Goal: Task Accomplishment & Management: Use online tool/utility

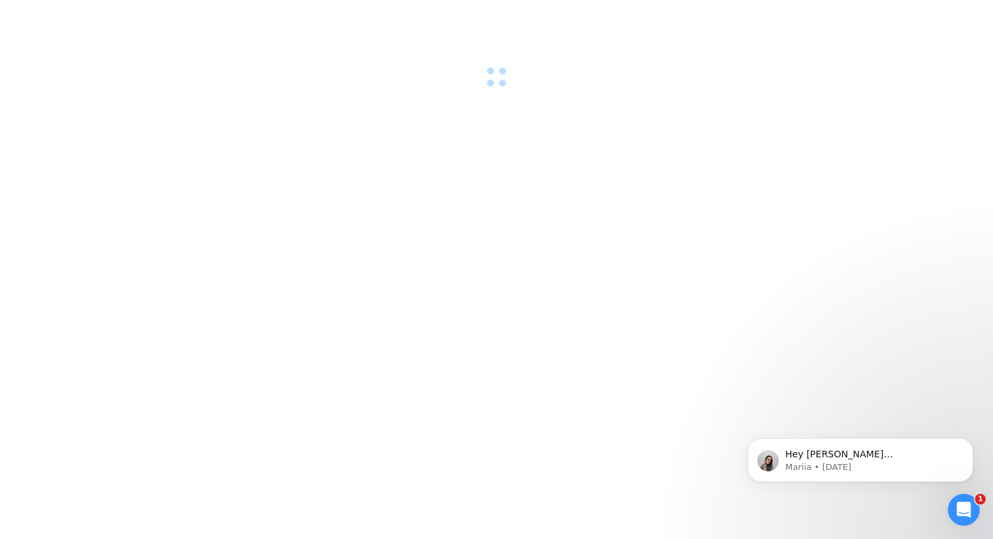
click at [603, 163] on div at bounding box center [496, 269] width 993 height 539
click at [238, 72] on div at bounding box center [496, 44] width 993 height 88
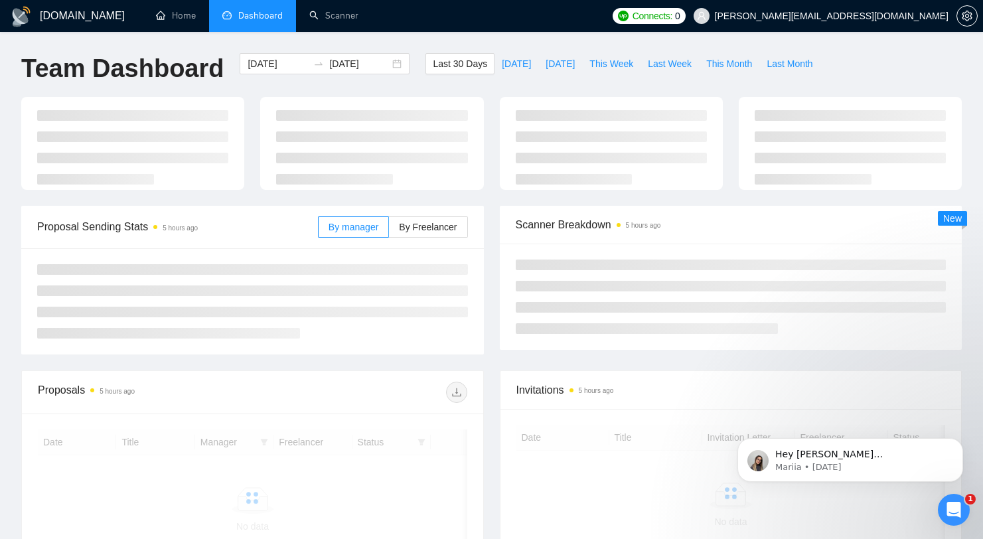
click at [578, 41] on div "GigRadar.io Home Dashboard Scanner Connects: 0 muhammad@claygenius.io Team Dash…" at bounding box center [491, 350] width 983 height 701
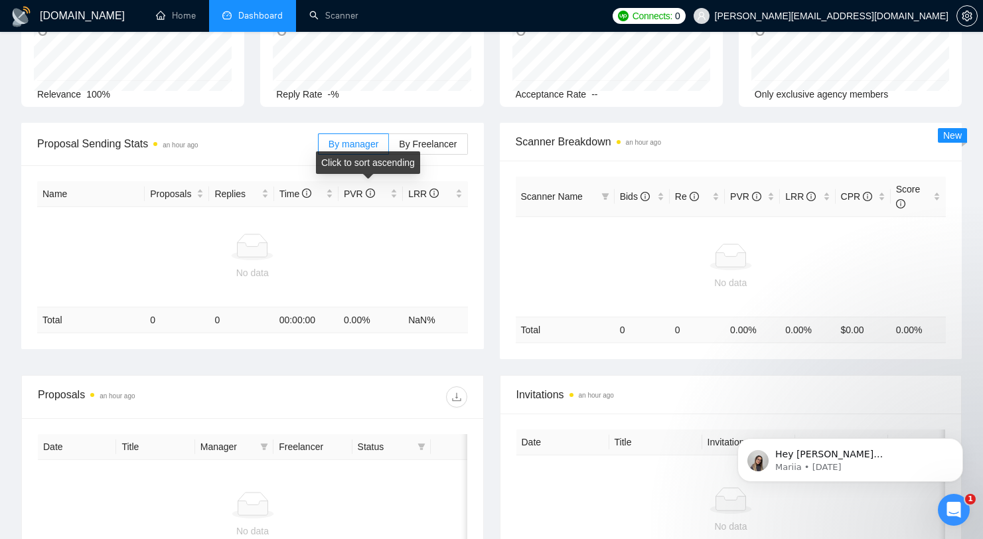
scroll to position [113, 0]
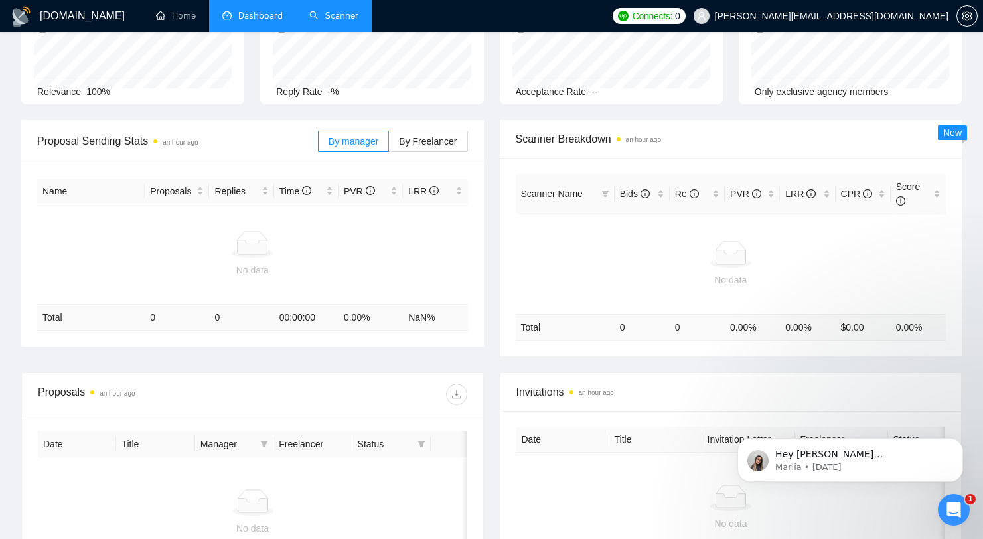
click at [309, 11] on link "Scanner" at bounding box center [333, 15] width 49 height 11
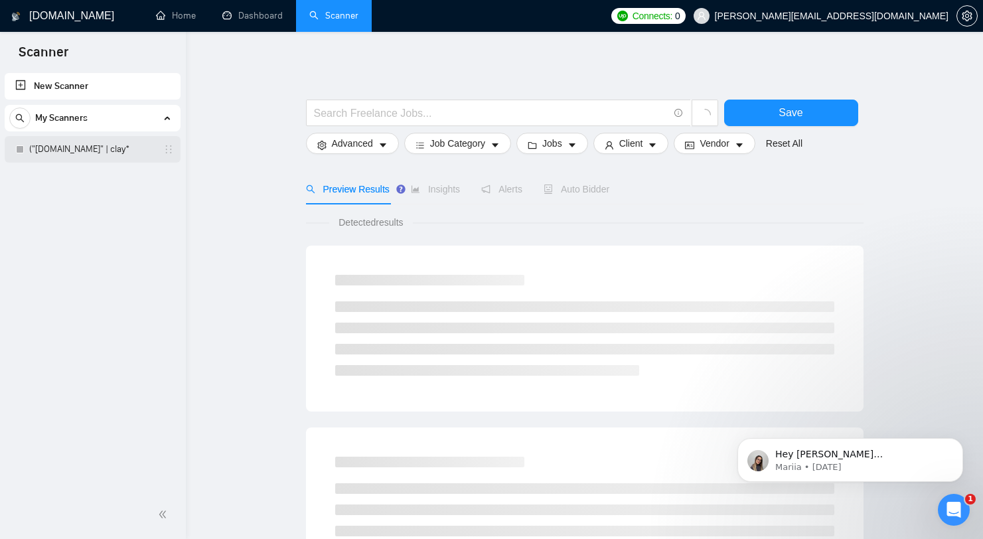
click at [72, 140] on link "("[DOMAIN_NAME]" | clay*" at bounding box center [92, 149] width 126 height 27
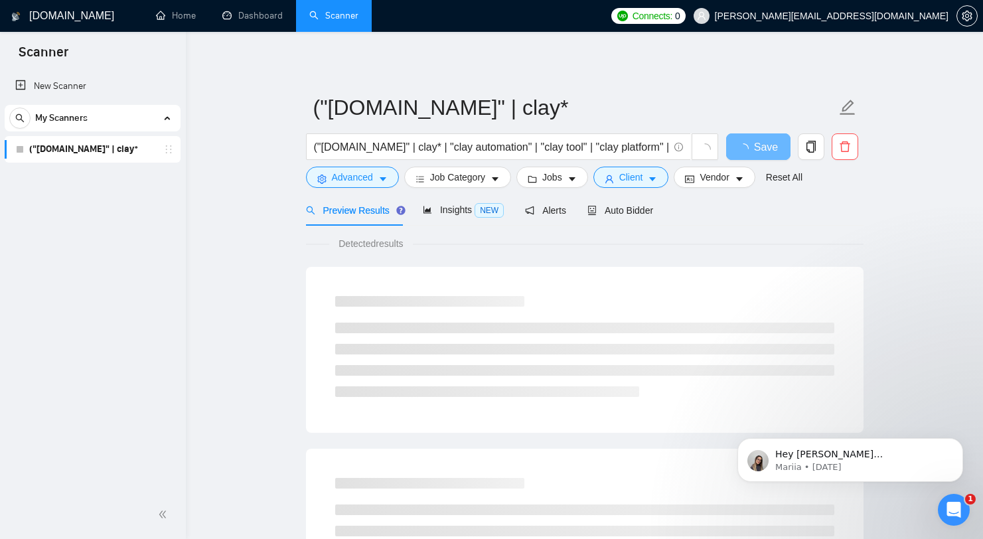
click at [538, 238] on div "Detected results" at bounding box center [584, 243] width 557 height 15
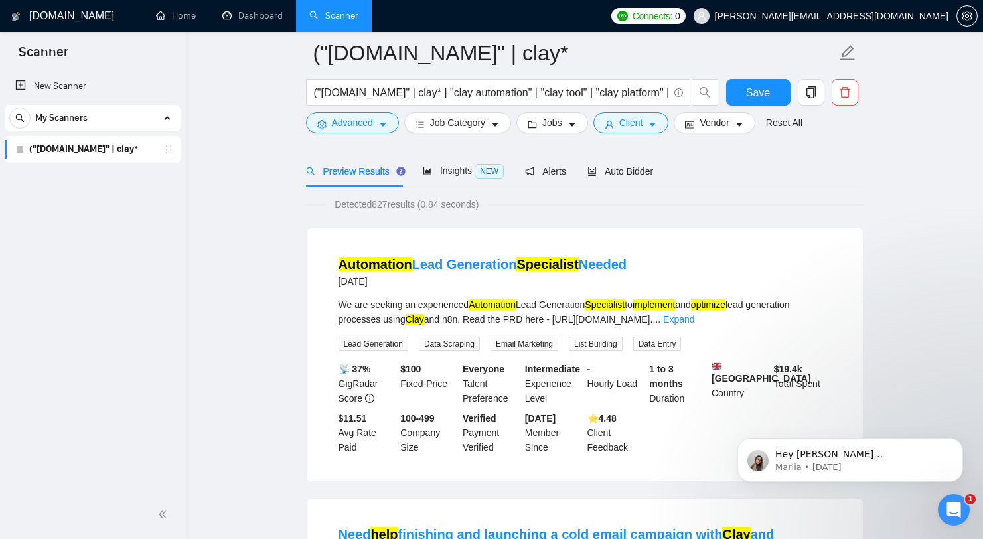
scroll to position [112, 0]
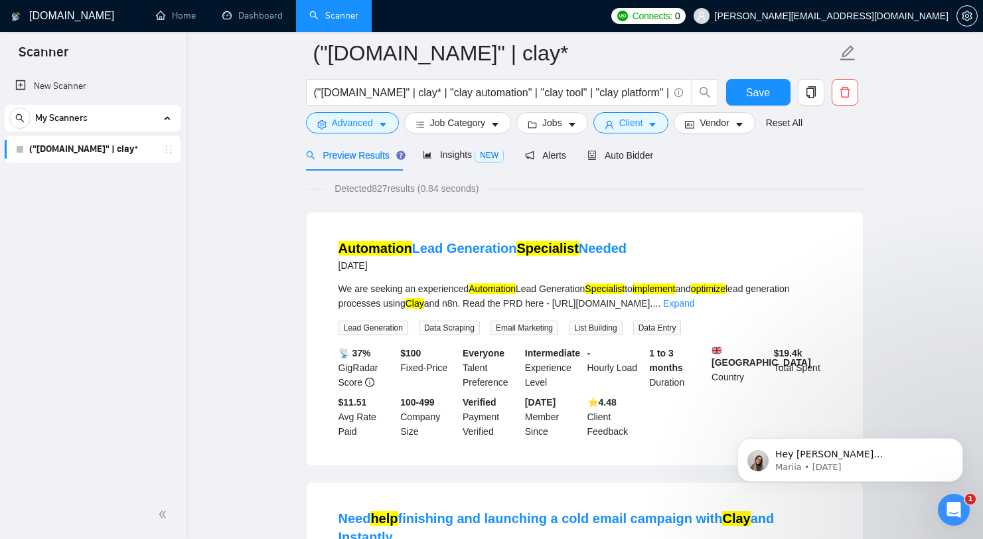
scroll to position [0, 0]
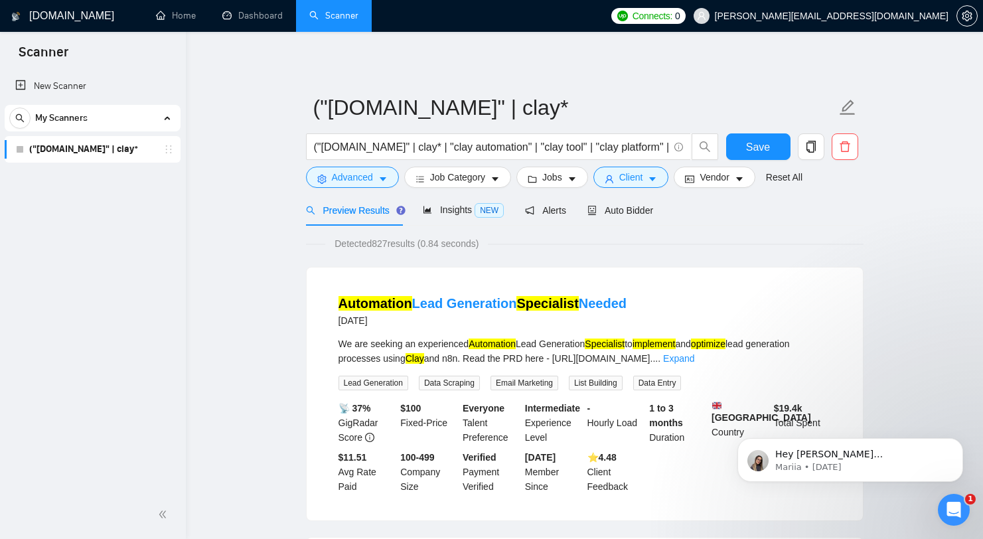
drag, startPoint x: 542, startPoint y: 234, endPoint x: 535, endPoint y: 240, distance: 9.4
click at [449, 244] on span "Detected 827 results (0.84 seconds)" at bounding box center [406, 243] width 163 height 15
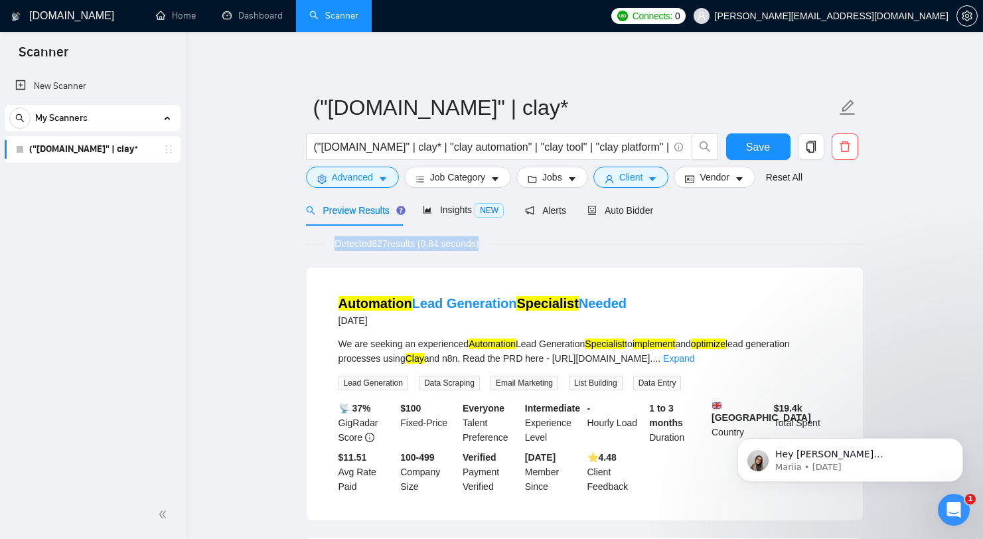
click at [52, 14] on h1 "[DOMAIN_NAME]" at bounding box center [71, 16] width 85 height 32
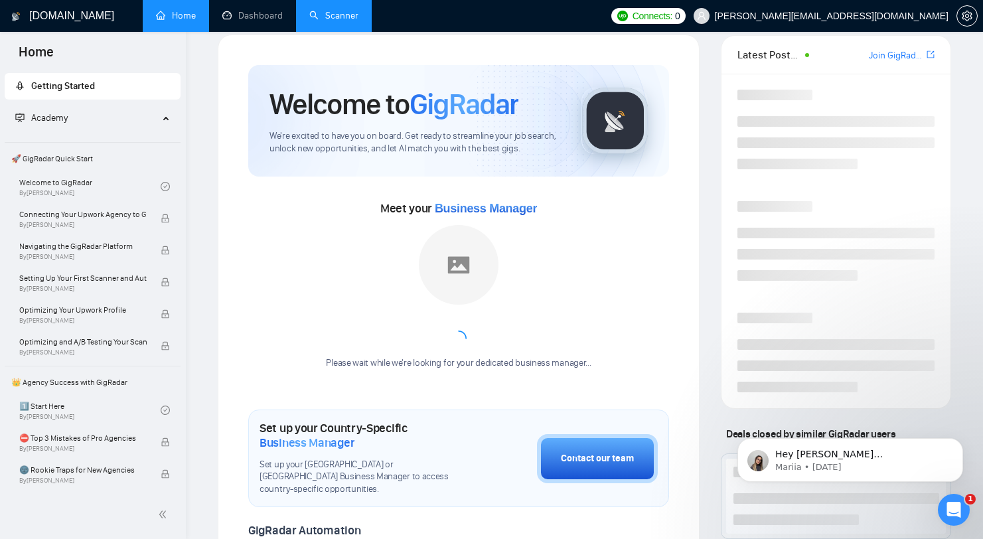
scroll to position [109, 0]
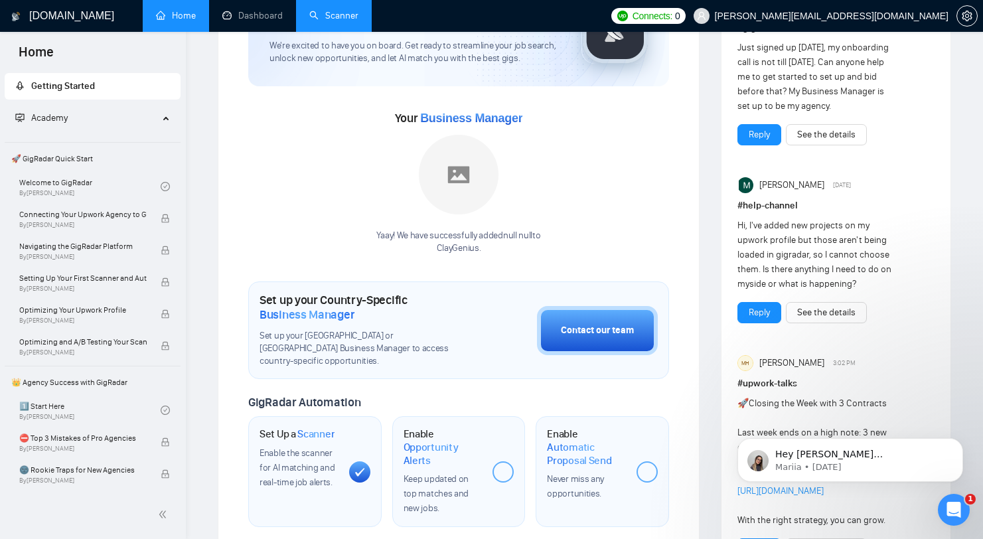
click at [347, 277] on div "Welcome to GigRadar We're excited to have you on board. Get ready to streamline…" at bounding box center [458, 398] width 421 height 847
click at [599, 309] on button "Contact our team" at bounding box center [597, 330] width 121 height 49
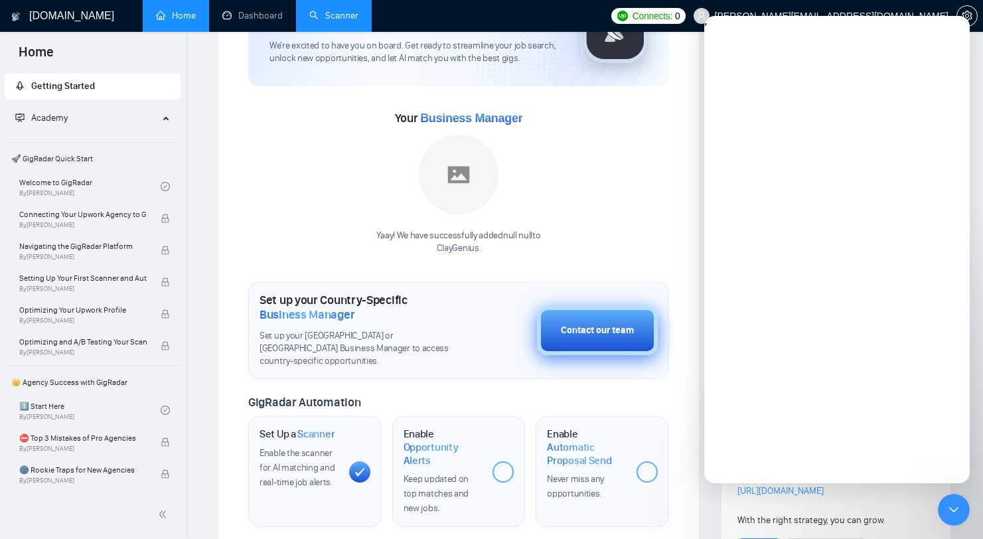
scroll to position [0, 0]
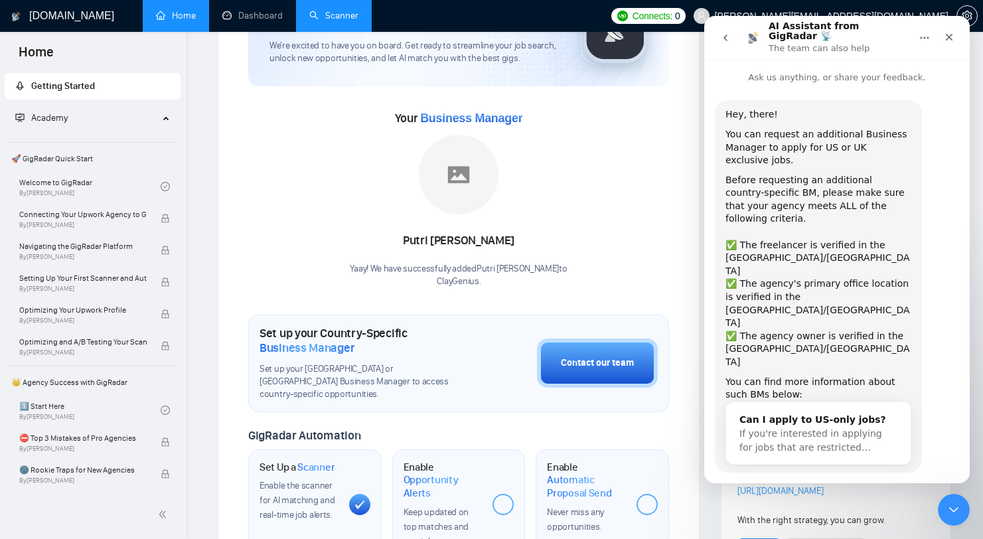
click at [851, 497] on button "Yes, I meet all of the criteria - request a new BM" at bounding box center [839, 516] width 225 height 38
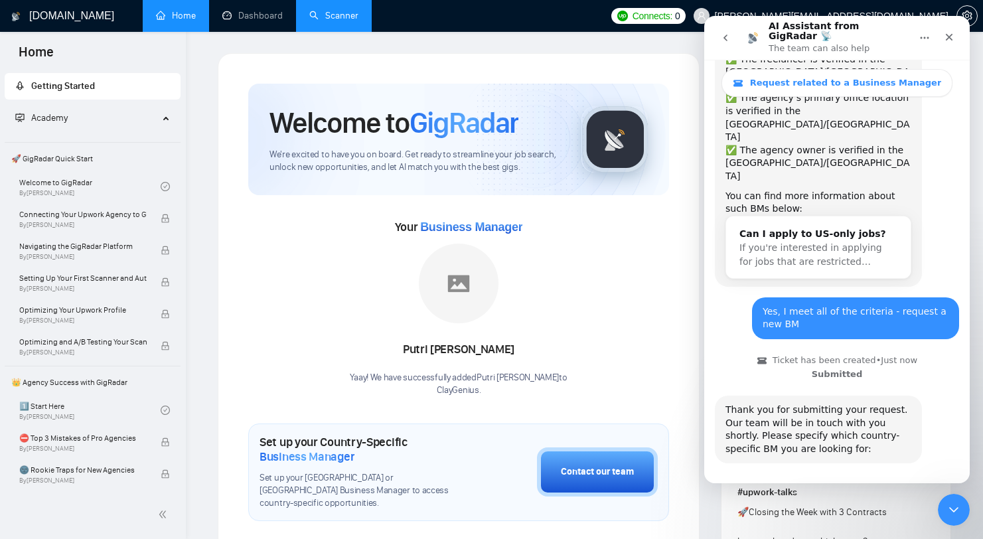
click at [862, 488] on button "🇺🇸 US-based business manager" at bounding box center [869, 501] width 167 height 27
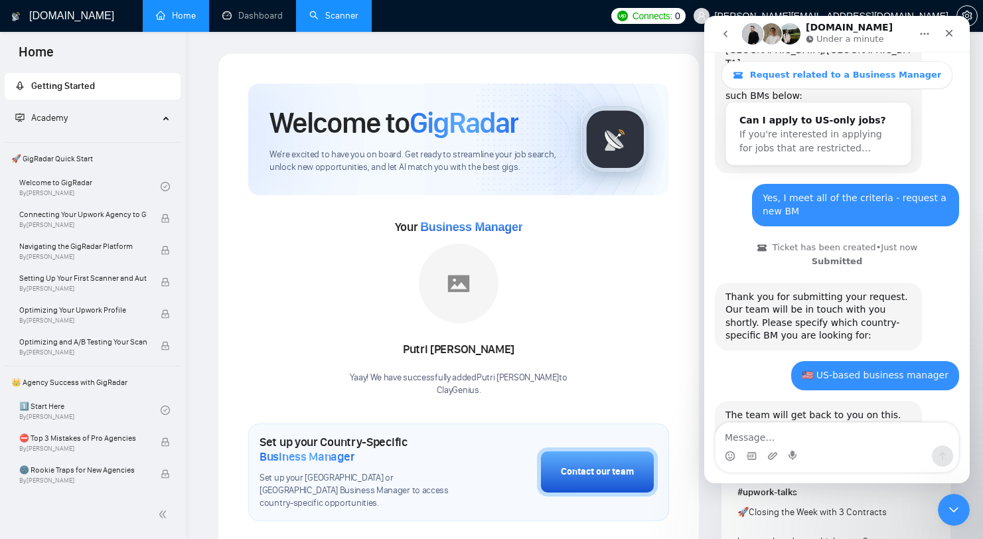
scroll to position [360, 0]
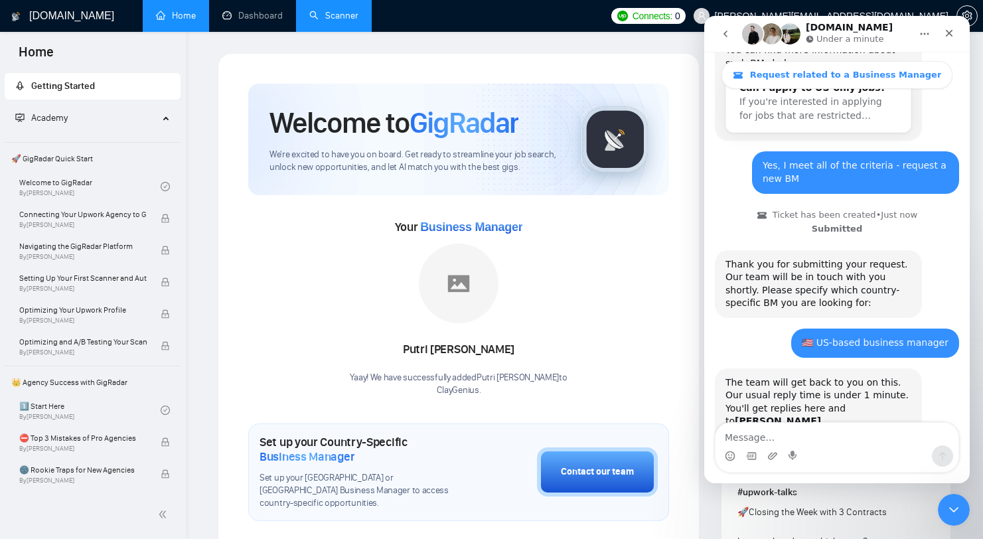
click at [806, 435] on textarea "Message…" at bounding box center [836, 434] width 243 height 23
click at [950, 33] on icon "Close" at bounding box center [949, 33] width 11 height 11
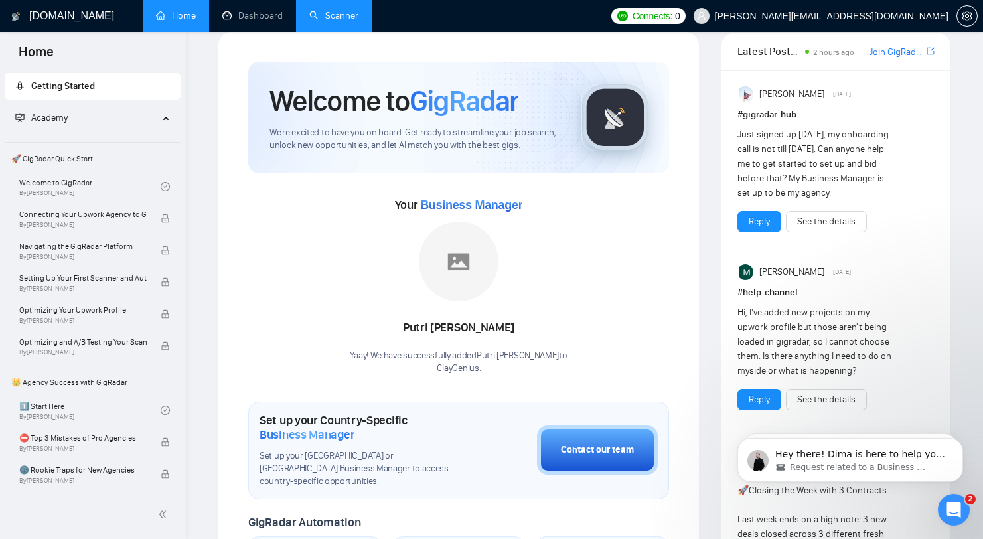
scroll to position [419, 0]
click at [325, 12] on link "Scanner" at bounding box center [333, 15] width 49 height 11
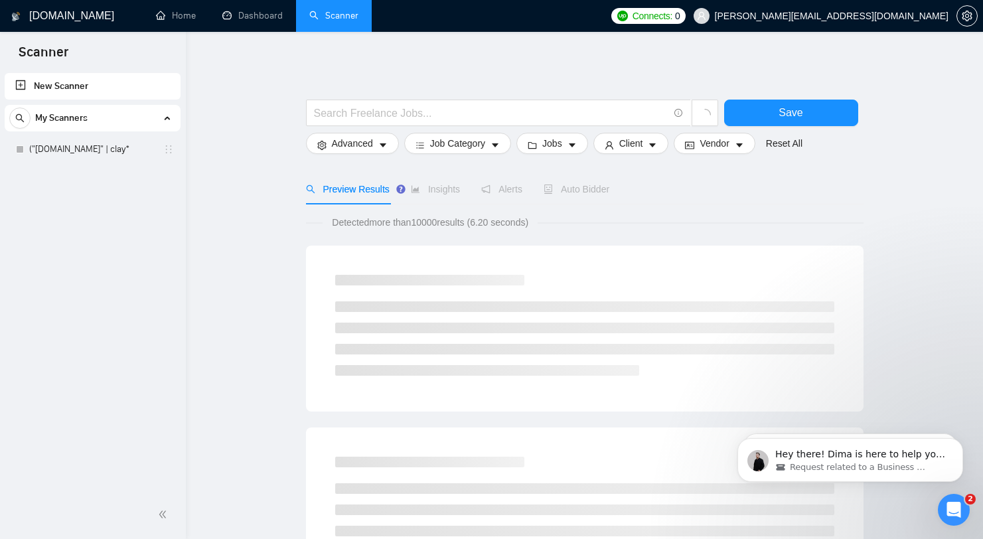
click at [634, 193] on div "Preview Results Insights Alerts Auto Bidder" at bounding box center [584, 189] width 557 height 31
click at [577, 196] on div "Auto Bidder" at bounding box center [588, 189] width 66 height 31
click at [601, 189] on span "Auto Bidder" at bounding box center [588, 189] width 66 height 11
click at [598, 196] on div "Auto Bidder" at bounding box center [588, 189] width 66 height 15
click at [690, 188] on div "Preview Results Insights Alerts Auto Bidder" at bounding box center [584, 189] width 557 height 31
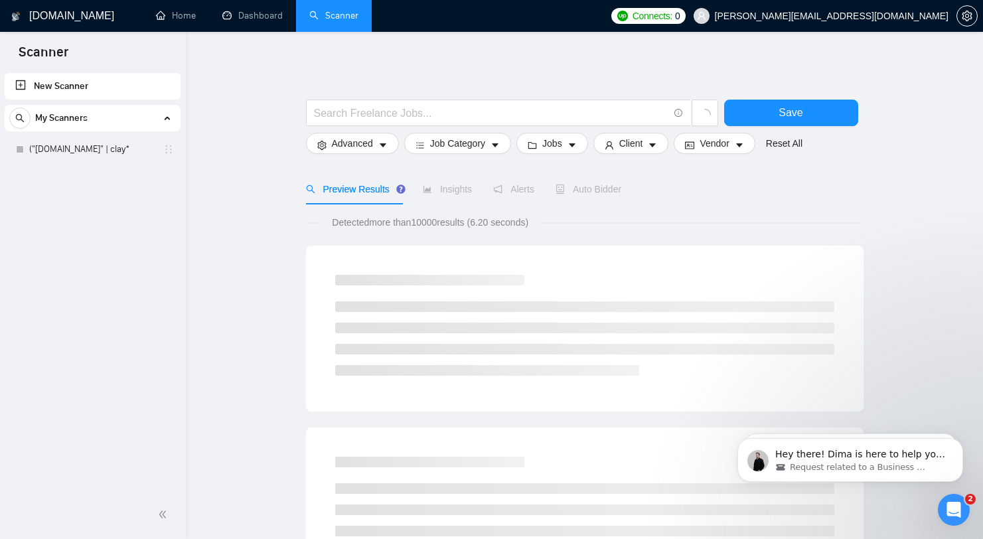
click at [571, 196] on div "Auto Bidder" at bounding box center [588, 189] width 66 height 31
click at [573, 183] on div "Auto Bidder" at bounding box center [588, 189] width 66 height 15
click at [573, 194] on span "Auto Bidder" at bounding box center [588, 189] width 66 height 11
click at [576, 195] on div "Auto Bidder" at bounding box center [588, 189] width 66 height 15
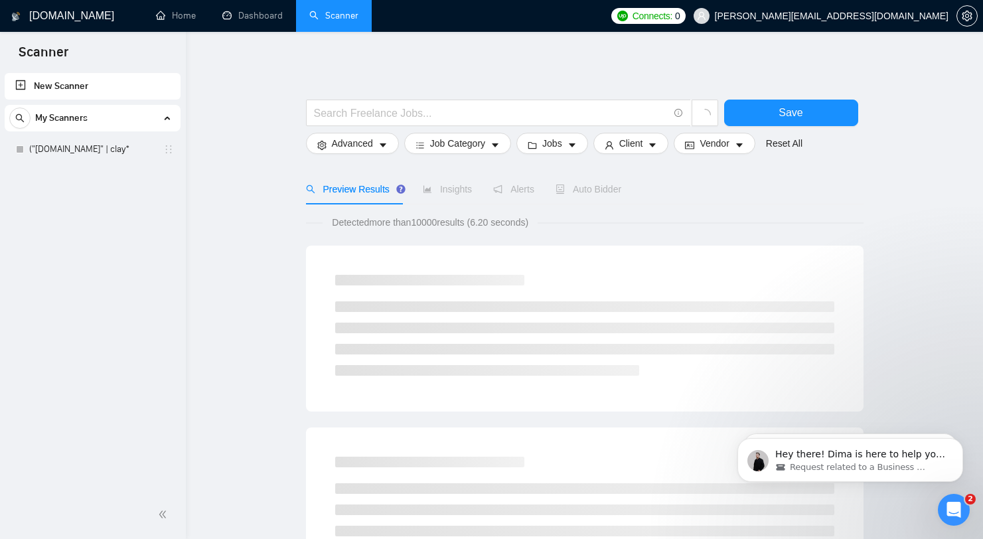
click at [618, 202] on div "Auto Bidder" at bounding box center [588, 189] width 66 height 31
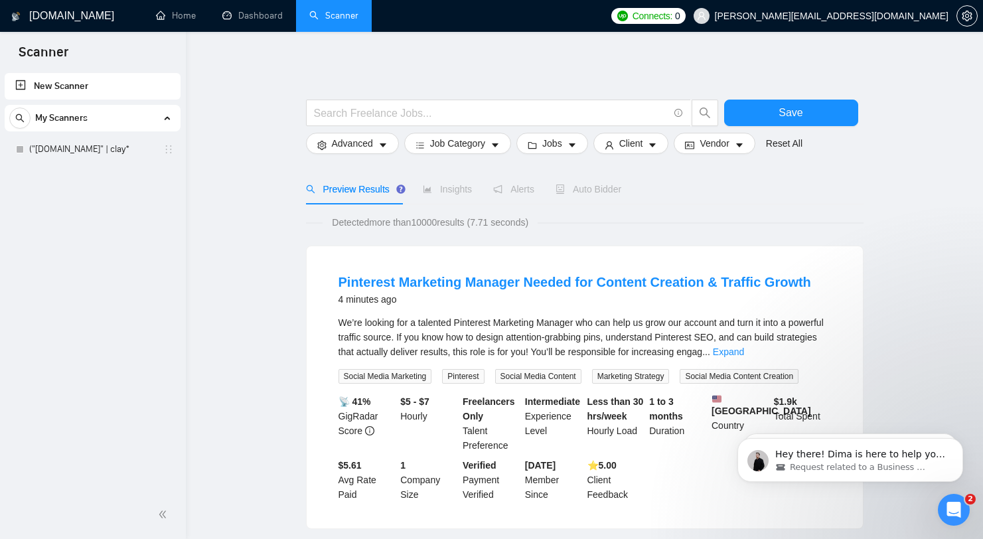
click at [599, 193] on span "Auto Bidder" at bounding box center [588, 189] width 66 height 11
click at [72, 151] on link "("[DOMAIN_NAME]" | clay*" at bounding box center [92, 149] width 126 height 27
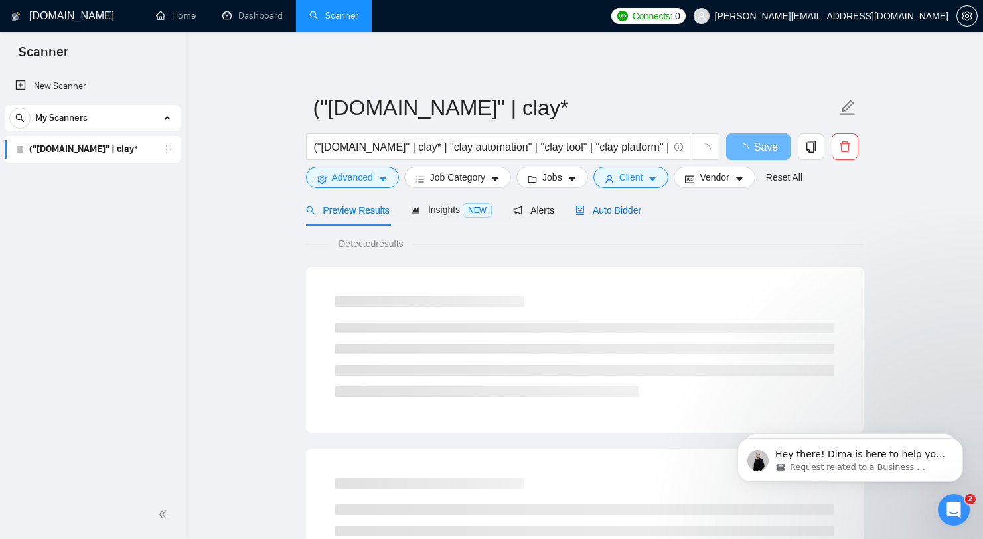
click at [641, 214] on span "Auto Bidder" at bounding box center [608, 210] width 66 height 11
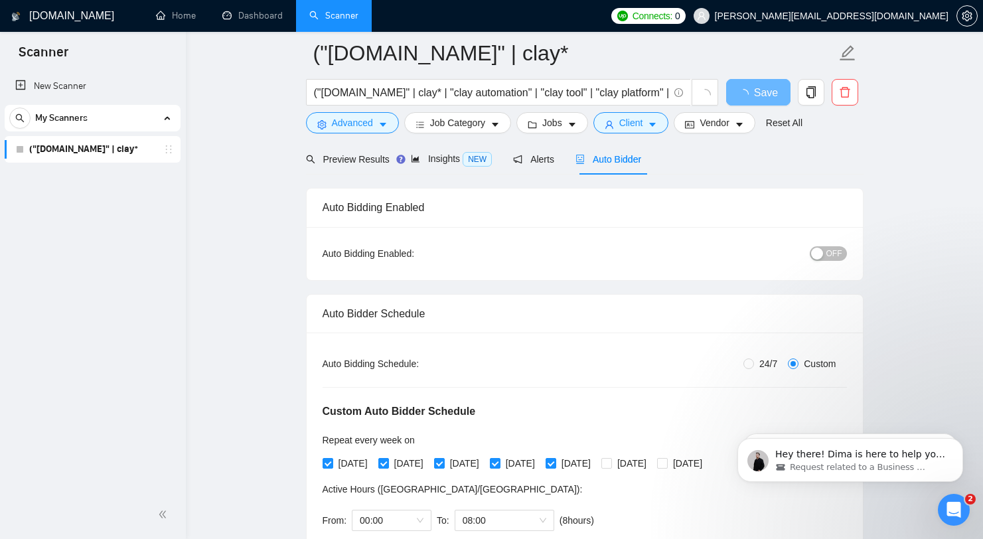
scroll to position [113, 0]
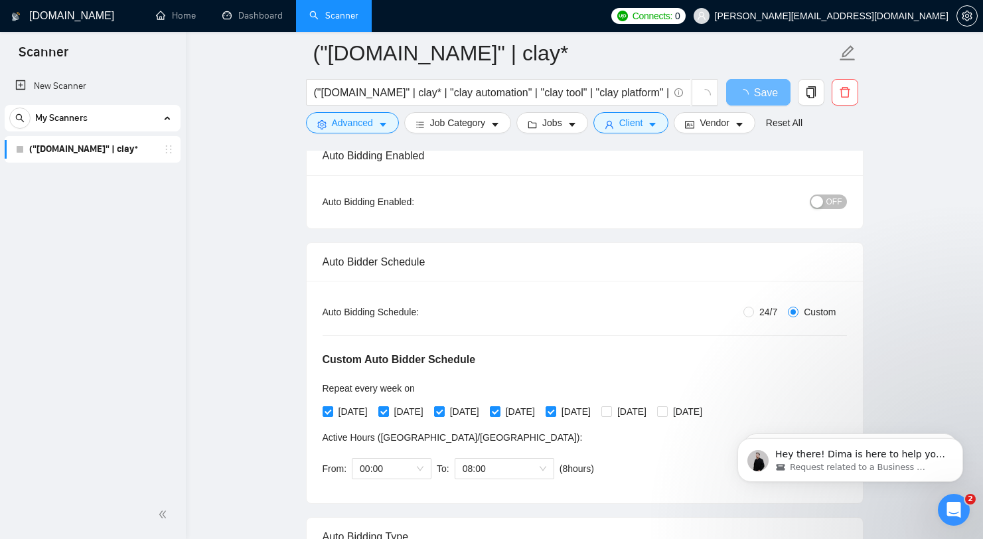
click at [842, 213] on div "Auto Bidding Enabled: OFF" at bounding box center [585, 201] width 556 height 53
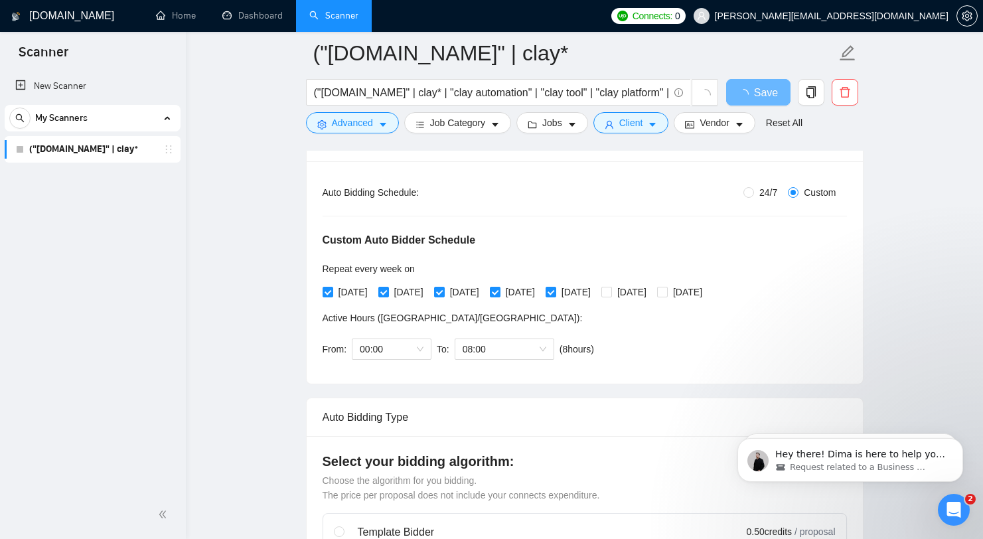
scroll to position [240, 0]
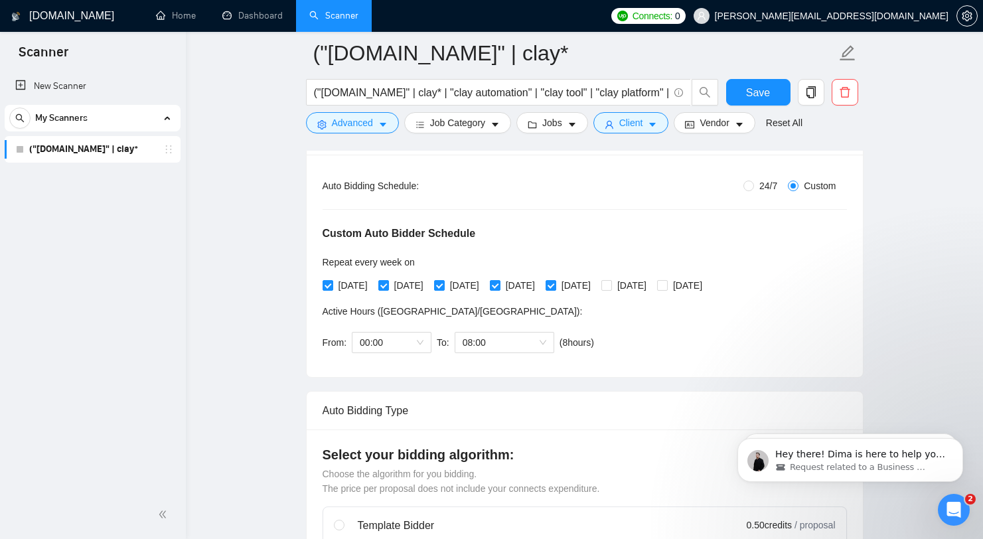
click at [417, 306] on span "Active Hours ( Asia/Karachi ):" at bounding box center [453, 311] width 260 height 11
click at [413, 311] on span "Active Hours ( Asia/Karachi ):" at bounding box center [453, 311] width 260 height 11
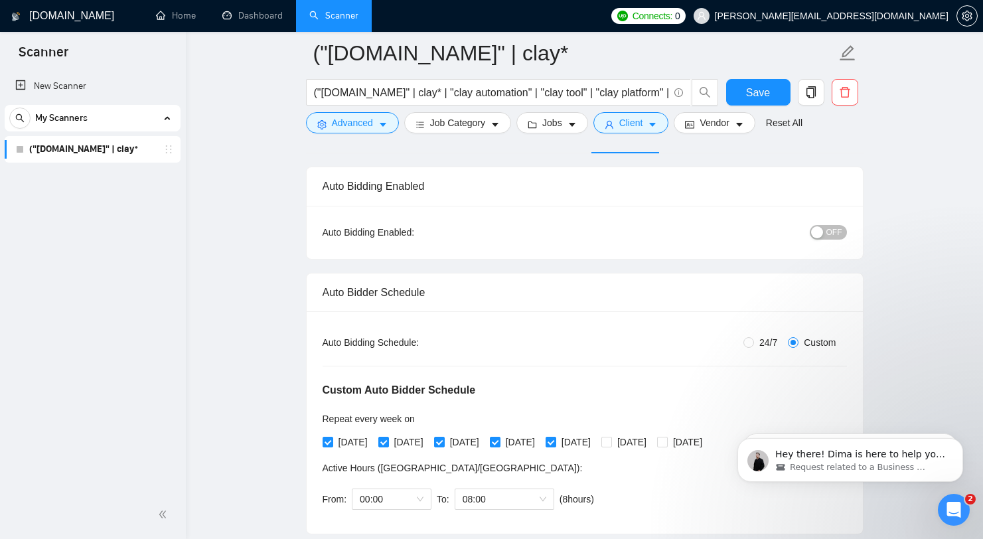
scroll to position [0, 0]
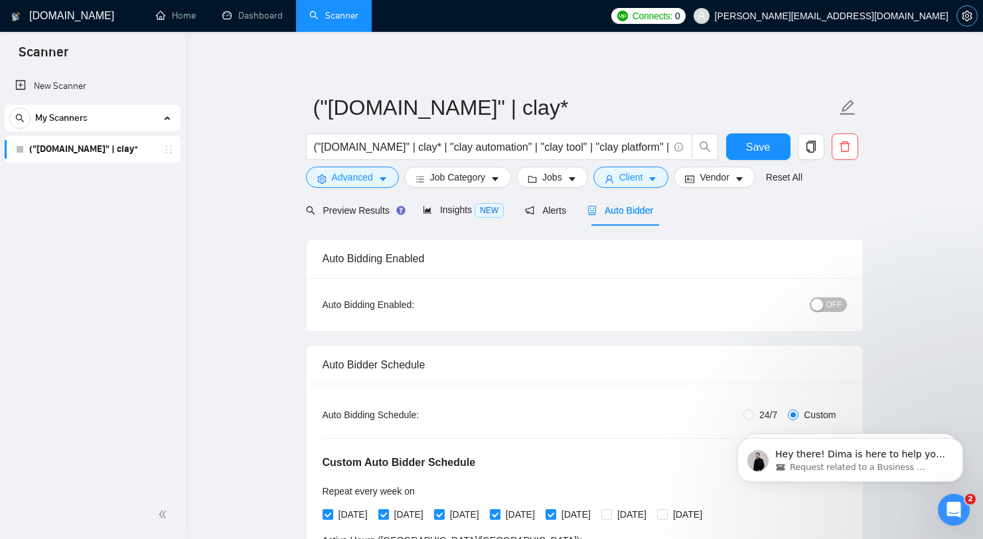
click at [971, 18] on icon "setting" at bounding box center [967, 16] width 10 height 11
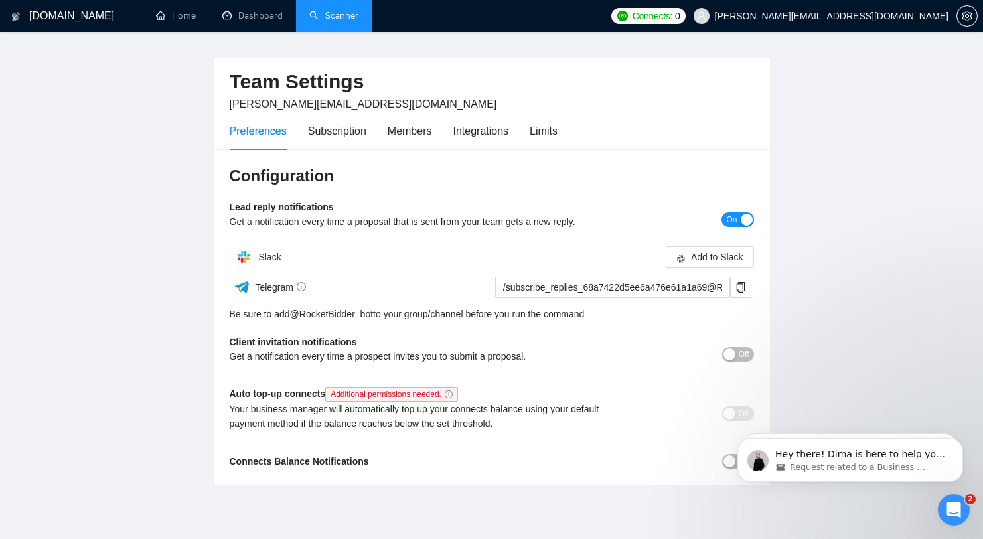
scroll to position [27, 0]
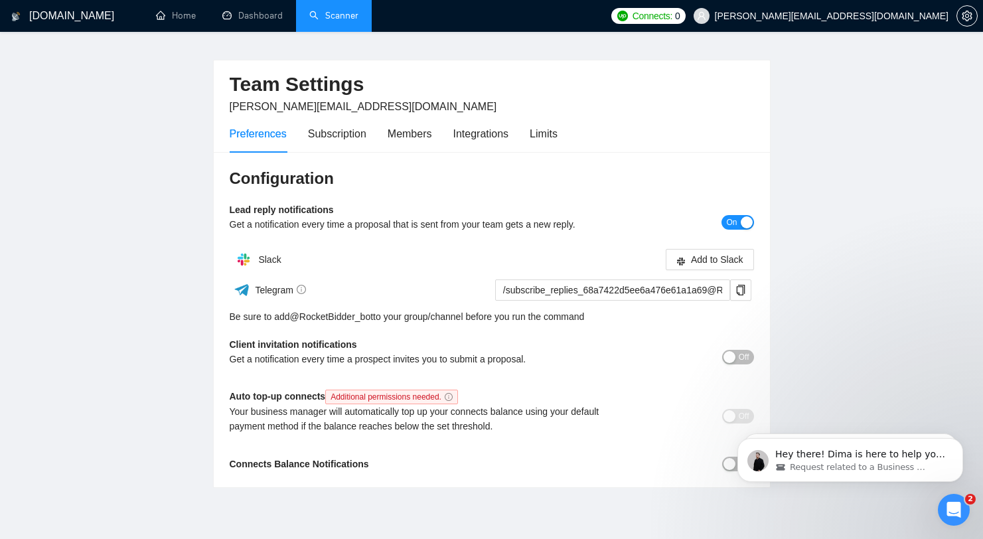
click at [563, 319] on div "Be sure to add @ RocketBidder_bot to your group/channel before you run the comm…" at bounding box center [492, 316] width 524 height 15
click at [516, 258] on div "Add to Slack" at bounding box center [623, 259] width 262 height 21
click at [336, 127] on div "Subscription" at bounding box center [337, 133] width 58 height 17
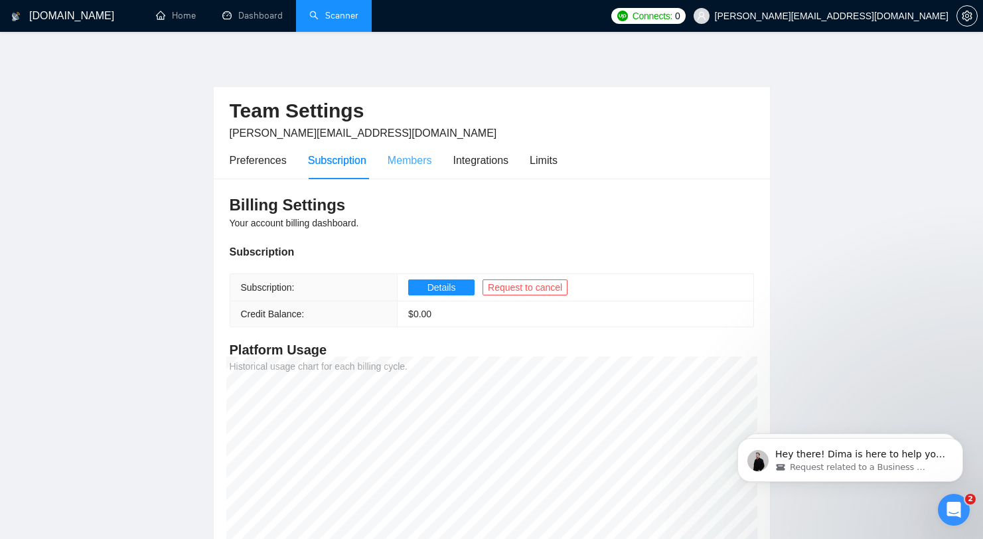
click at [423, 149] on div "Members" at bounding box center [410, 160] width 44 height 38
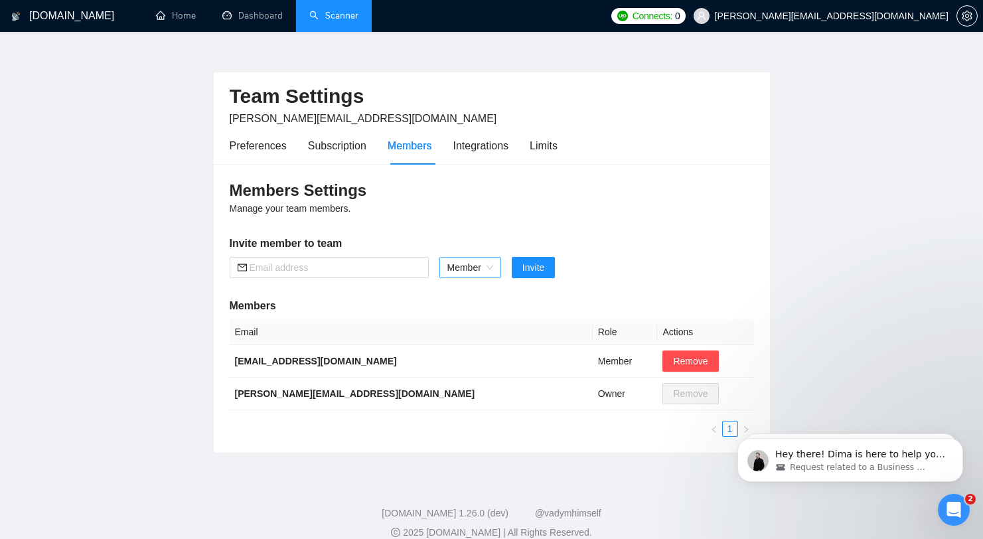
scroll to position [18, 0]
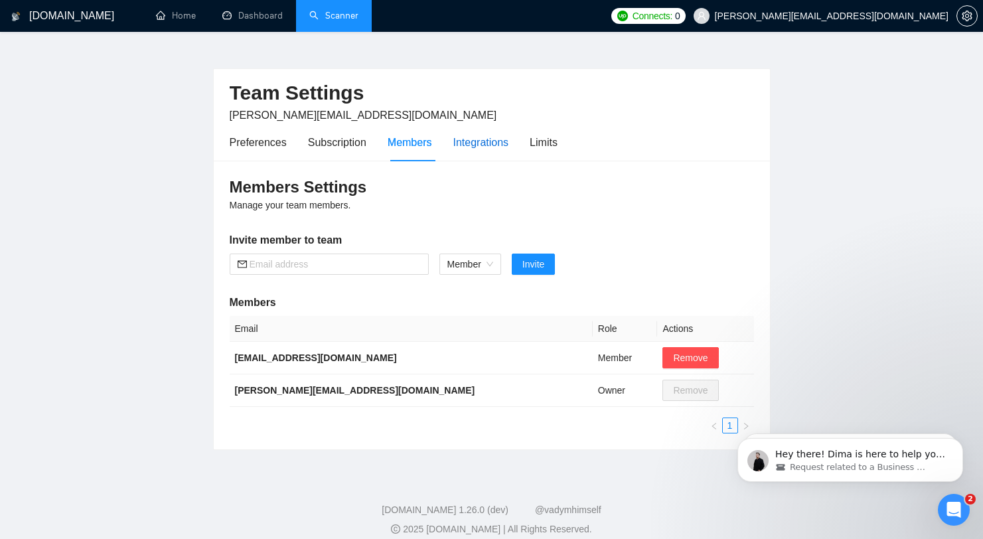
click at [469, 143] on div "Integrations" at bounding box center [481, 142] width 56 height 17
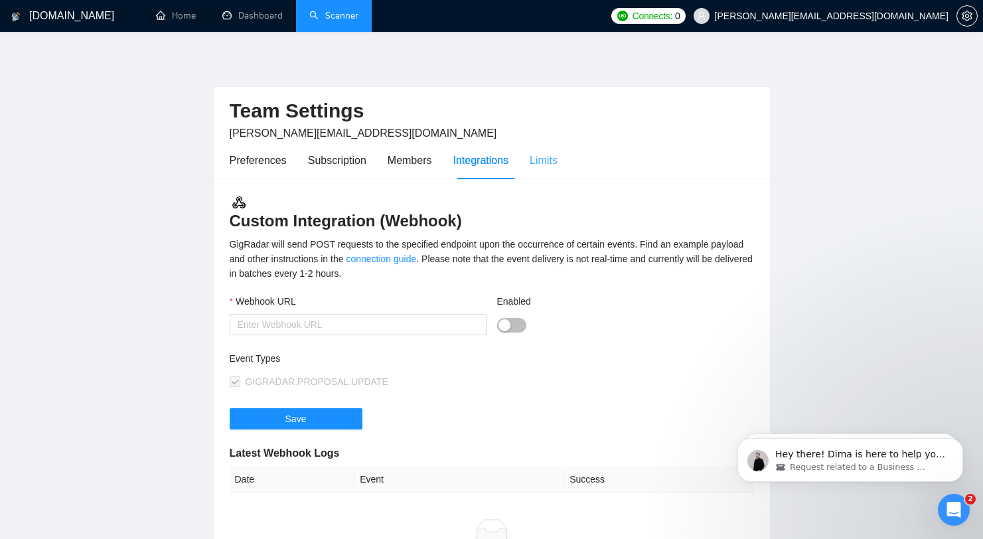
click at [552, 144] on div "Limits" at bounding box center [544, 160] width 28 height 38
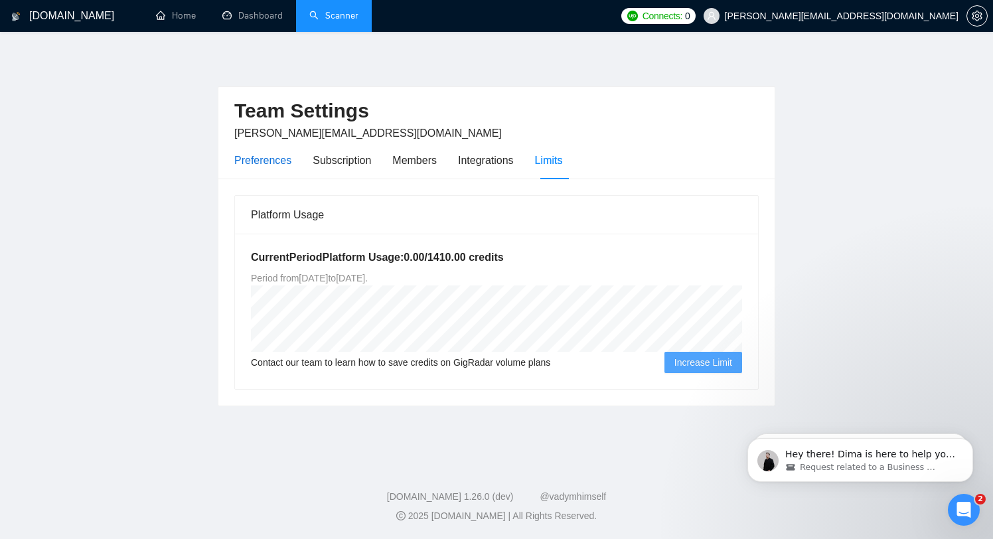
click at [267, 155] on div "Preferences" at bounding box center [262, 160] width 57 height 17
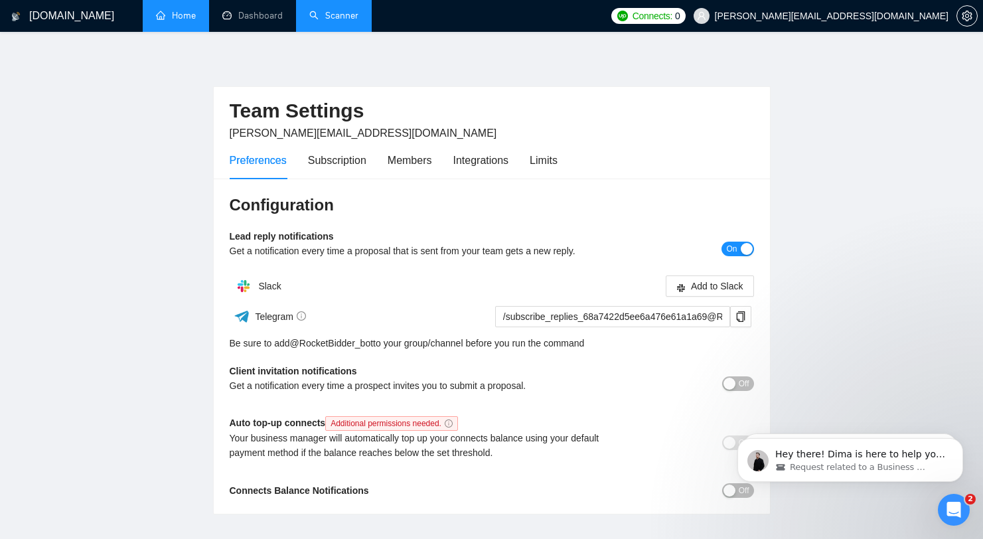
click at [180, 21] on link "Home" at bounding box center [176, 15] width 40 height 11
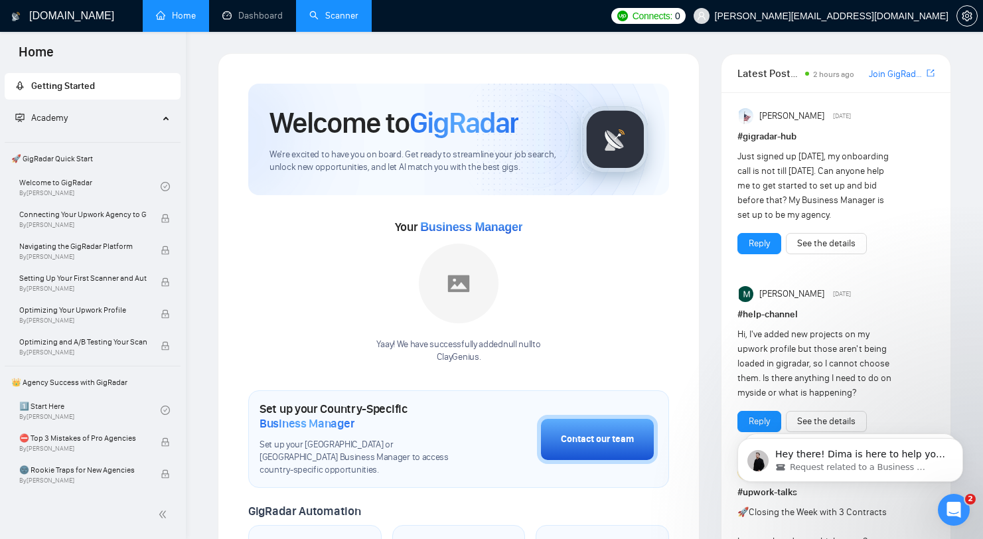
click at [329, 19] on link "Scanner" at bounding box center [333, 15] width 49 height 11
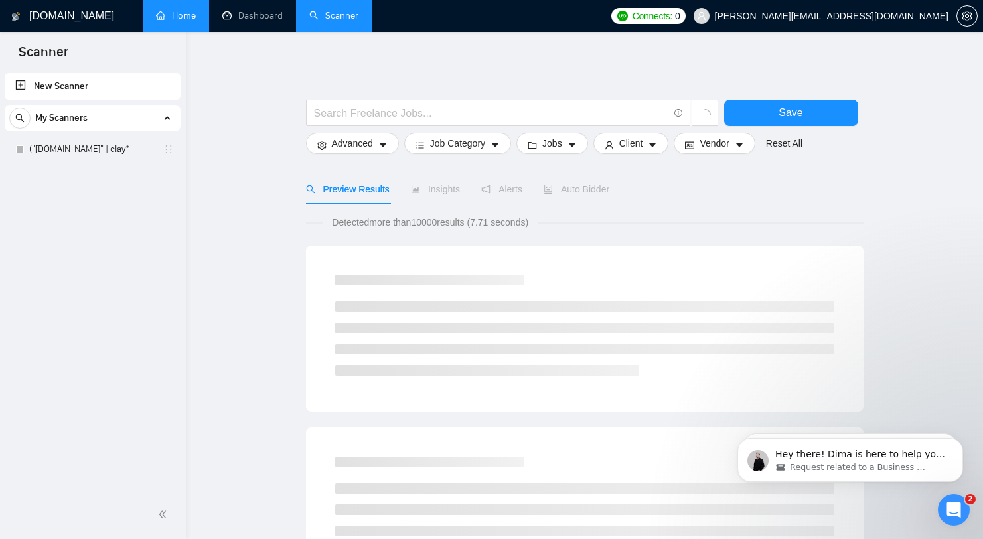
click at [97, 133] on div "My Scanners ("clay.com" | clay*" at bounding box center [93, 134] width 176 height 58
click at [81, 146] on link "("[DOMAIN_NAME]" | clay*" at bounding box center [92, 149] width 126 height 27
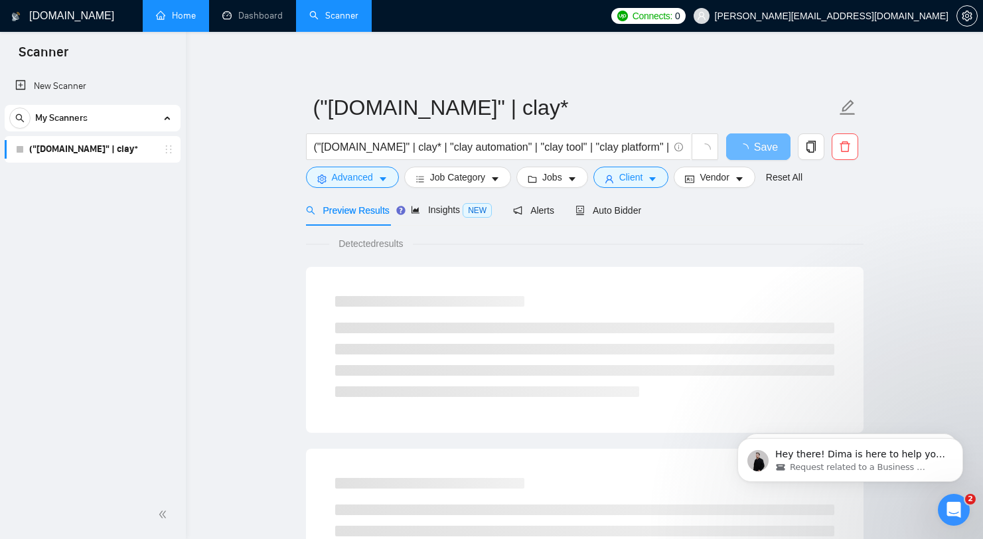
drag, startPoint x: 106, startPoint y: 161, endPoint x: 140, endPoint y: 163, distance: 34.6
click at [106, 161] on link "("[DOMAIN_NAME]" | clay*" at bounding box center [92, 149] width 126 height 27
click at [605, 213] on span "Auto Bidder" at bounding box center [608, 210] width 66 height 11
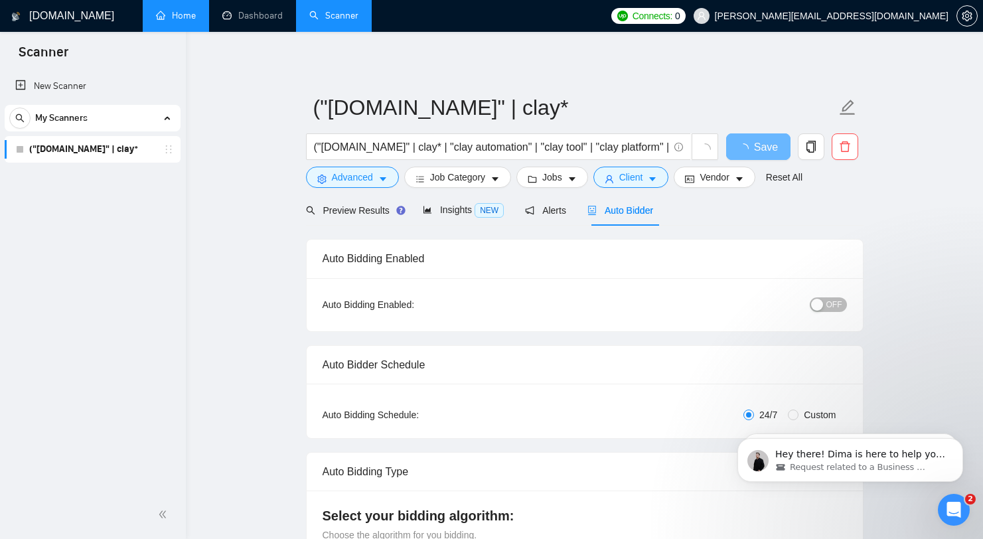
radio input "false"
radio input "true"
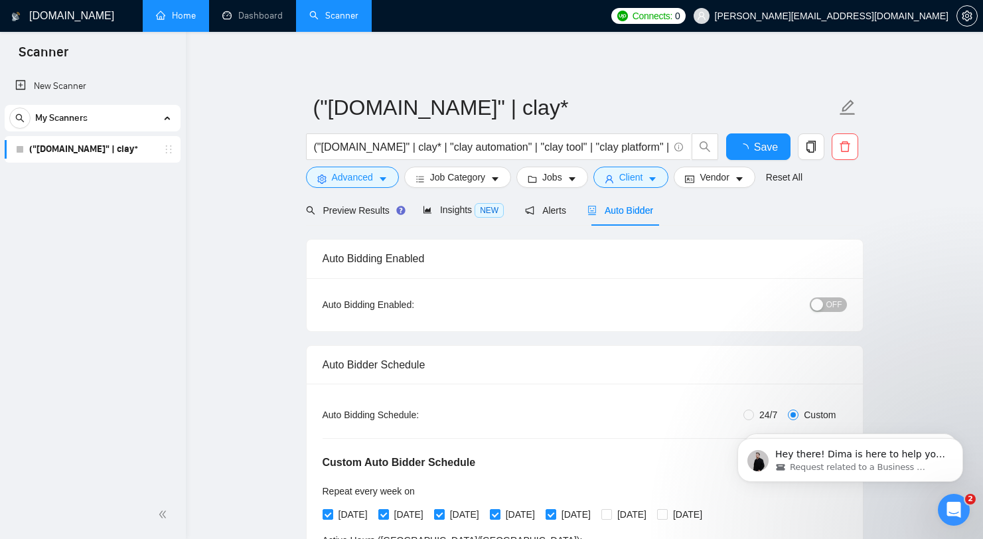
click at [627, 209] on span "Auto Bidder" at bounding box center [620, 210] width 66 height 11
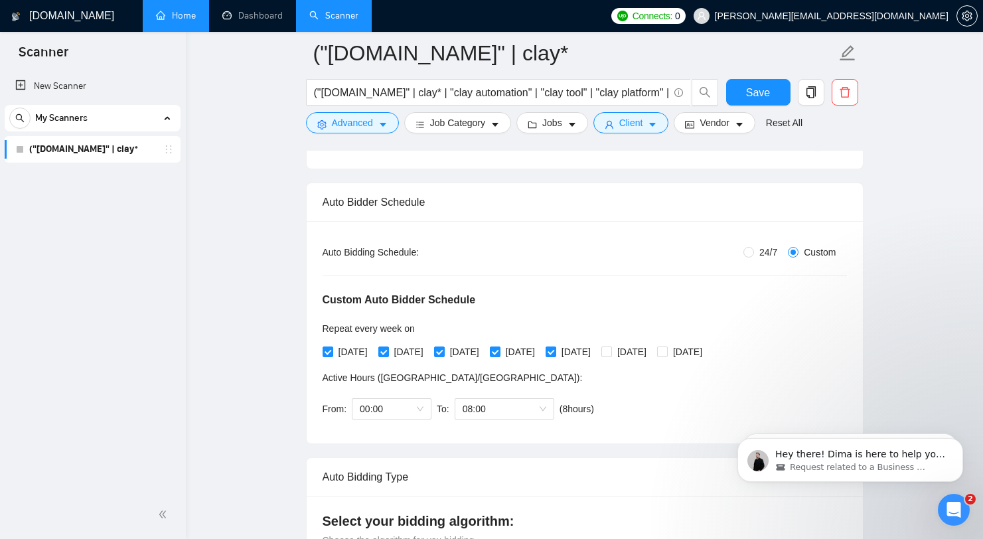
scroll to position [254, 0]
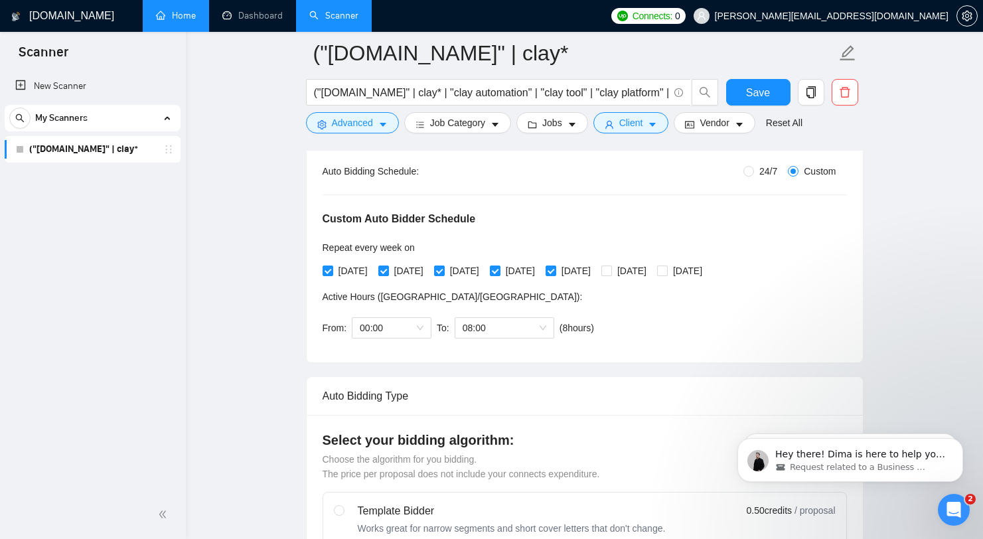
click at [395, 297] on span "Active Hours ( Asia/Karachi ):" at bounding box center [453, 296] width 260 height 11
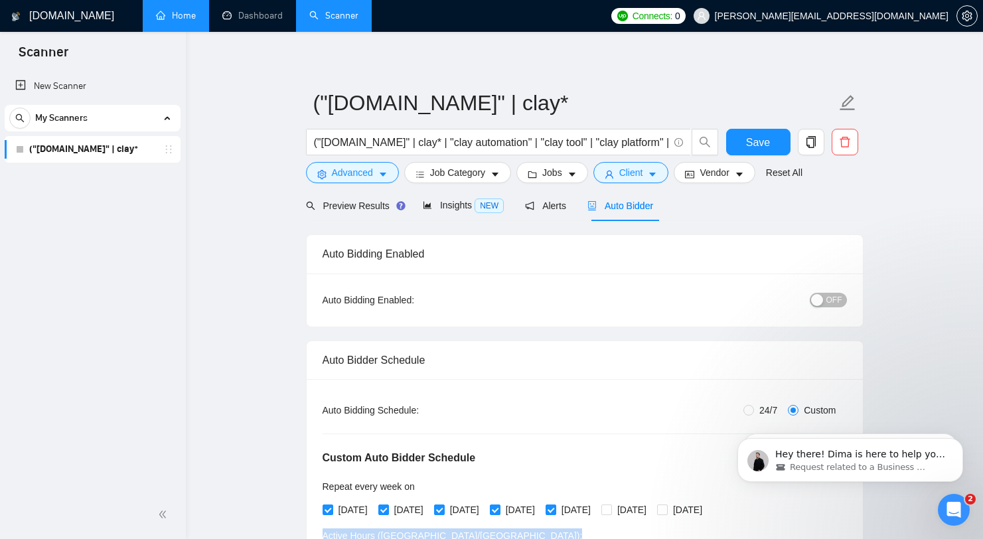
scroll to position [127, 0]
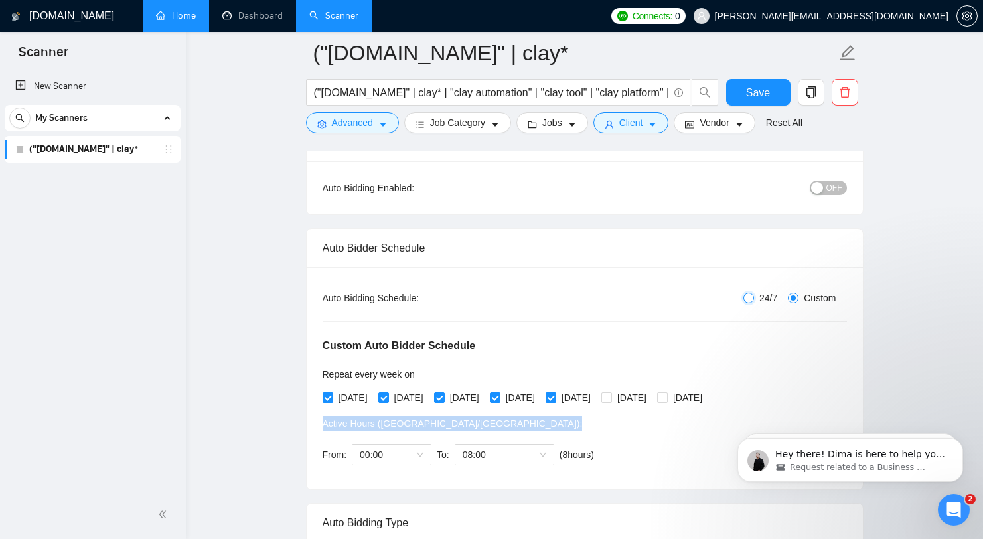
click at [747, 297] on input "24/7" at bounding box center [748, 298] width 11 height 11
radio input "true"
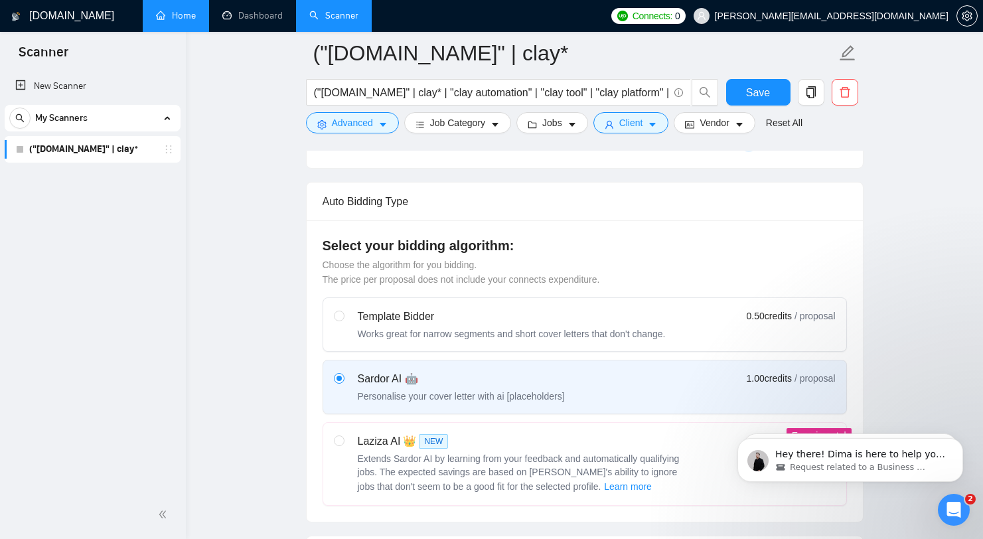
scroll to position [358, 0]
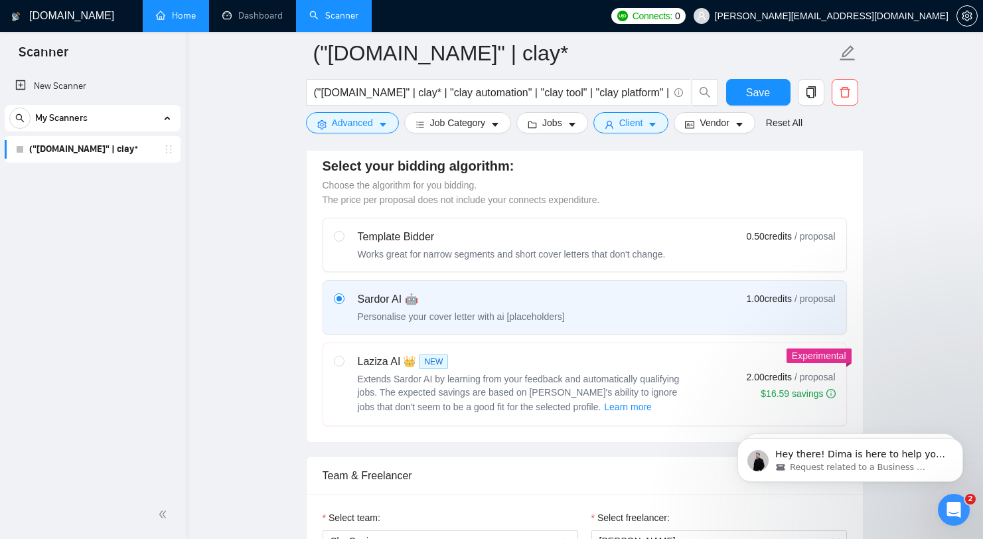
click at [733, 313] on div "Sardor AI 🤖 Personalise your cover letter with ai [placeholders] 1.00 credits /…" at bounding box center [585, 307] width 502 height 32
click at [343, 303] on input "radio" at bounding box center [338, 297] width 9 height 9
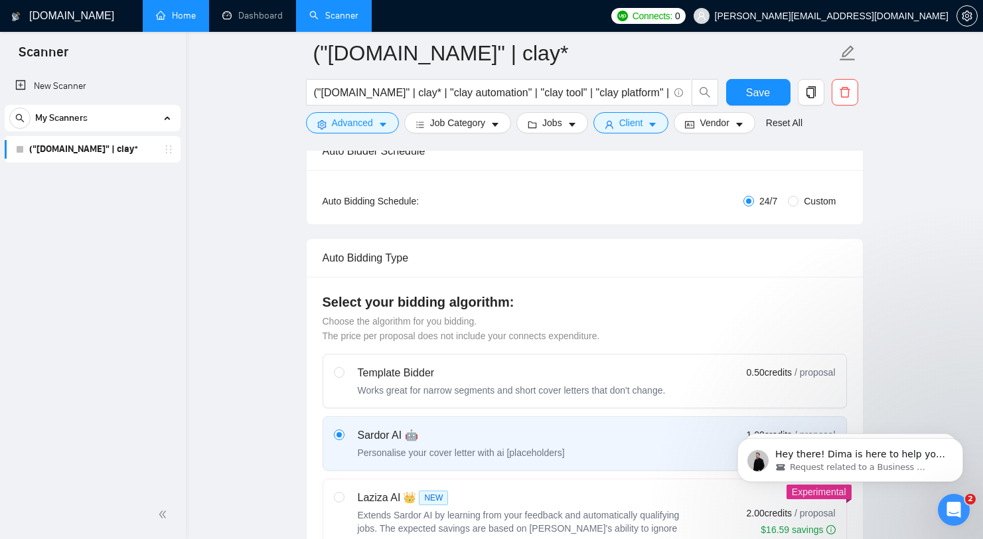
click at [808, 213] on div "Auto Bidding Type: Automated (recommended) Semi-automated Auto Bidding Schedule…" at bounding box center [585, 197] width 556 height 54
click at [814, 201] on span "Custom" at bounding box center [819, 201] width 42 height 15
click at [798, 201] on input "Custom" at bounding box center [793, 201] width 11 height 11
radio input "true"
radio input "false"
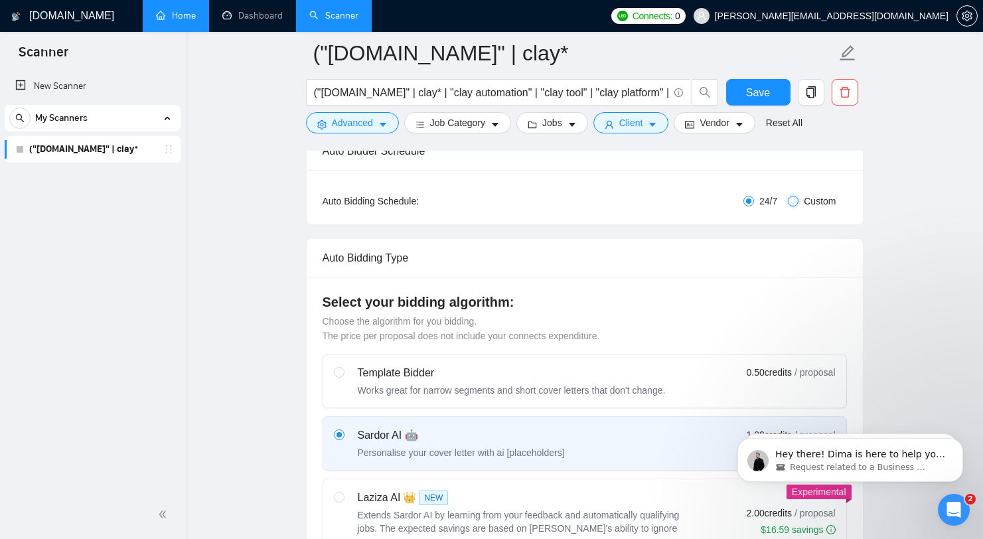
checkbox input "true"
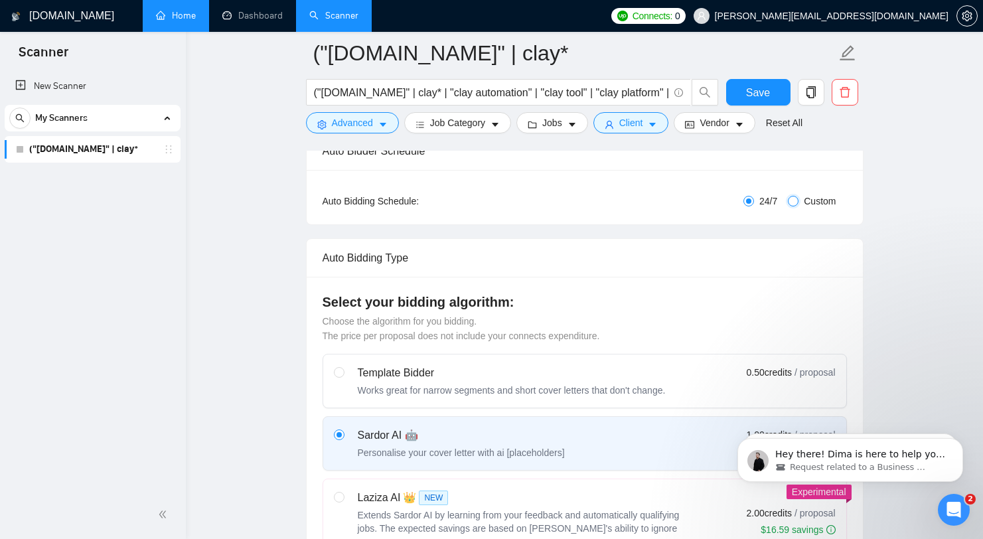
checkbox input "true"
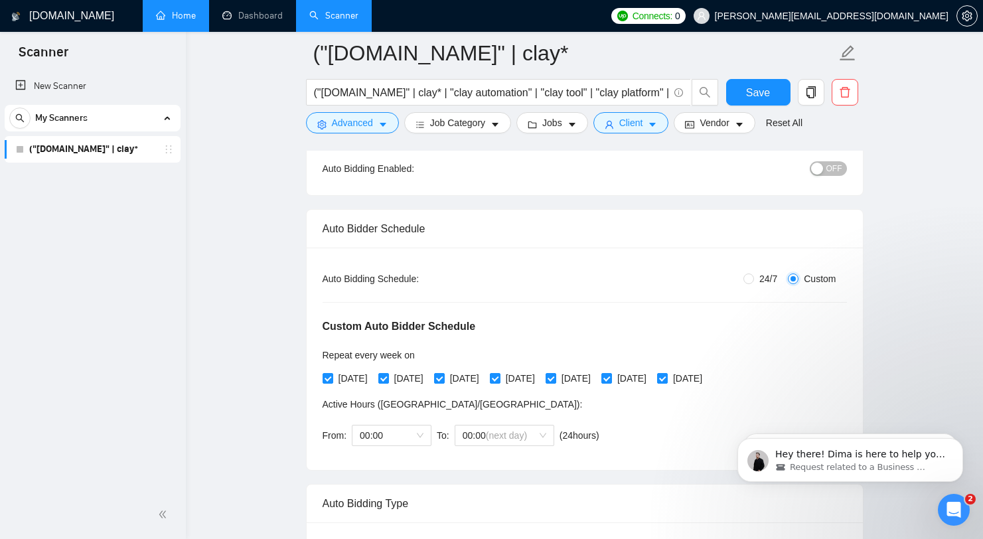
scroll to position [143, 0]
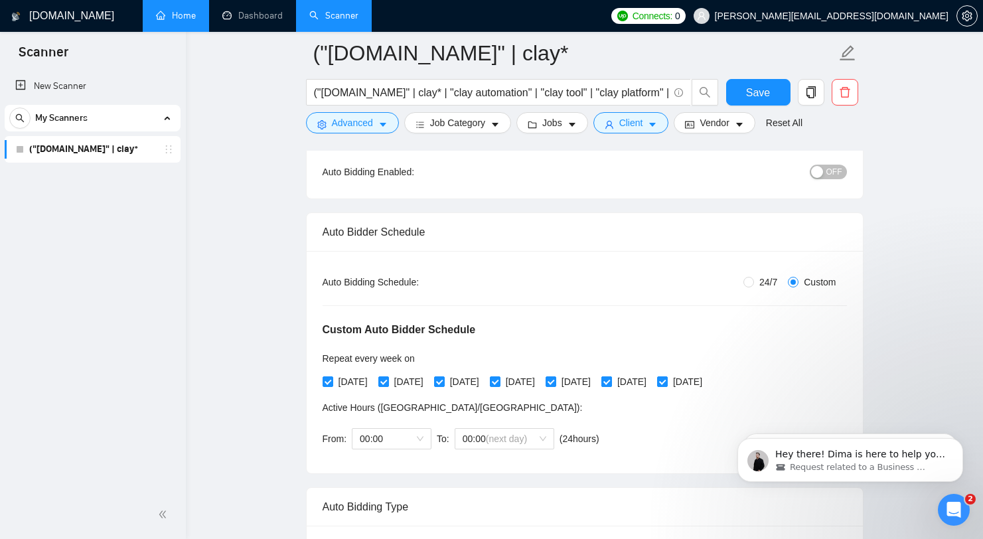
click at [652, 383] on span "[DATE]" at bounding box center [632, 381] width 40 height 15
click at [611, 383] on input "[DATE]" at bounding box center [605, 380] width 9 height 9
checkbox input "false"
click at [668, 378] on span at bounding box center [662, 381] width 11 height 11
click at [666, 378] on input "[DATE]" at bounding box center [661, 380] width 9 height 9
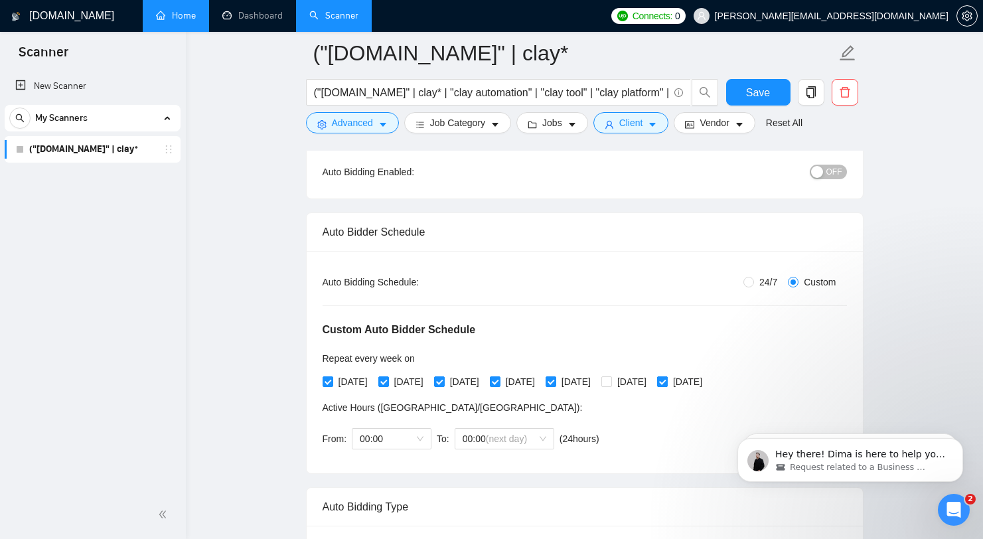
checkbox input "false"
click at [449, 437] on span "To:" at bounding box center [443, 438] width 13 height 11
click at [412, 441] on span "00:00" at bounding box center [392, 439] width 64 height 20
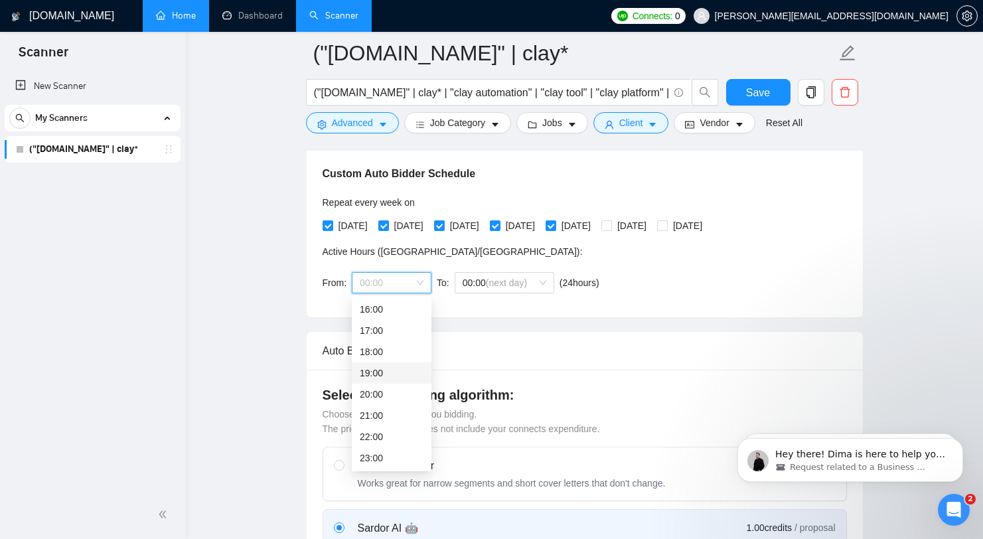
scroll to position [226, 0]
click at [382, 455] on div "18:00" at bounding box center [392, 465] width 80 height 21
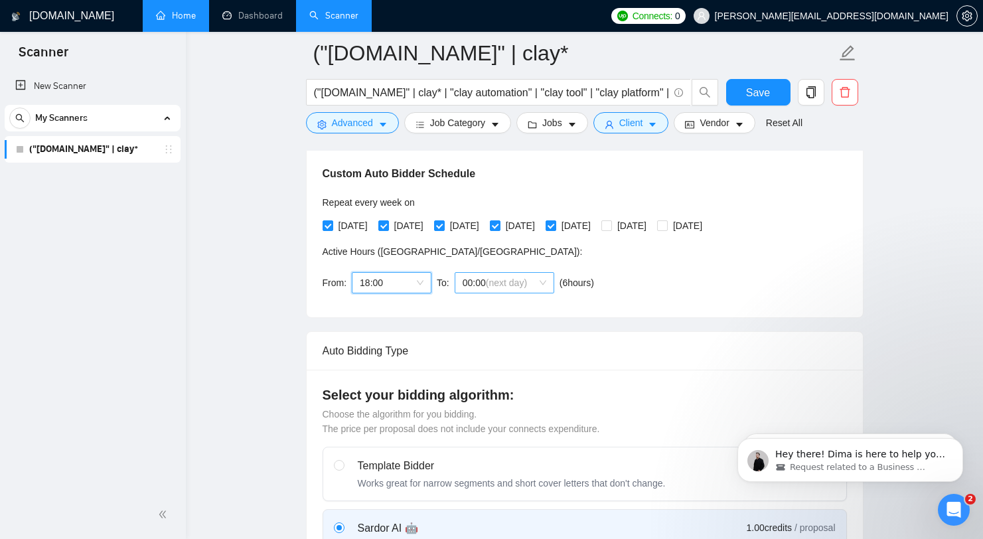
click at [504, 285] on span "(next day)" at bounding box center [506, 282] width 41 height 11
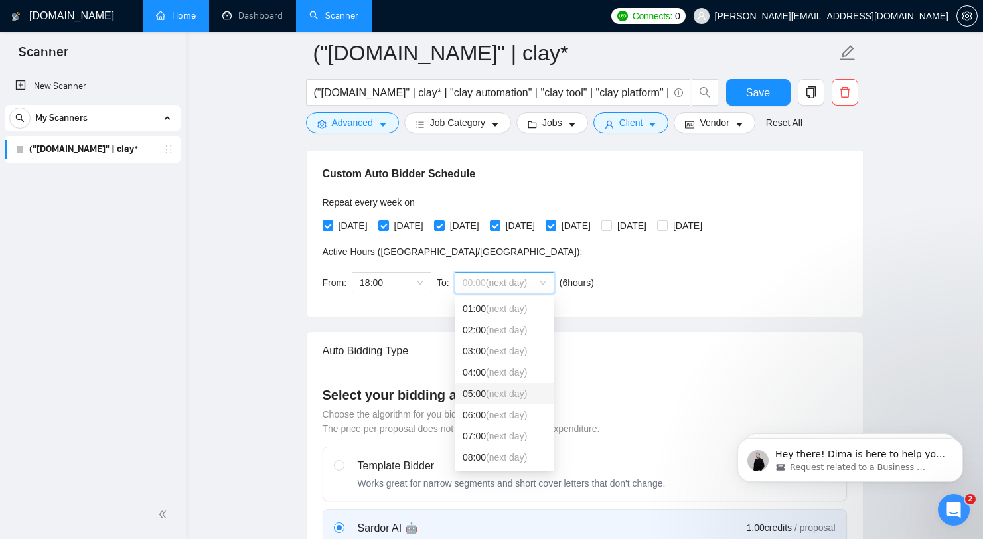
scroll to position [340, 0]
click at [498, 351] on span "(next day)" at bounding box center [506, 351] width 41 height 11
click at [519, 290] on span "18:00 (next day)" at bounding box center [505, 283] width 84 height 20
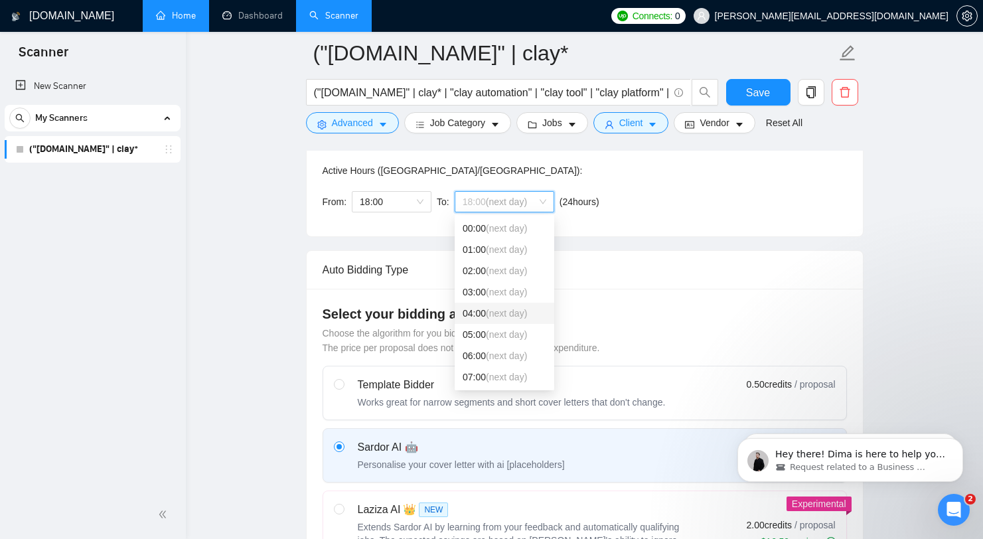
scroll to position [371, 0]
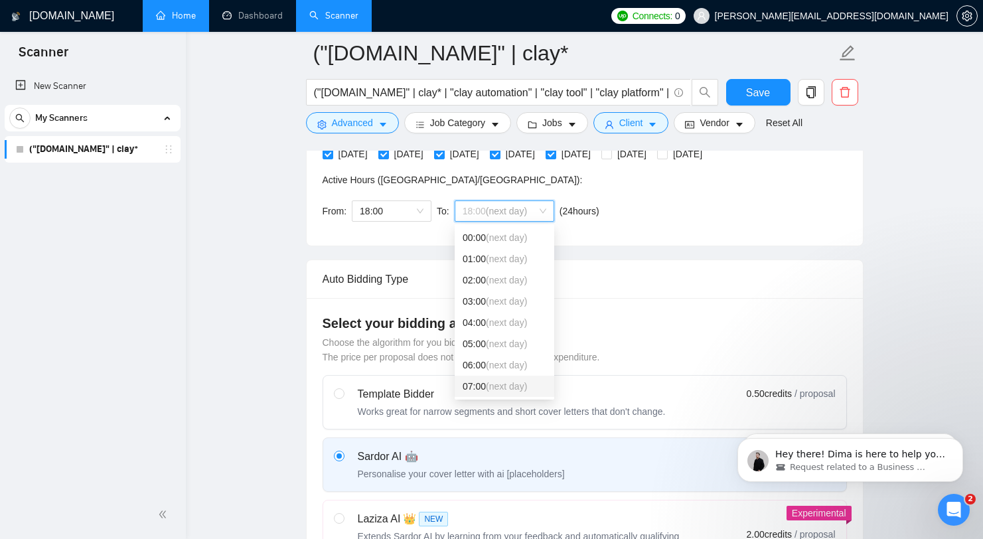
click at [646, 228] on div "Custom Auto Bidder Schedule Repeat every week on Monday Tuesday Wednesday Thurs…" at bounding box center [585, 146] width 524 height 168
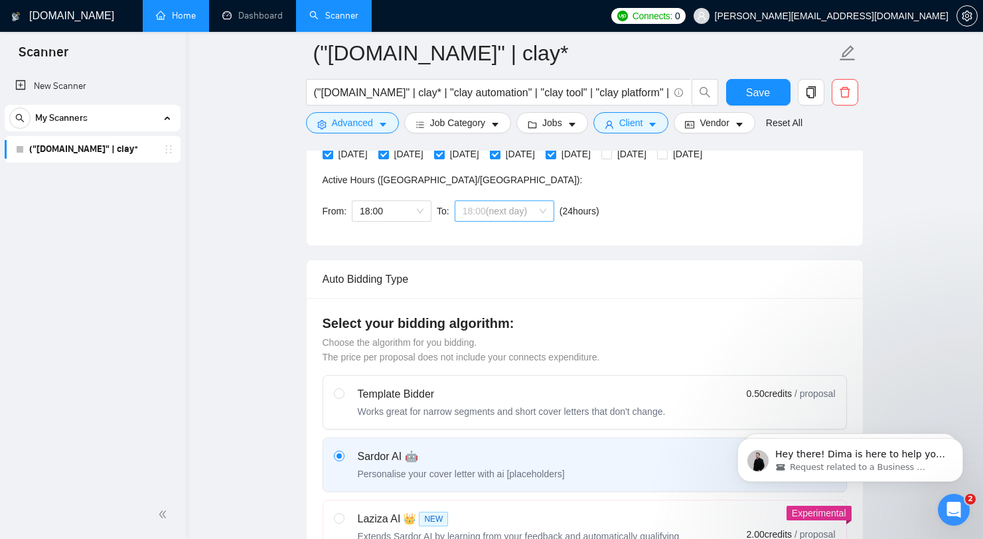
click at [528, 216] on span "18:00 (next day)" at bounding box center [505, 211] width 84 height 20
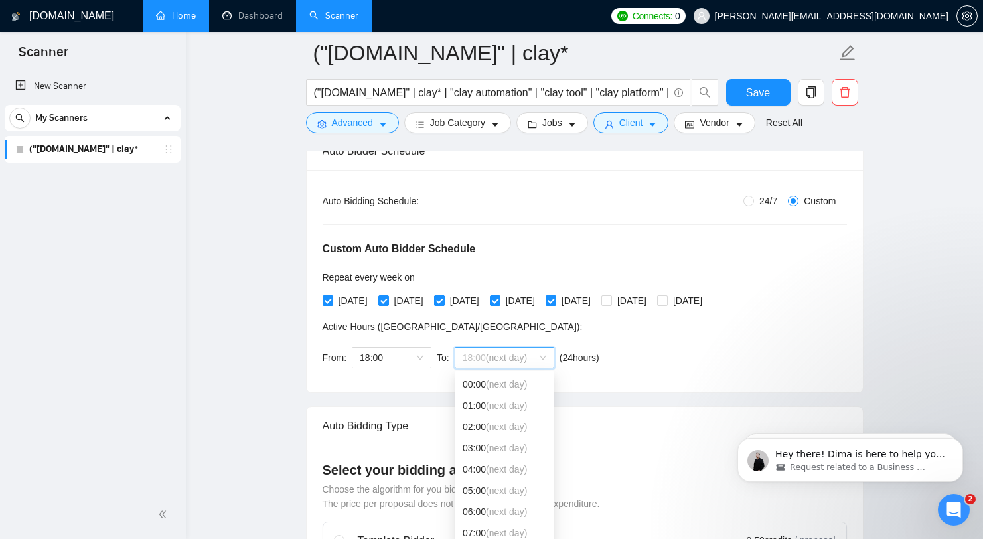
scroll to position [226, 0]
click at [485, 474] on div "04:00 (next day)" at bounding box center [505, 468] width 84 height 15
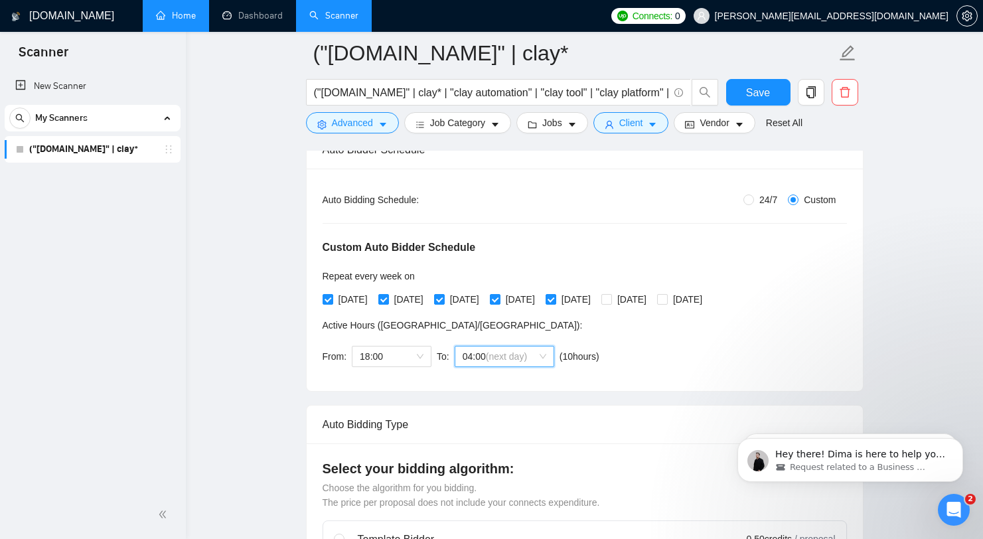
click at [520, 359] on span "(next day)" at bounding box center [506, 356] width 41 height 11
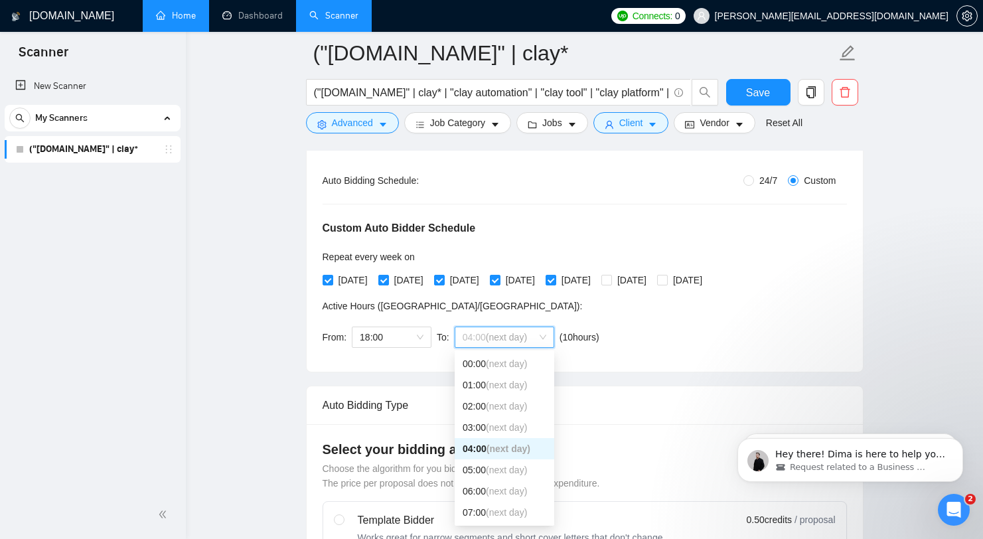
scroll to position [248, 0]
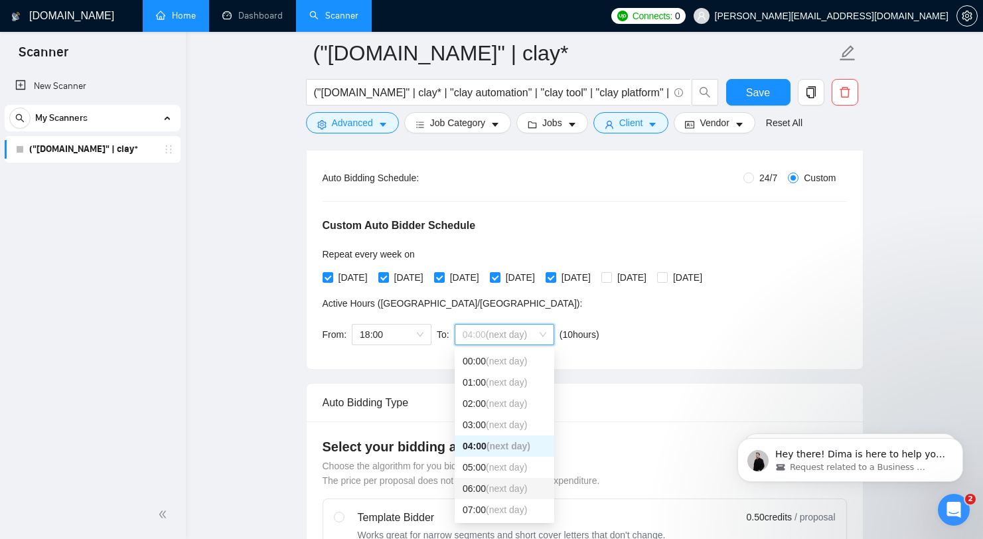
click at [491, 487] on span "(next day)" at bounding box center [506, 488] width 41 height 11
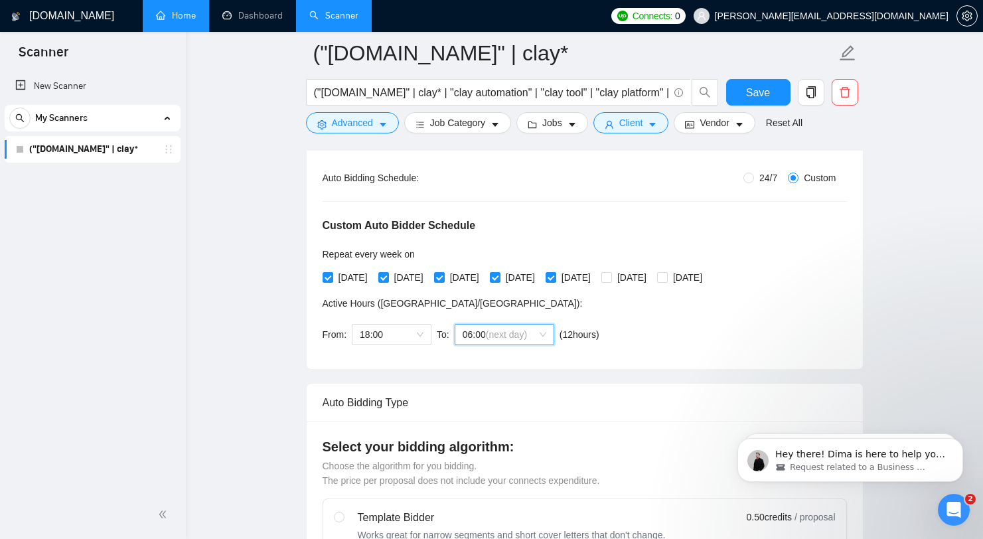
click at [516, 338] on span "(next day)" at bounding box center [506, 334] width 41 height 11
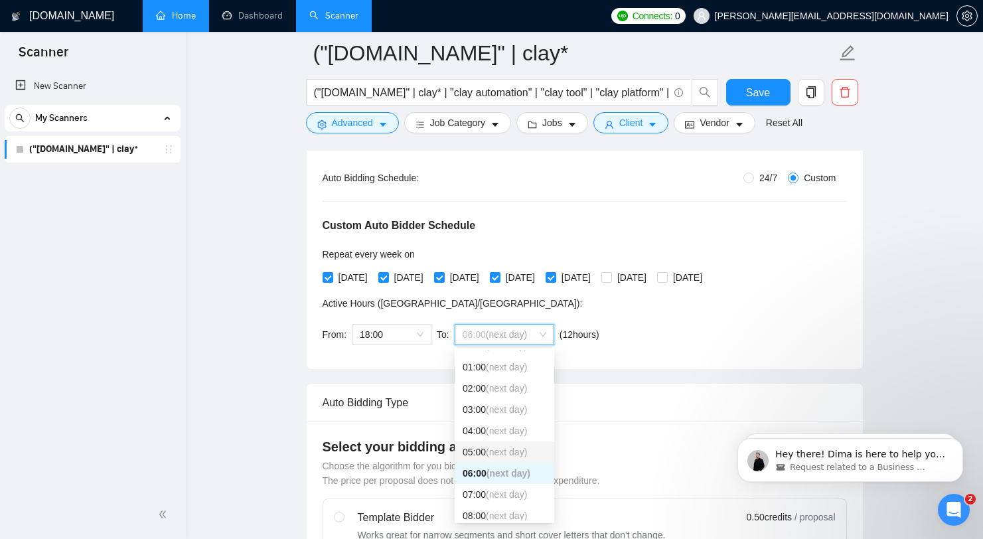
scroll to position [34, 0]
click at [486, 490] on div "08:00 (next day)" at bounding box center [505, 497] width 84 height 15
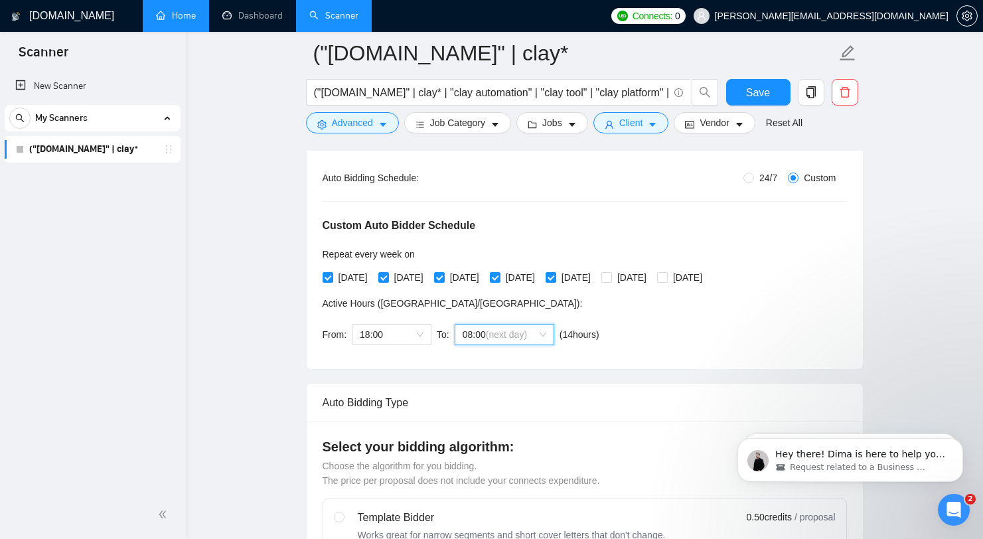
click at [672, 318] on div "Custom Auto Bidder Schedule Repeat every week on Monday Tuesday Wednesday Thurs…" at bounding box center [585, 269] width 524 height 168
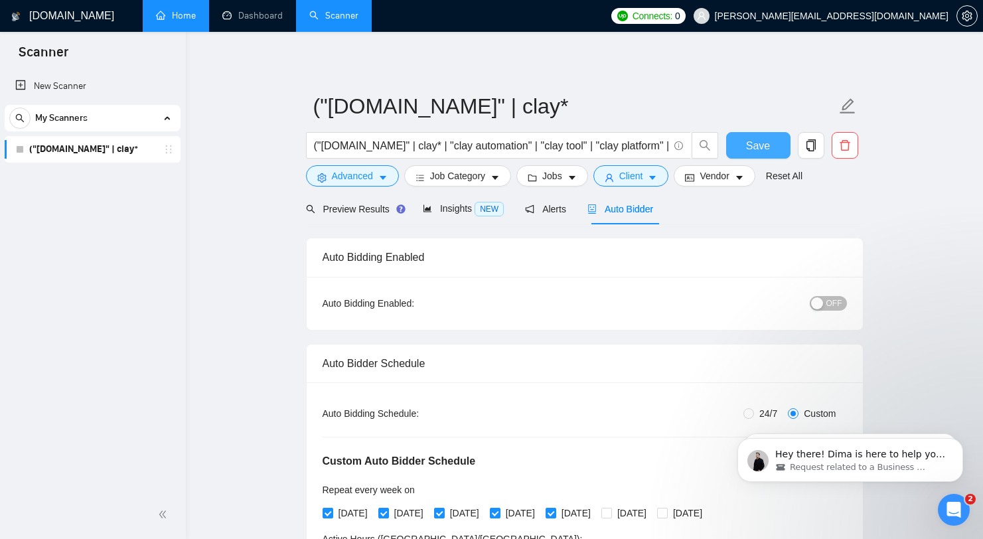
scroll to position [3, 0]
click at [747, 146] on span "Save" at bounding box center [758, 144] width 24 height 17
click at [634, 169] on span "Client" at bounding box center [631, 174] width 24 height 15
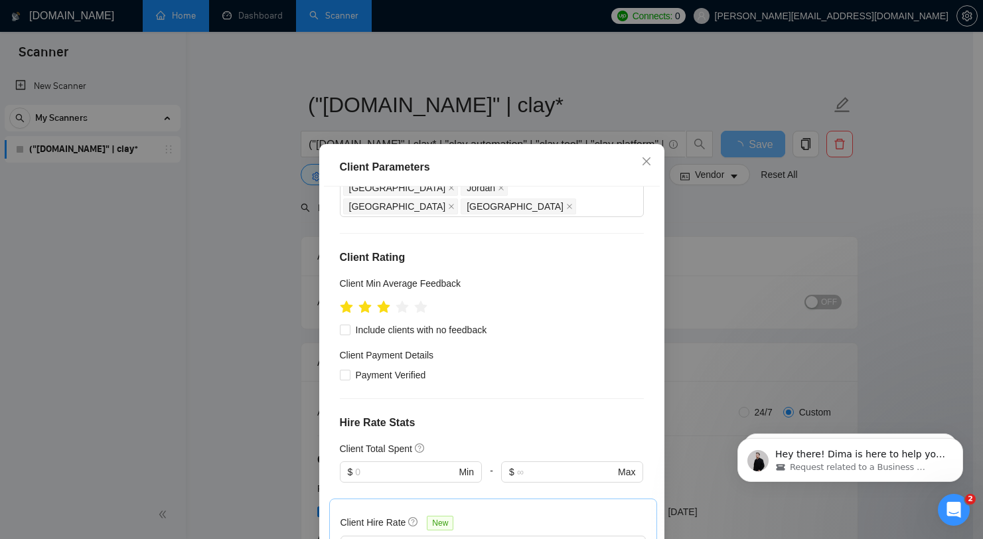
scroll to position [165, 0]
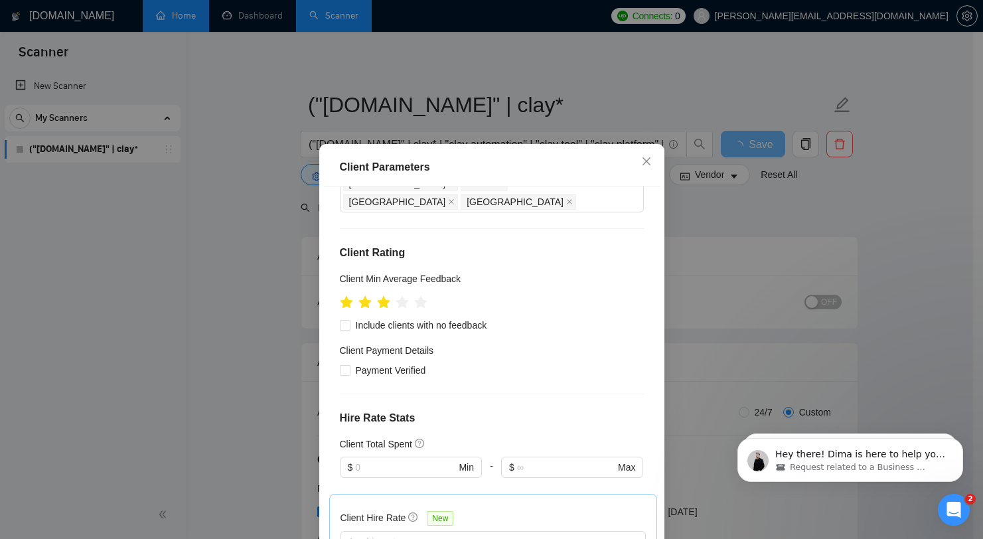
click at [496, 343] on div "Client Payment Details" at bounding box center [492, 353] width 304 height 20
click at [477, 318] on span "Include clients with no feedback" at bounding box center [421, 325] width 142 height 15
click at [349, 320] on input "Include clients with no feedback" at bounding box center [344, 324] width 9 height 9
checkbox input "true"
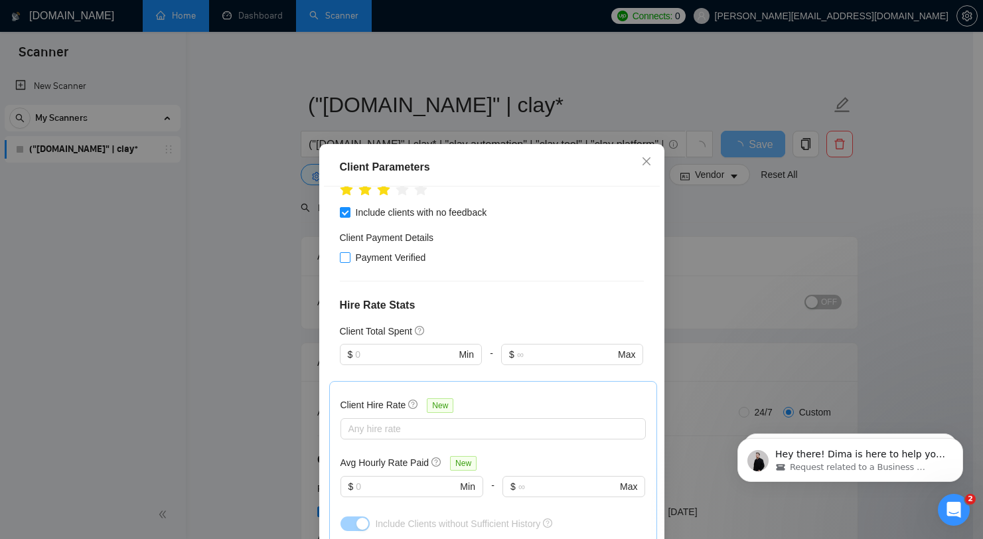
click at [375, 250] on span "Payment Verified" at bounding box center [390, 257] width 81 height 15
click at [349, 252] on input "Payment Verified" at bounding box center [344, 256] width 9 height 9
checkbox input "true"
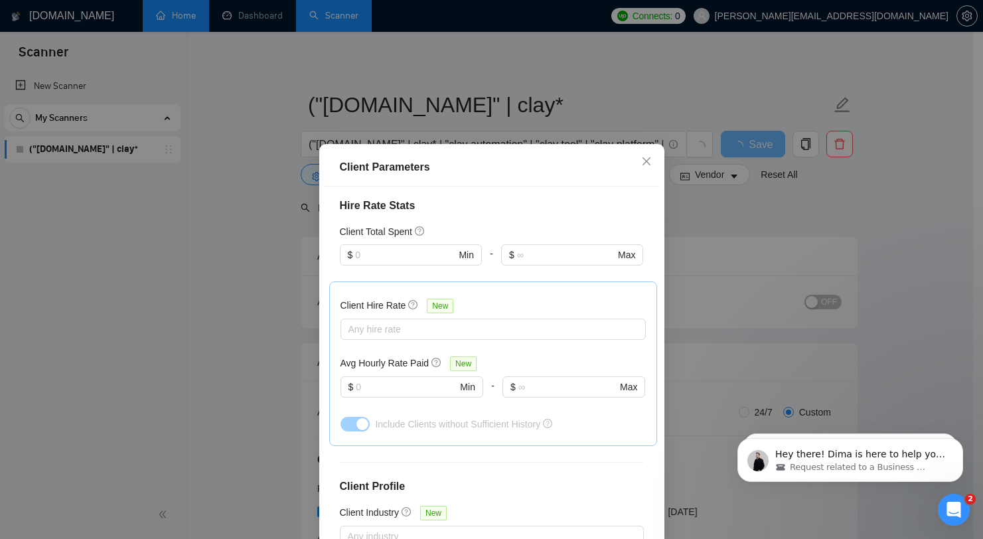
scroll to position [375, 0]
click at [398, 268] on div at bounding box center [411, 276] width 142 height 16
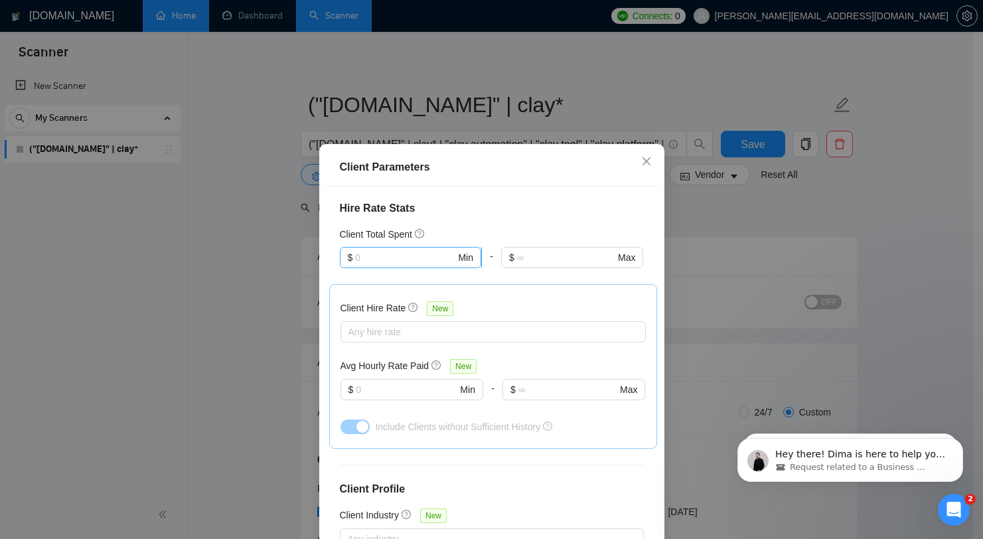
click at [407, 250] on input "text" at bounding box center [405, 257] width 100 height 15
type input "1"
click at [506, 227] on div "Client Total Spent" at bounding box center [492, 234] width 304 height 15
click at [409, 268] on div at bounding box center [411, 276] width 142 height 16
click at [411, 250] on input "1" at bounding box center [405, 257] width 100 height 15
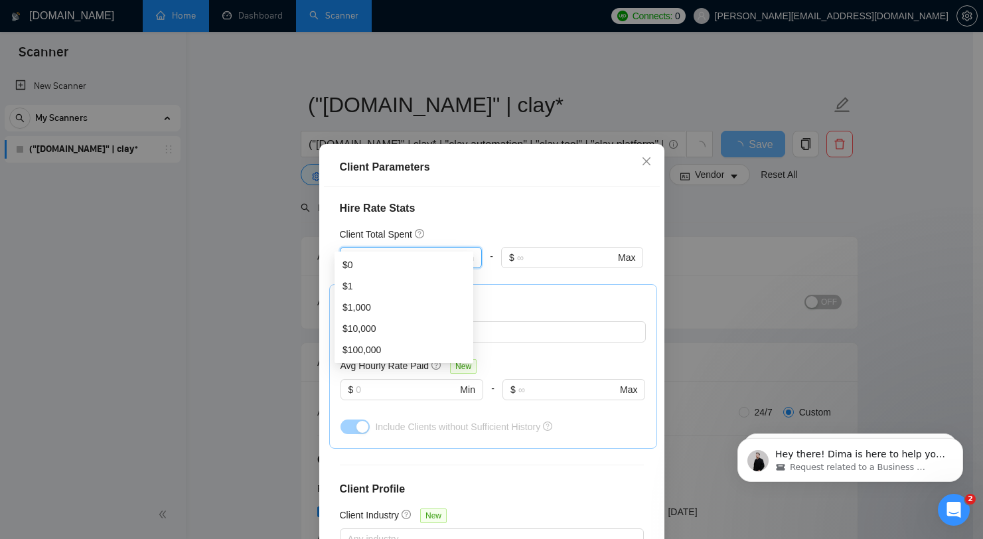
click at [509, 206] on div "Client Location Include Client Countries Select Exclude Client Countries Israel…" at bounding box center [492, 374] width 336 height 377
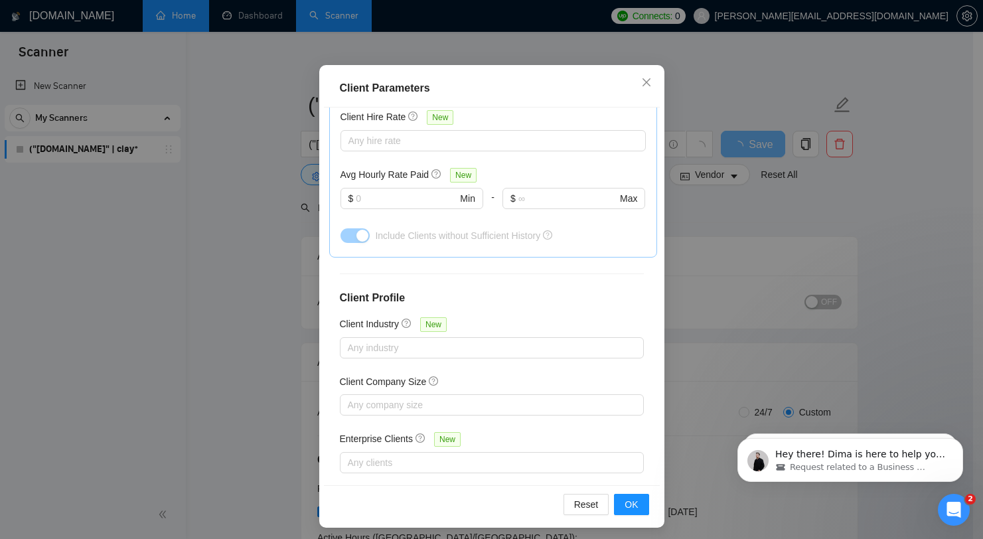
scroll to position [83, 0]
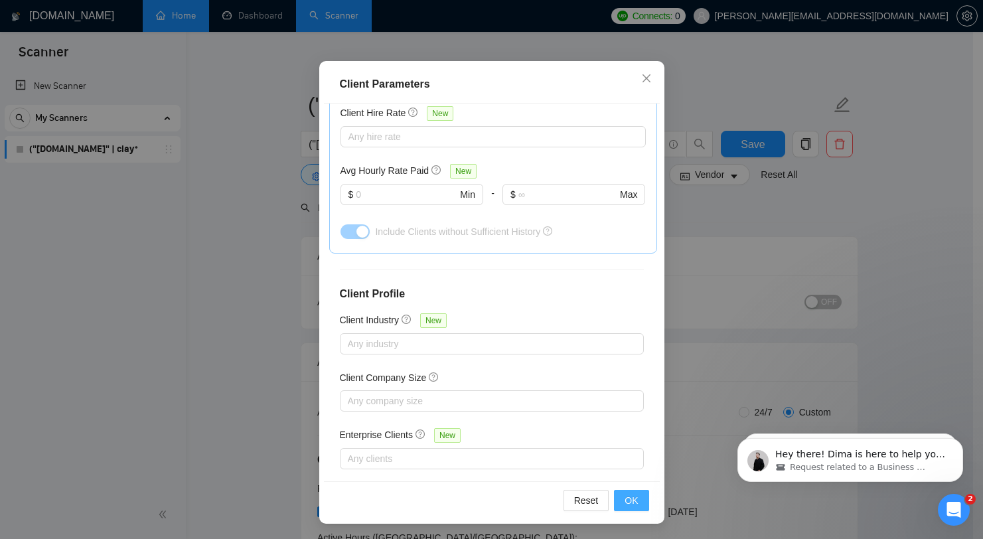
click at [609, 492] on div "Reset OK" at bounding box center [492, 500] width 336 height 38
click at [614, 496] on button "OK" at bounding box center [631, 500] width 35 height 21
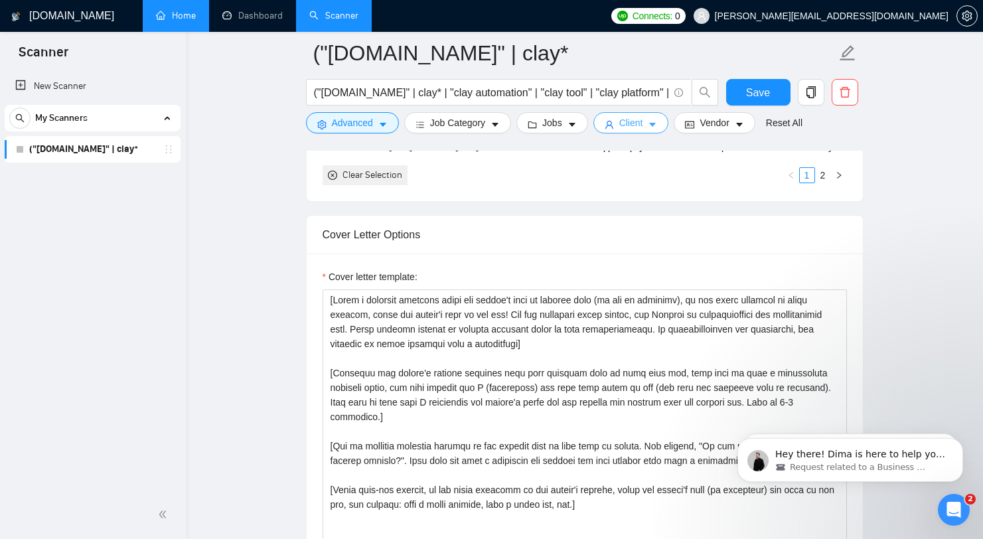
scroll to position [1720, 0]
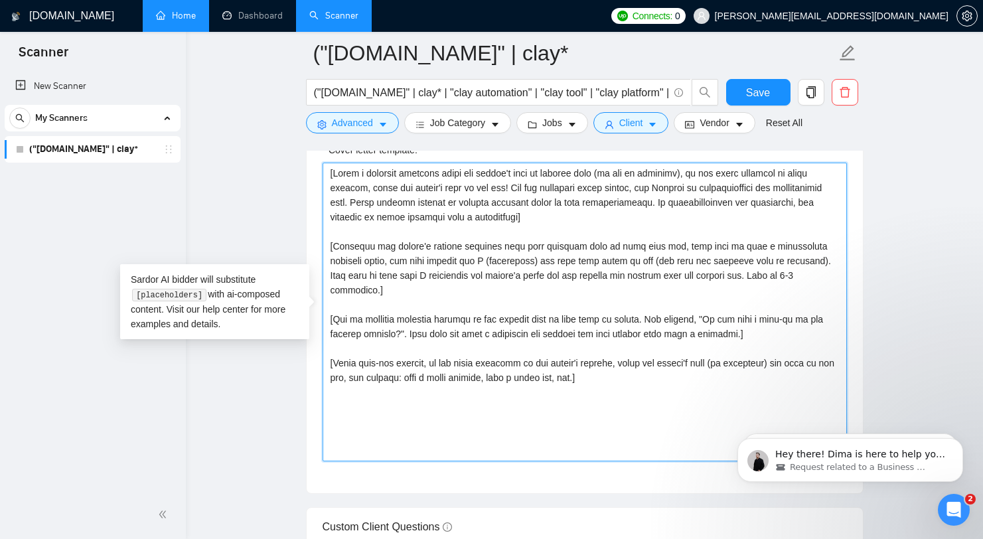
click at [653, 370] on textarea "Cover letter template:" at bounding box center [585, 312] width 524 height 299
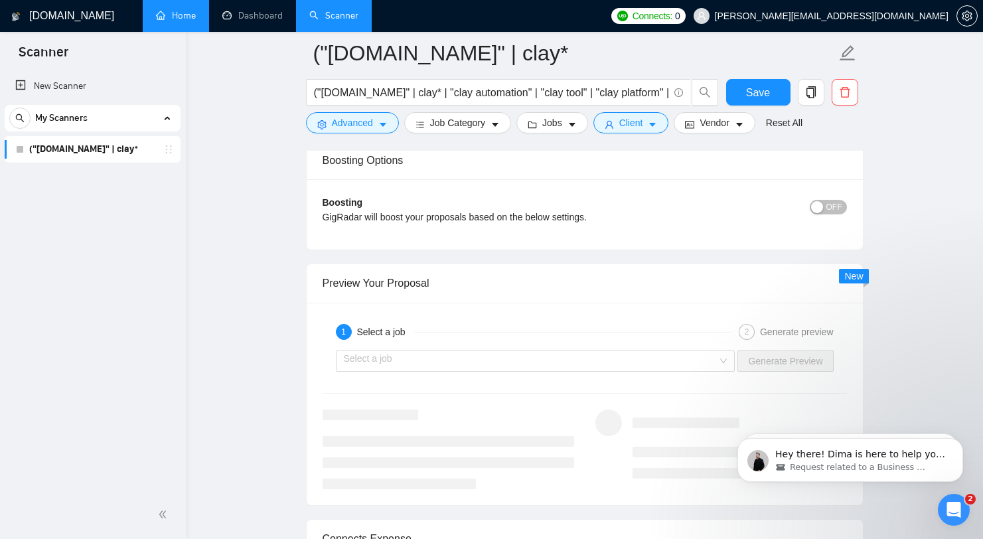
scroll to position [2634, 0]
click at [650, 390] on div "1 Select a job 2 Generate preview Select a job Generate Preview" at bounding box center [585, 402] width 556 height 202
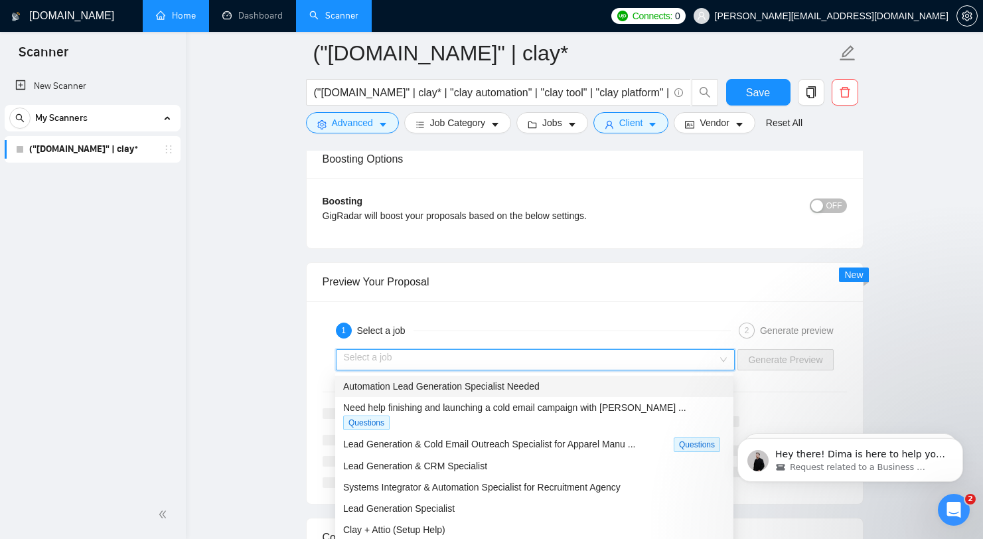
click at [652, 361] on input "search" at bounding box center [531, 360] width 374 height 20
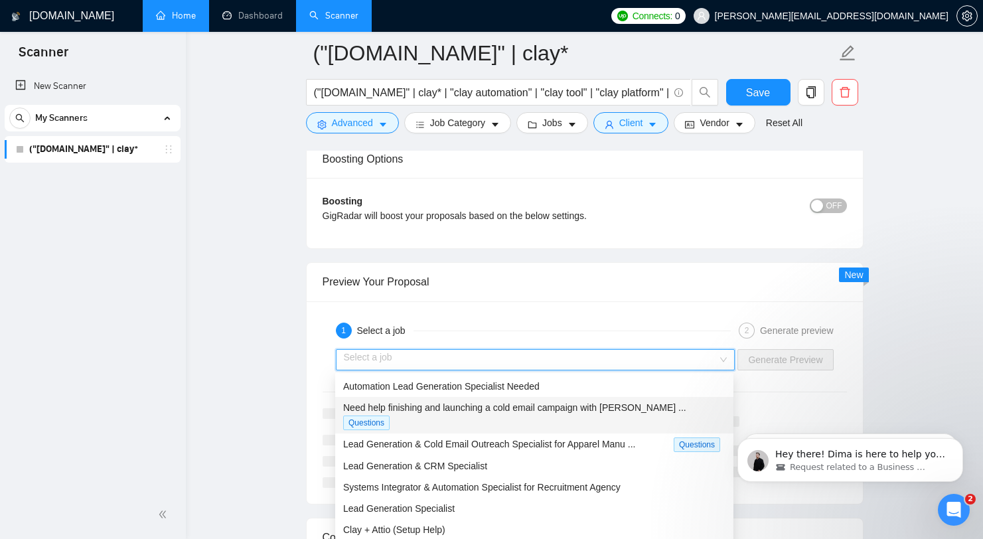
scroll to position [471, 0]
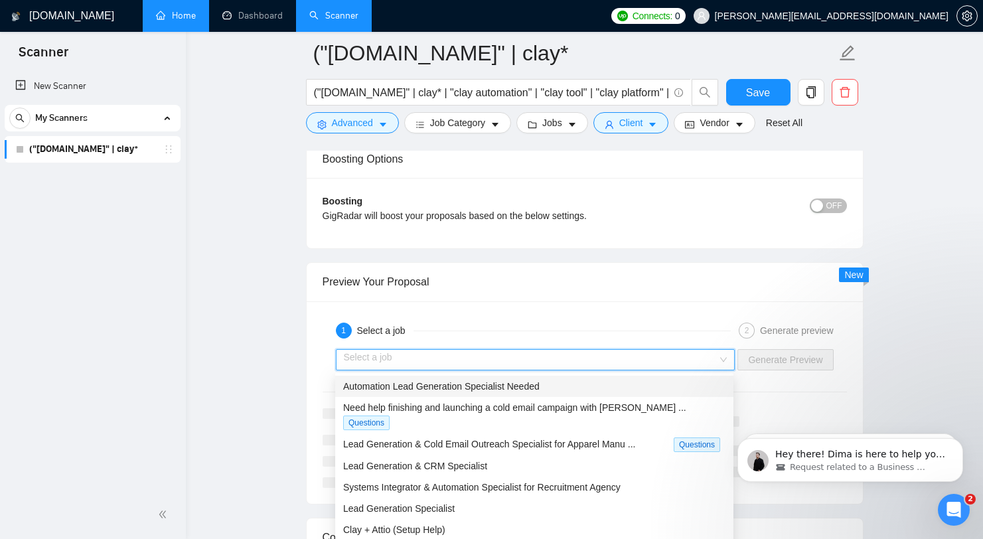
click at [580, 386] on div "Automation Lead Generation Specialist Needed" at bounding box center [534, 386] width 382 height 15
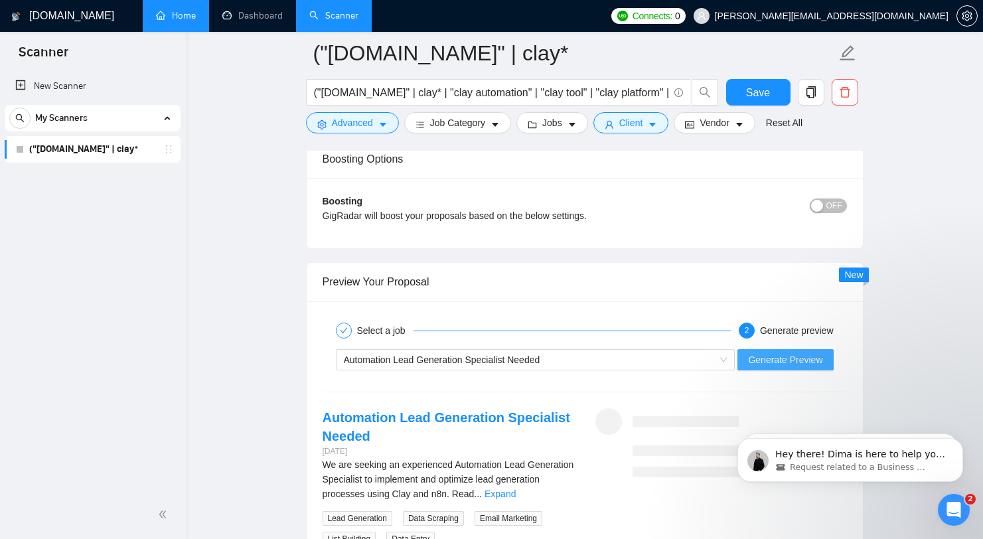
click at [802, 356] on span "Generate Preview" at bounding box center [785, 359] width 74 height 15
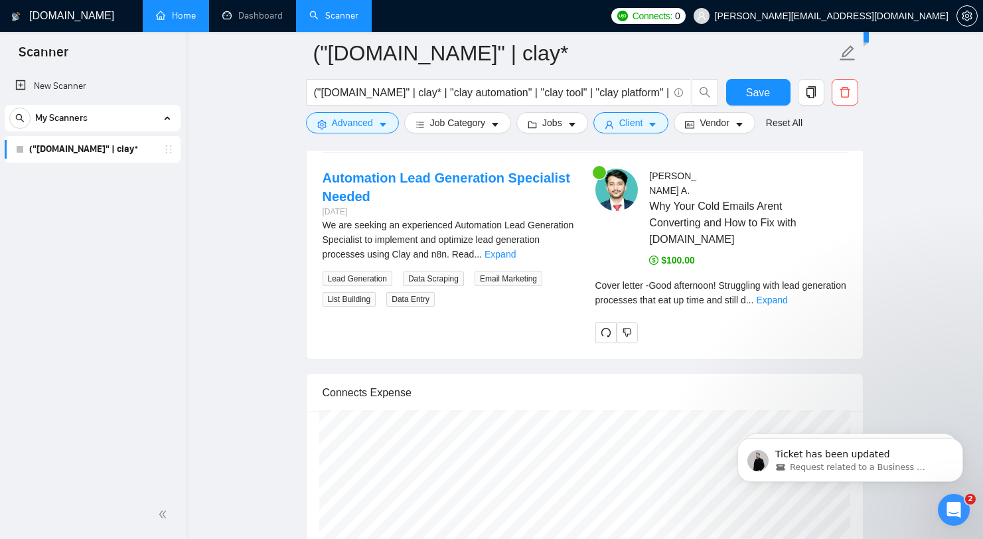
scroll to position [806, 0]
click at [846, 449] on p "Ticket has been updated" at bounding box center [860, 454] width 171 height 13
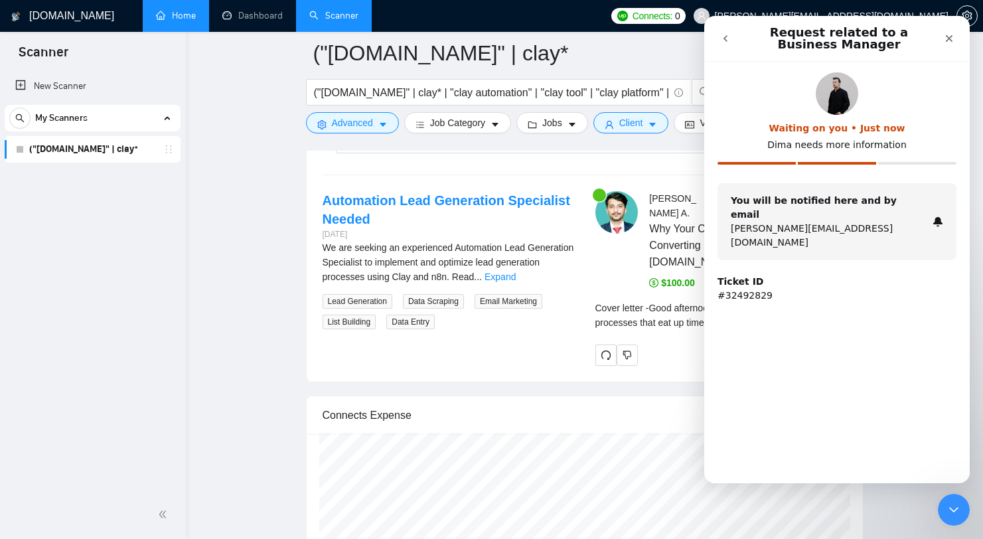
scroll to position [2850, 0]
click at [831, 222] on p "[PERSON_NAME][EMAIL_ADDRESS][DOMAIN_NAME]" at bounding box center [829, 236] width 196 height 28
click at [778, 162] on div "Intercom messenger" at bounding box center [756, 163] width 78 height 3
click at [853, 170] on div "Waiting on you • Just now Dima needs more information" at bounding box center [836, 127] width 239 height 111
click at [936, 218] on div "You will be notified here and by email muhammad@claygenius.io" at bounding box center [836, 221] width 239 height 77
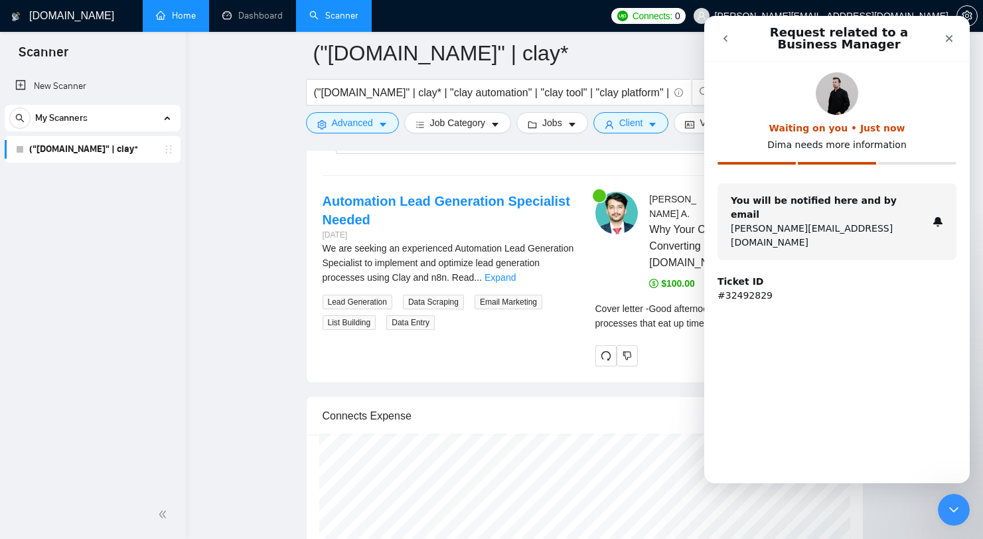
click at [942, 200] on div "You will be notified here and by email muhammad@claygenius.io" at bounding box center [836, 221] width 239 height 77
click at [930, 205] on div "You will be notified here and by email muhammad@claygenius.io" at bounding box center [836, 221] width 239 height 77
click at [936, 216] on icon "Intercom messenger" at bounding box center [937, 221] width 11 height 11
click at [759, 275] on div "Ticket ID #32492829" at bounding box center [836, 289] width 239 height 28
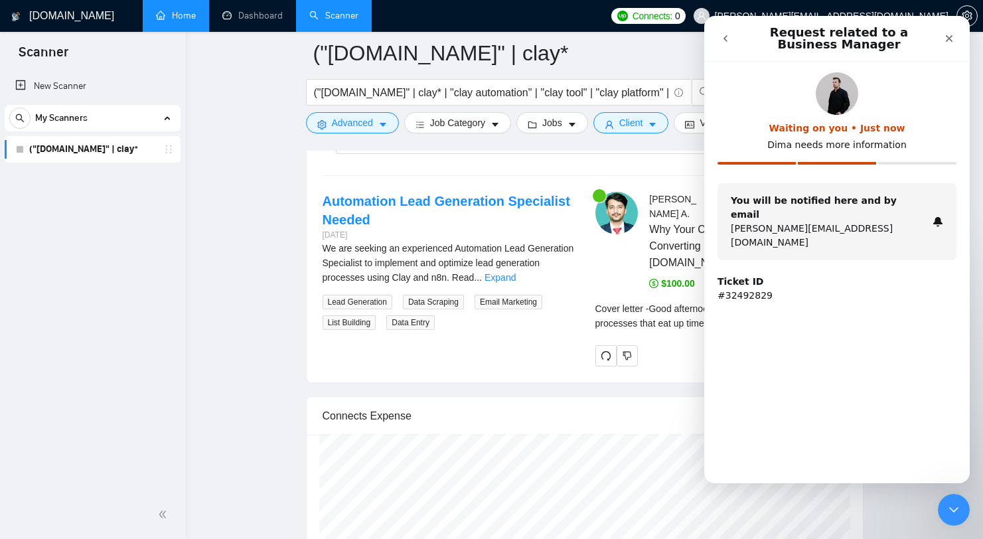
click at [729, 27] on button "go back" at bounding box center [725, 38] width 25 height 25
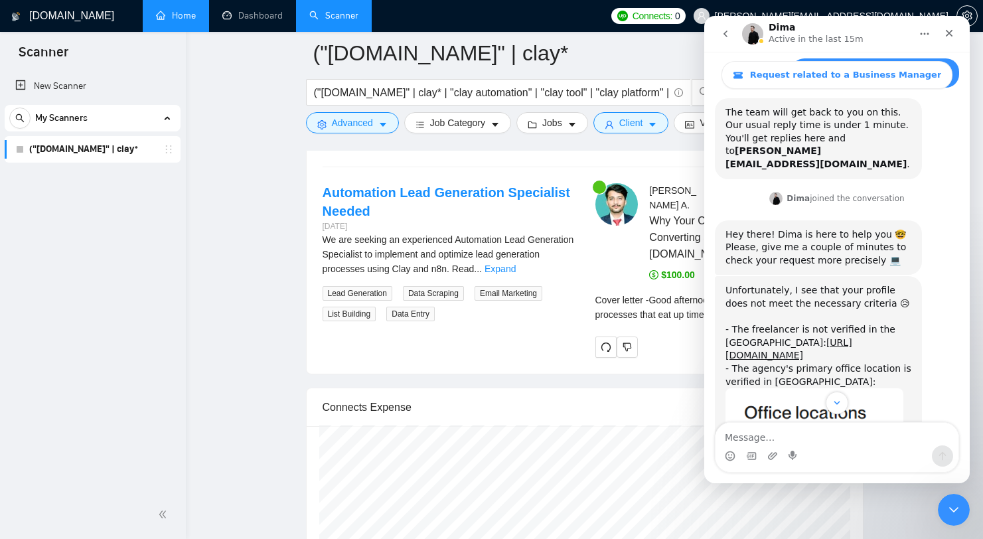
scroll to position [634, 0]
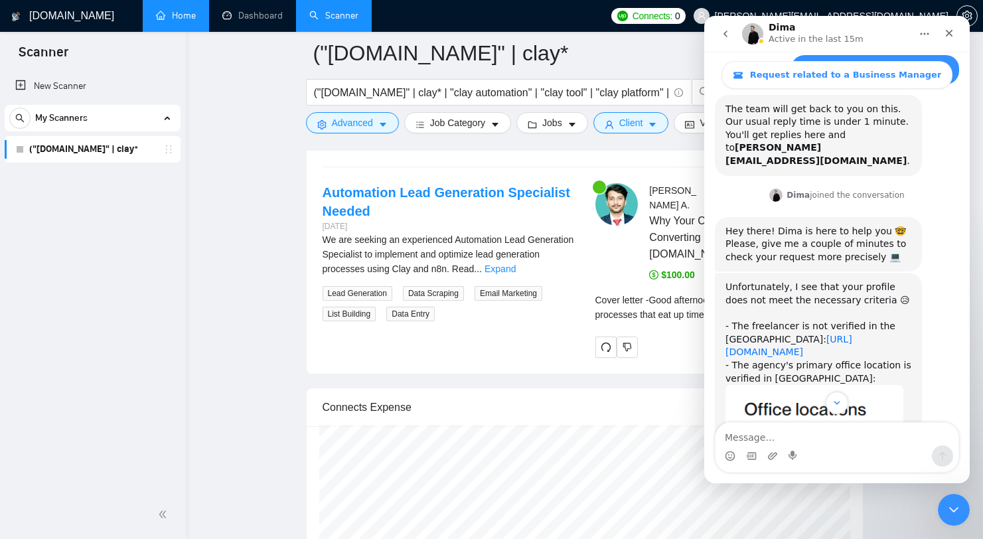
click at [780, 334] on link "[URL][DOMAIN_NAME]" at bounding box center [788, 346] width 127 height 24
click at [953, 508] on icon "Close Intercom Messenger" at bounding box center [951, 507] width 9 height 5
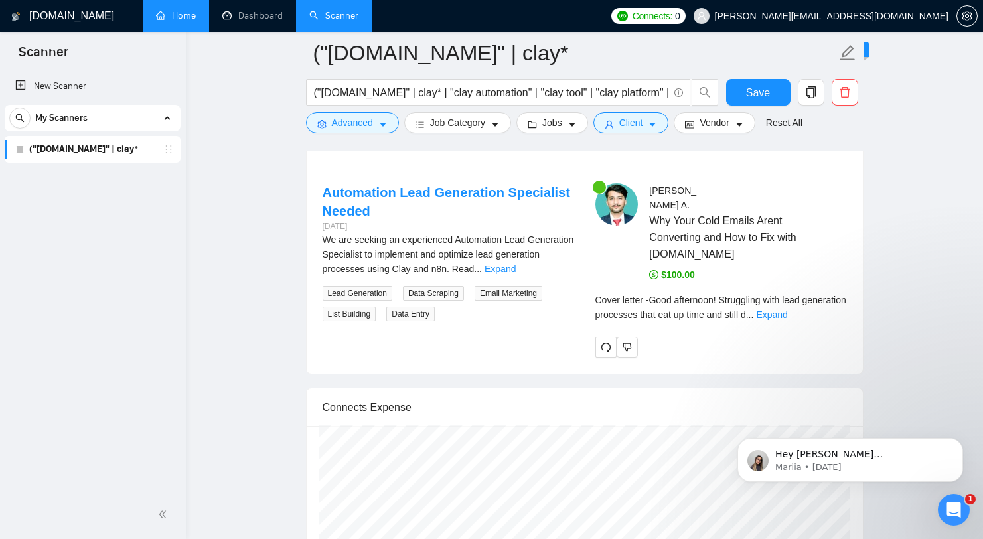
scroll to position [0, 0]
click at [556, 261] on div "We are seeking an experienced Automation Lead Generation Specialist to implemen…" at bounding box center [449, 254] width 252 height 44
click at [516, 265] on link "Expand" at bounding box center [499, 268] width 31 height 11
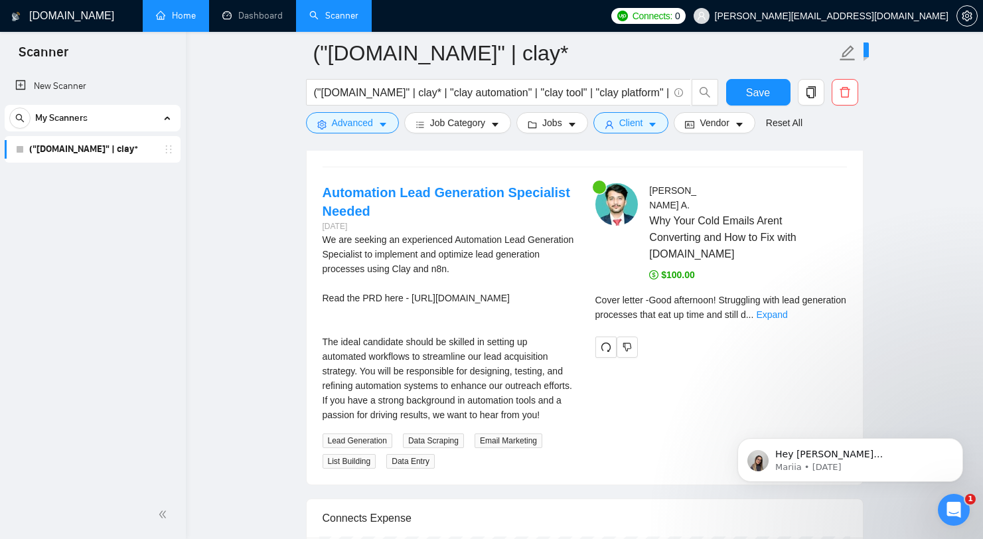
click at [482, 326] on div "We are seeking an experienced Automation Lead Generation Specialist to implemen…" at bounding box center [449, 327] width 252 height 190
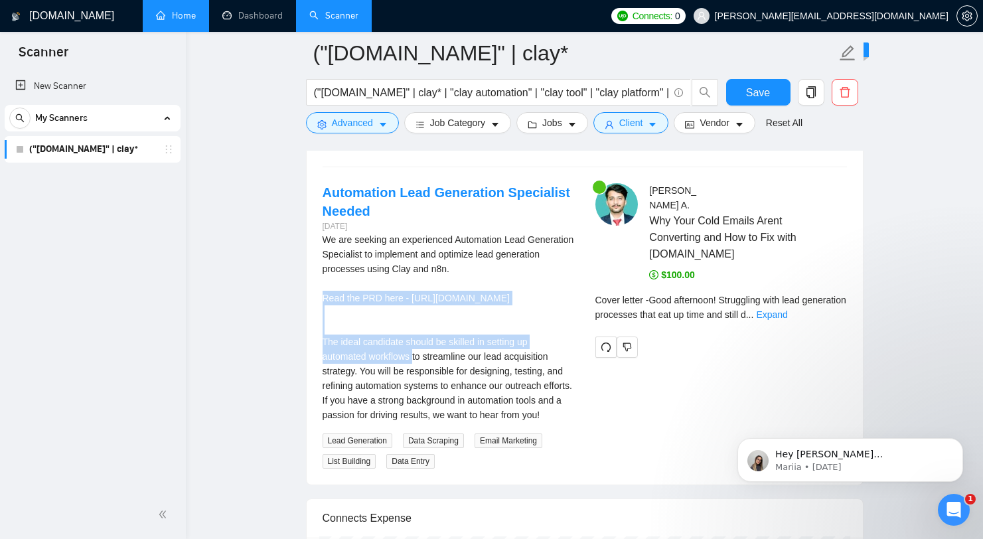
click at [482, 326] on div "We are seeking an experienced Automation Lead Generation Specialist to implemen…" at bounding box center [449, 327] width 252 height 190
copy div "Read the PRD here - https://docs.google.com/document/d/1t6EVXY0FeFeKWaclsh29sQx…"
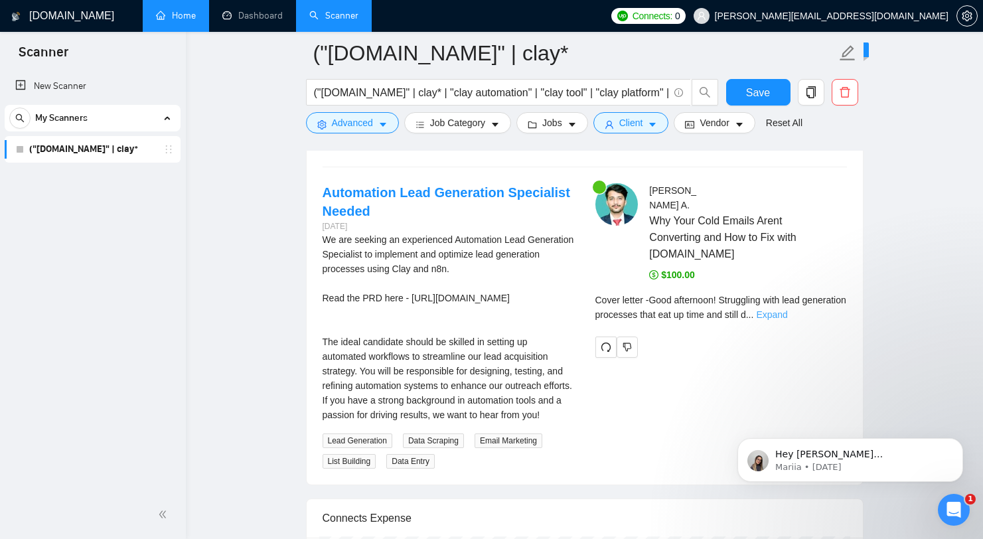
click at [787, 320] on link "Expand" at bounding box center [771, 314] width 31 height 11
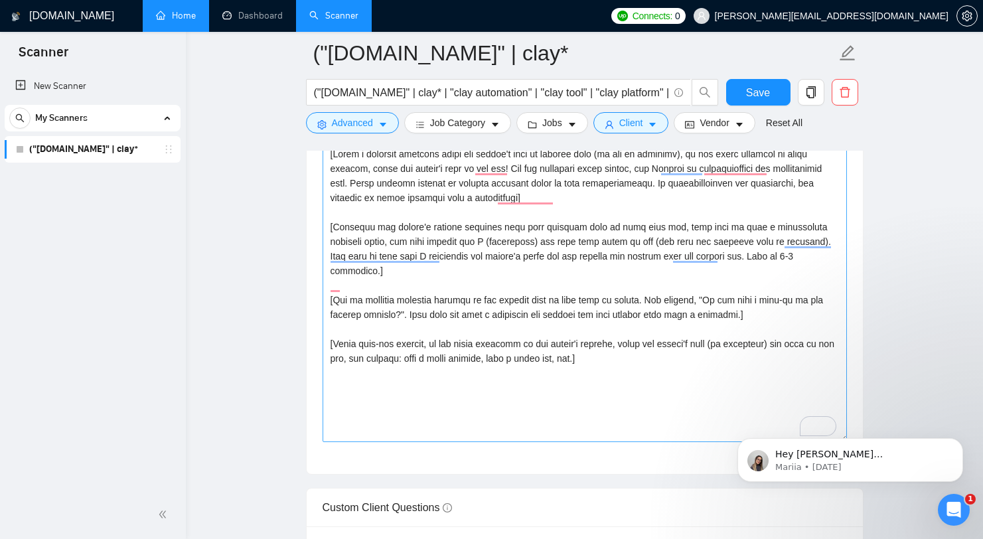
scroll to position [1739, 0]
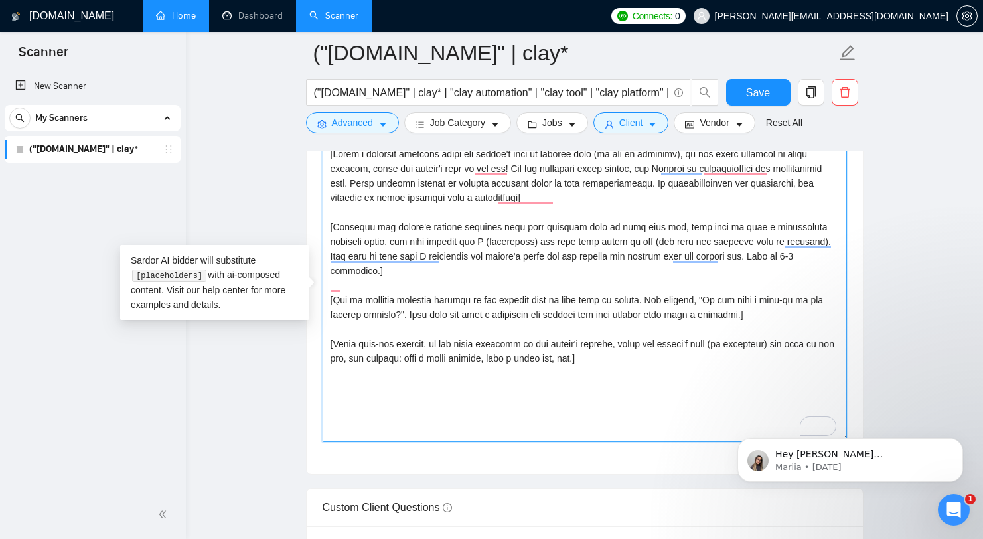
drag, startPoint x: 617, startPoint y: 379, endPoint x: 266, endPoint y: 159, distance: 414.5
click at [266, 159] on main "("[DOMAIN_NAME]" | clay* ("[DOMAIN_NAME]" | clay* | "clay automation" | "clay t…" at bounding box center [584, 382] width 755 height 4137
click at [663, 337] on textarea "Cover letter template:" at bounding box center [585, 292] width 524 height 299
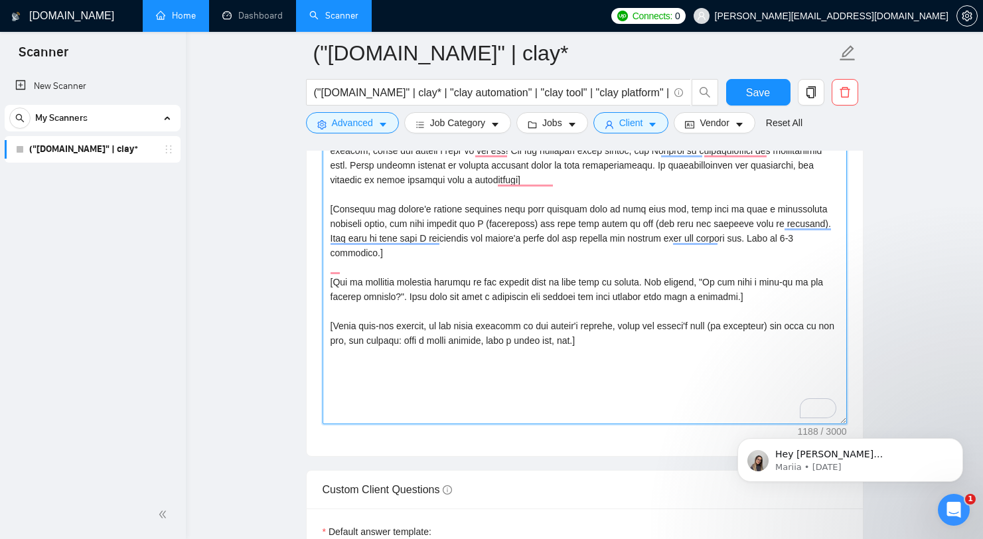
scroll to position [1754, 0]
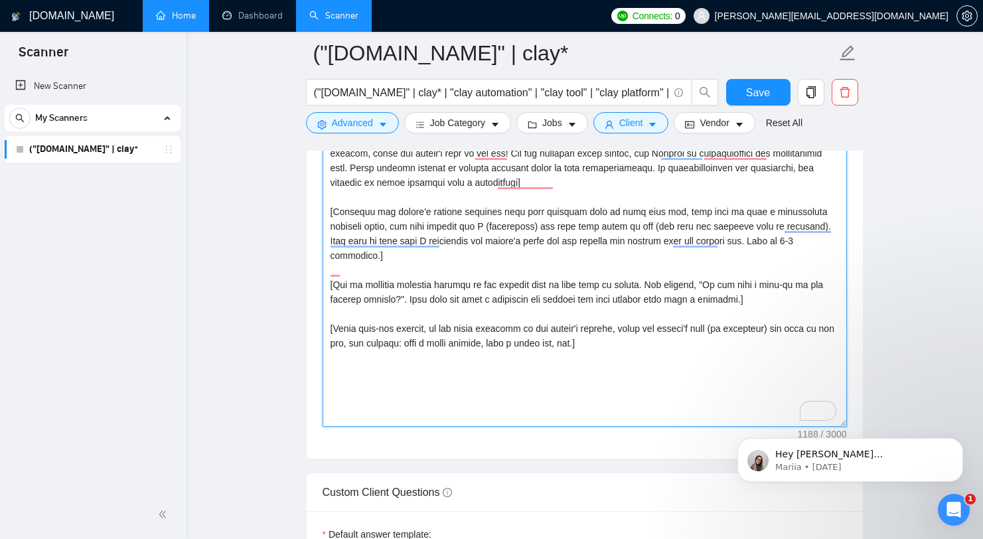
click at [669, 343] on textarea "Cover letter template:" at bounding box center [585, 277] width 524 height 299
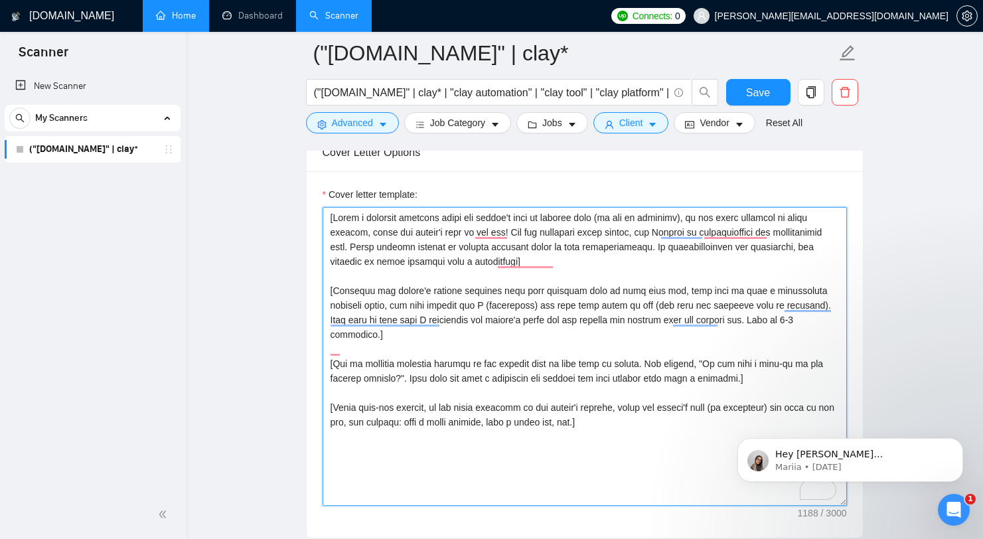
scroll to position [1660, 0]
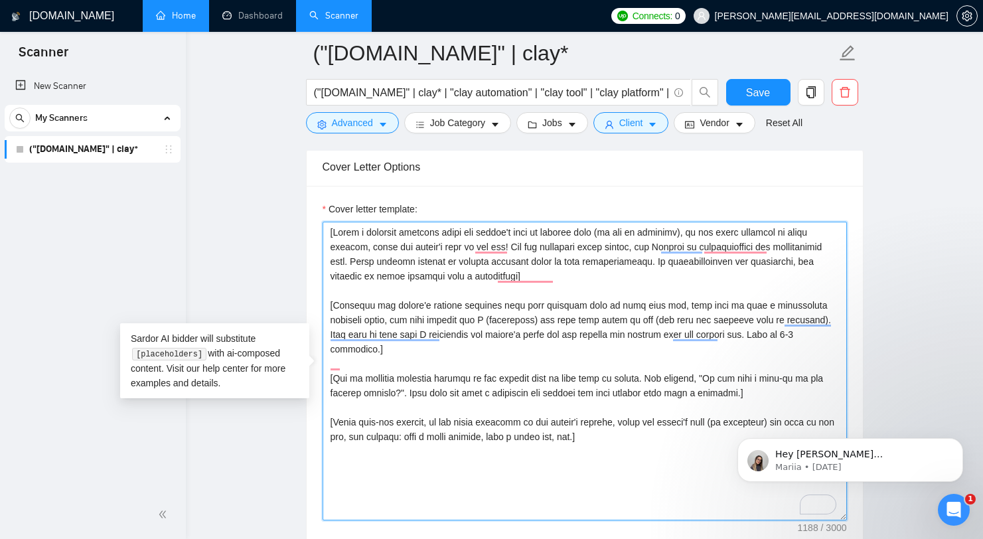
click at [644, 248] on textarea "Cover letter template:" at bounding box center [585, 371] width 524 height 299
drag, startPoint x: 354, startPoint y: 263, endPoint x: 350, endPoint y: 257, distance: 6.8
click at [350, 257] on textarea "Cover letter template:" at bounding box center [585, 371] width 524 height 299
drag, startPoint x: 352, startPoint y: 259, endPoint x: 338, endPoint y: 237, distance: 26.5
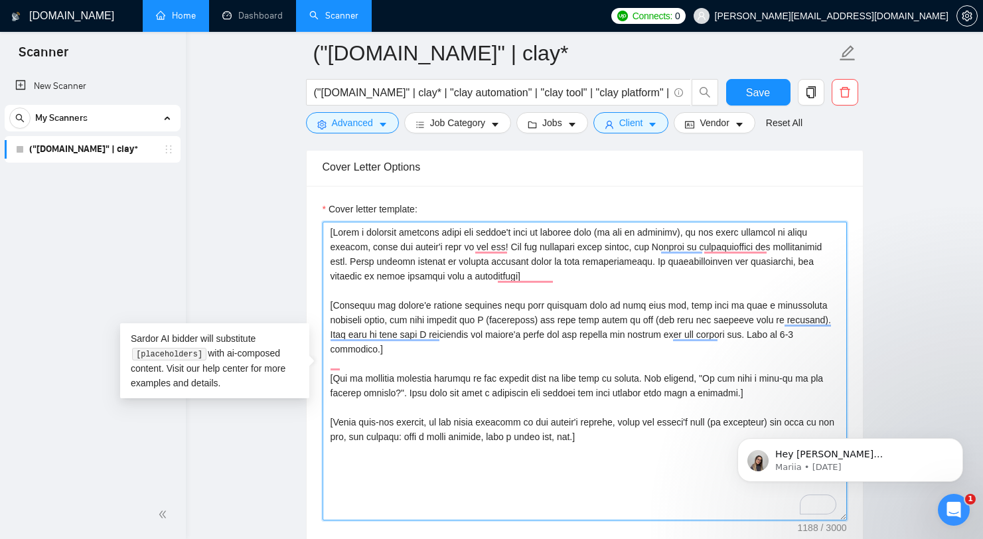
click at [338, 237] on textarea "Cover letter template:" at bounding box center [585, 371] width 524 height 299
drag, startPoint x: 336, startPoint y: 232, endPoint x: 352, endPoint y: 259, distance: 31.9
click at [352, 259] on textarea "Cover letter template:" at bounding box center [585, 371] width 524 height 299
click at [507, 262] on textarea "Cover letter template:" at bounding box center [585, 371] width 524 height 299
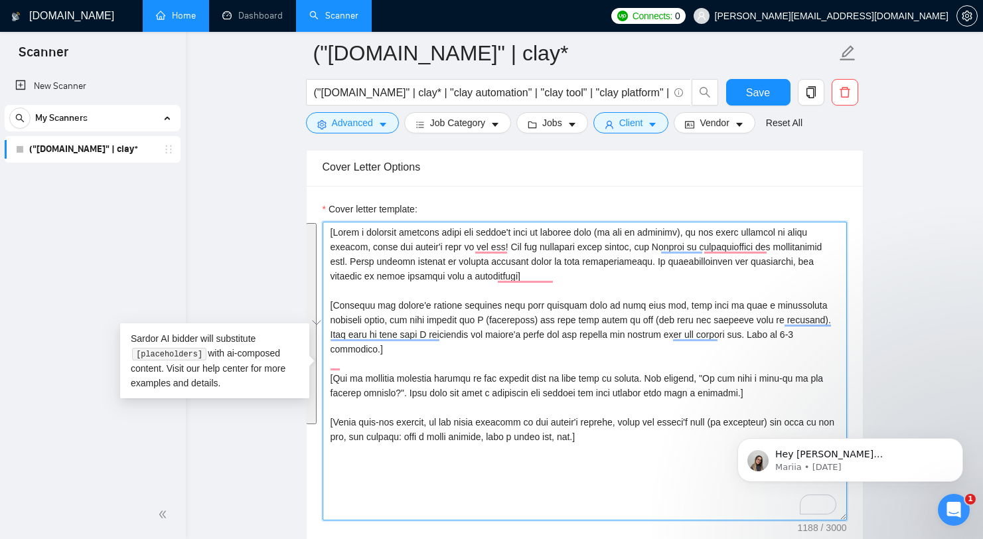
paste textarea "# Enhanced Cover Letter Writing Template ## Opening Section **Personal Greeting…"
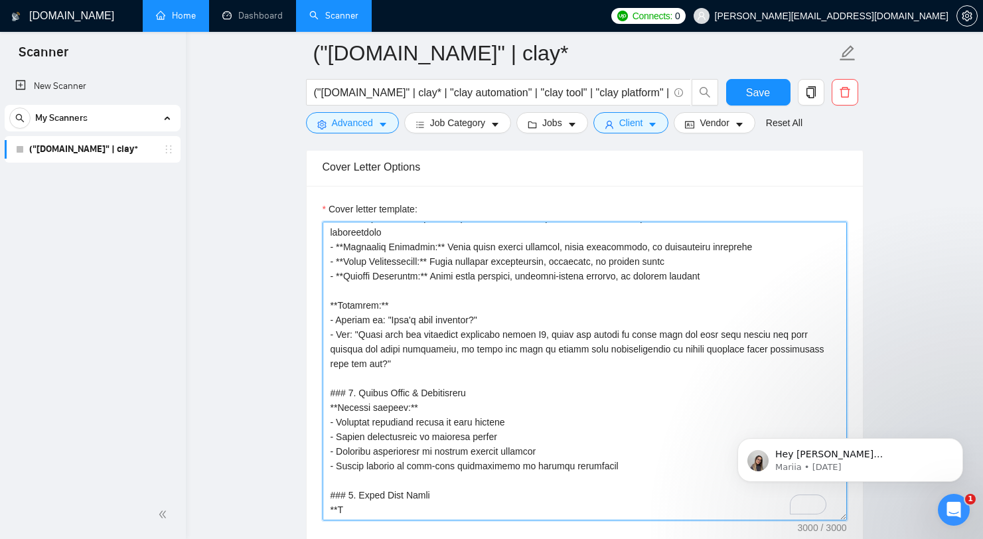
scroll to position [657, 0]
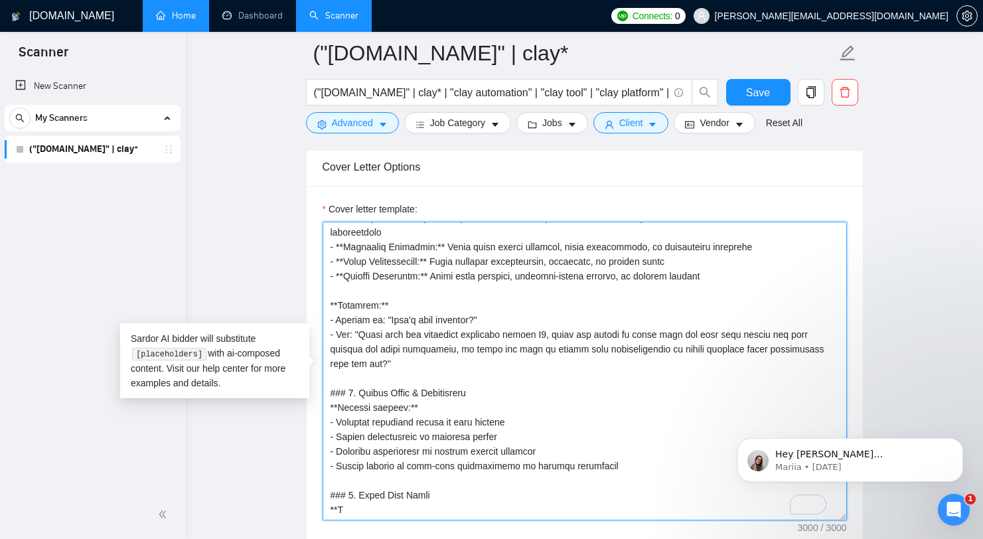
click at [462, 275] on textarea "Cover letter template:" at bounding box center [585, 371] width 524 height 299
paste textarea "Cover Letter Template ## Structure: **1. Personal Greeting (Local Language + Ti…"
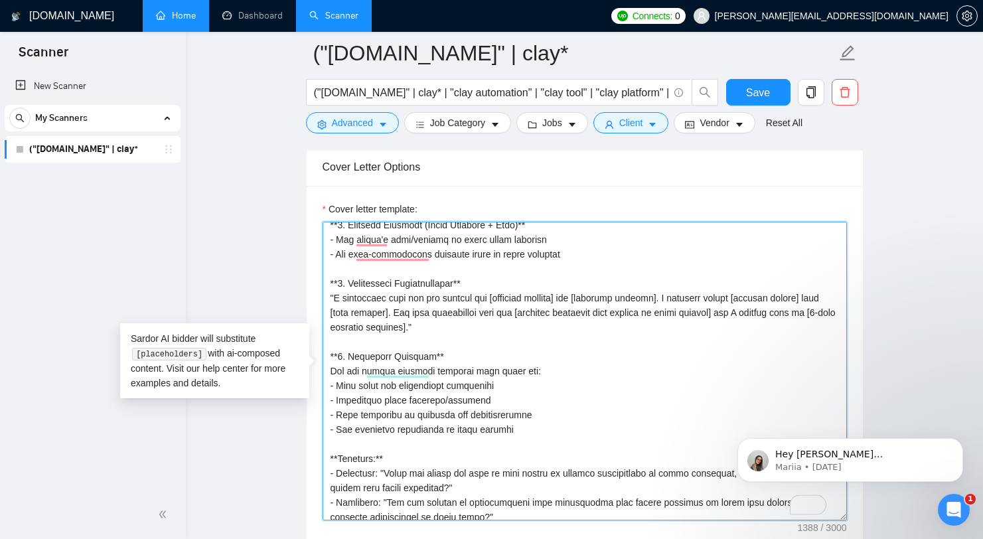
scroll to position [0, 0]
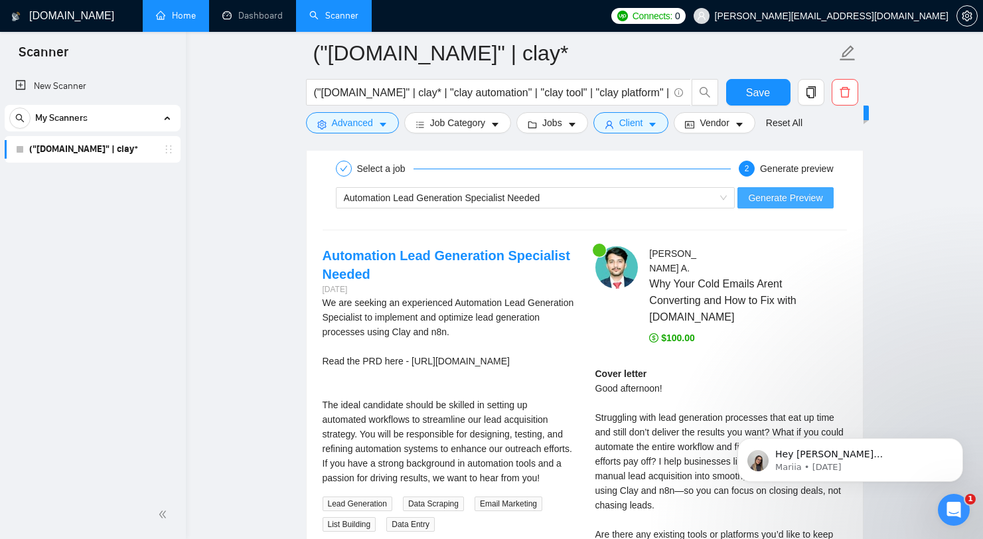
click at [798, 194] on span "Generate Preview" at bounding box center [785, 197] width 74 height 15
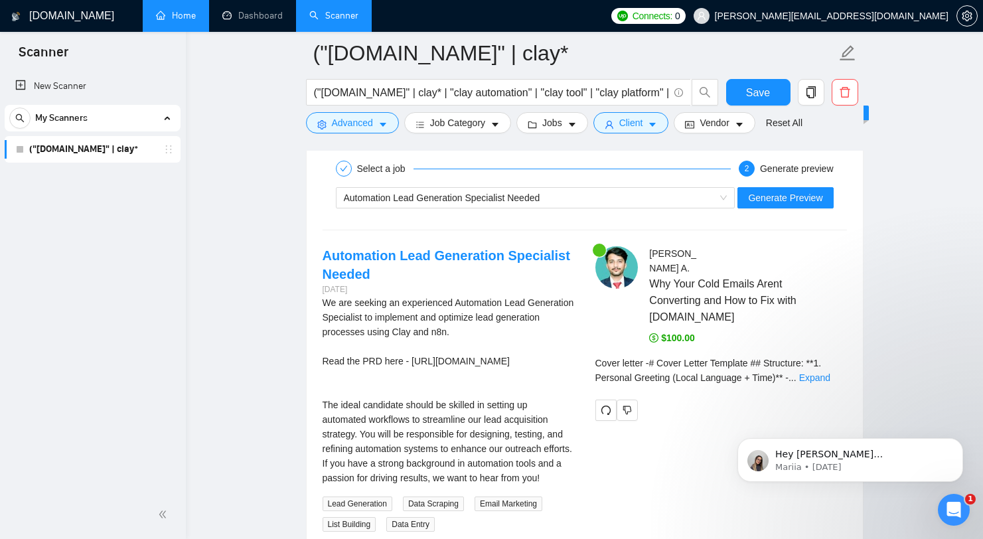
click at [796, 383] on span "..." at bounding box center [792, 377] width 8 height 11
click html "Hey muhammad@claygenius.io, Do you want to learn how to integrate GigRadar with…"
click at [816, 383] on link "Expand" at bounding box center [814, 377] width 31 height 11
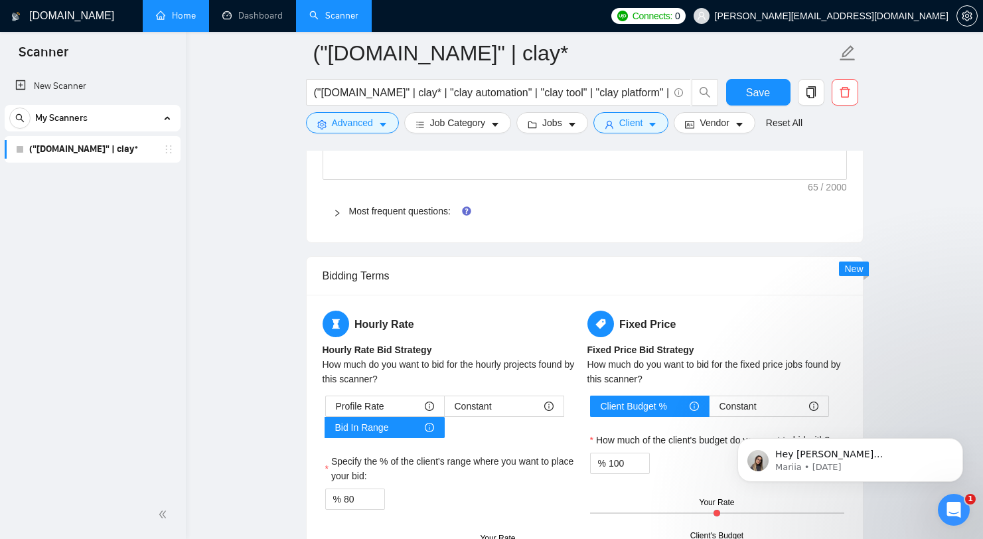
scroll to position [2047, 0]
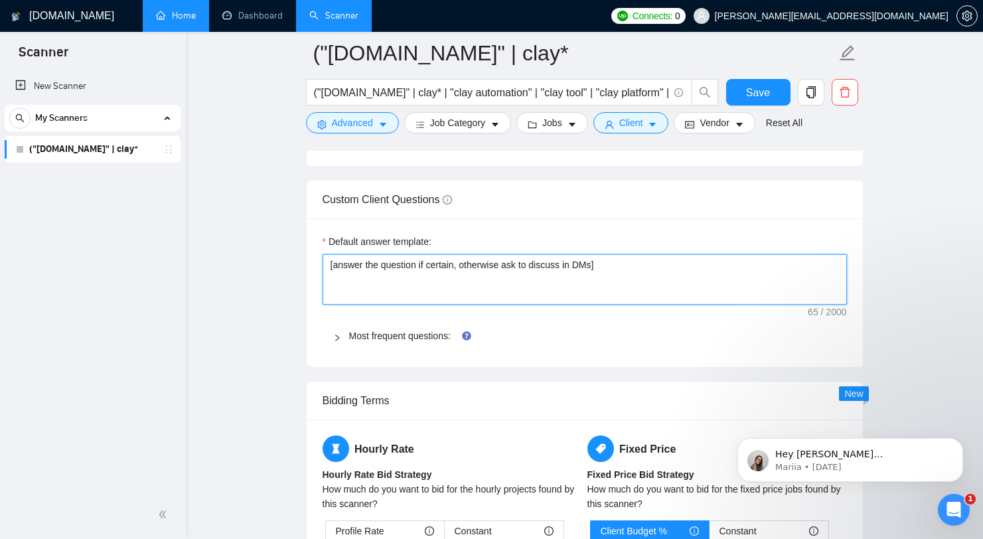
click at [589, 283] on textarea "[answer the question if certain, otherwise ask to discuss in DMs]" at bounding box center [585, 279] width 524 height 50
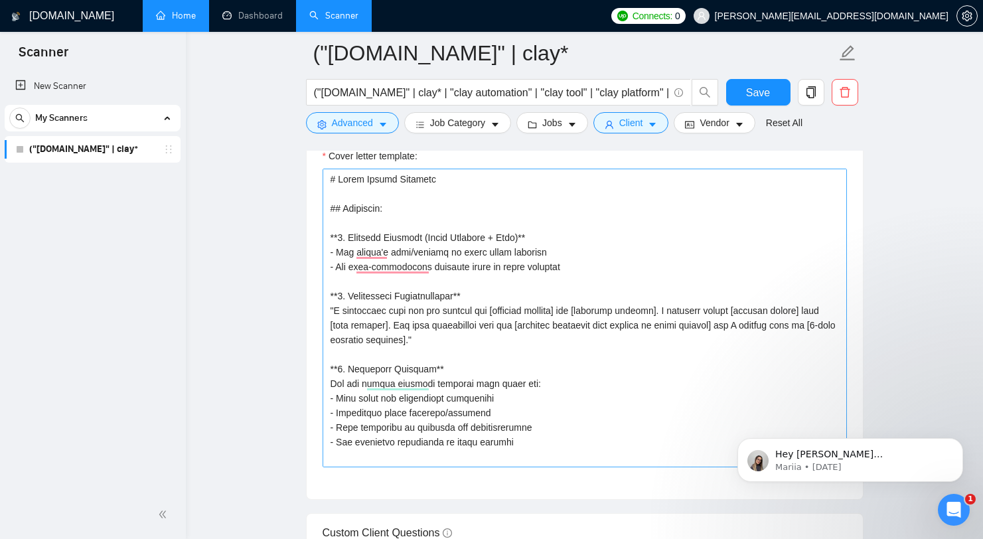
scroll to position [1668, 0]
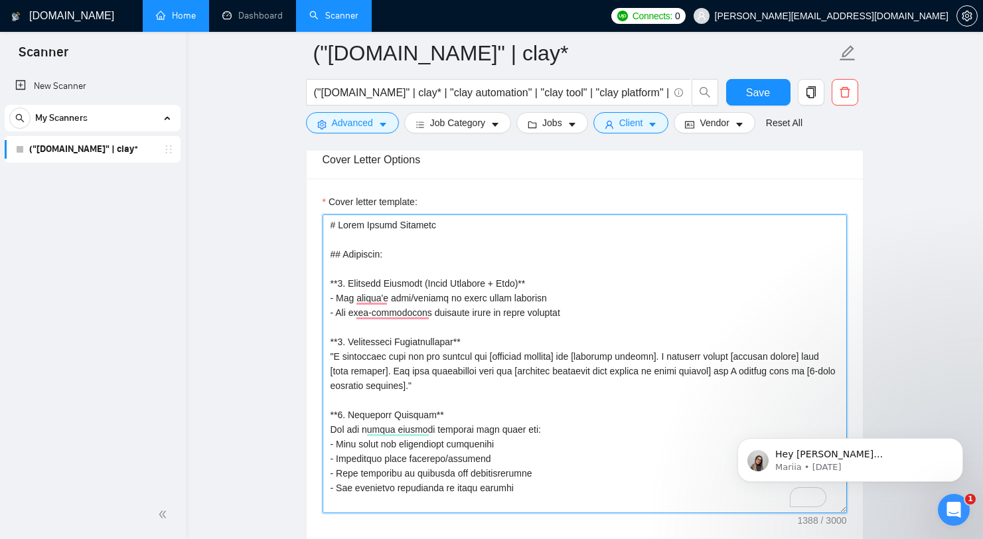
click at [327, 220] on textarea "Cover letter template:" at bounding box center [585, 363] width 524 height 299
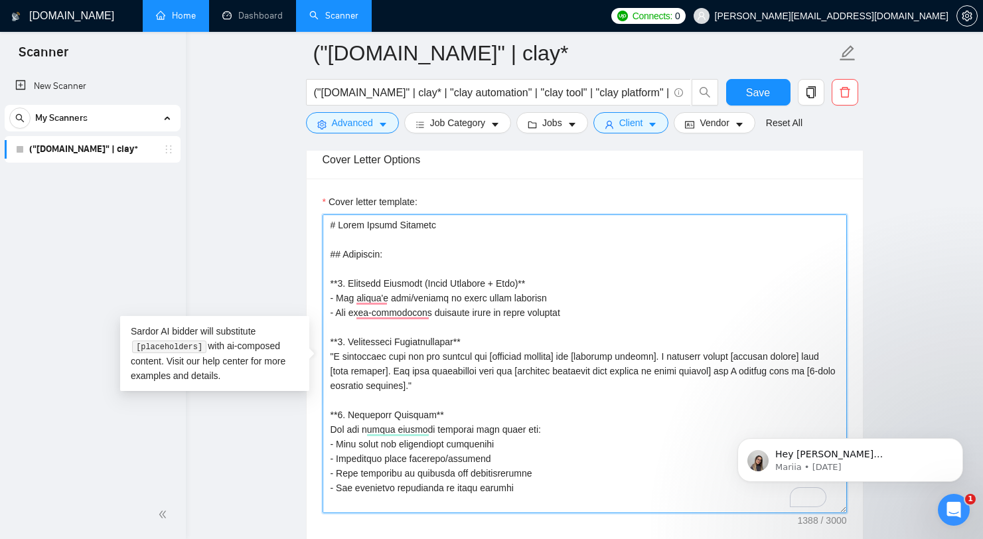
click at [413, 233] on textarea "Cover letter template:" at bounding box center [585, 363] width 524 height 299
click at [400, 227] on textarea "Cover letter template:" at bounding box center [585, 363] width 524 height 299
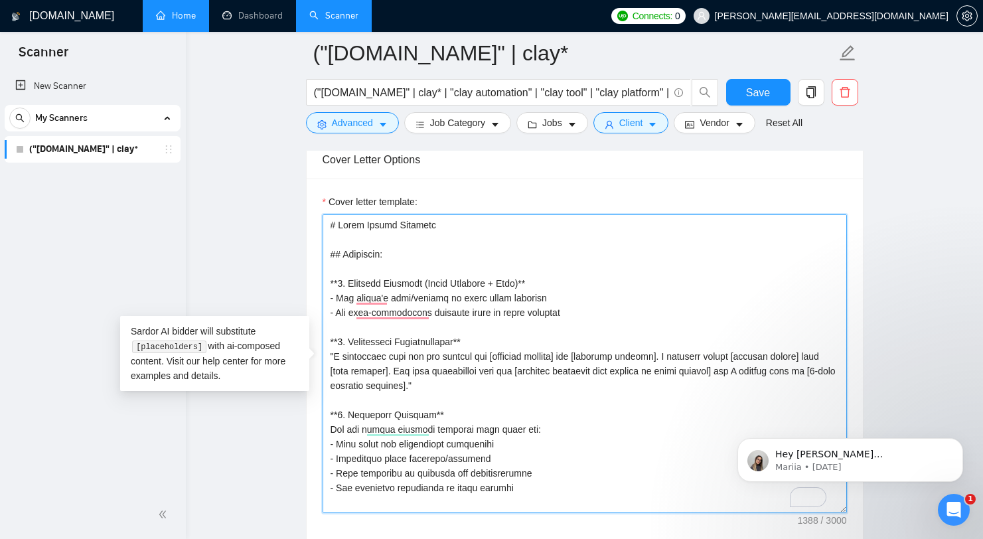
click at [400, 227] on textarea "Cover letter template:" at bounding box center [585, 363] width 524 height 299
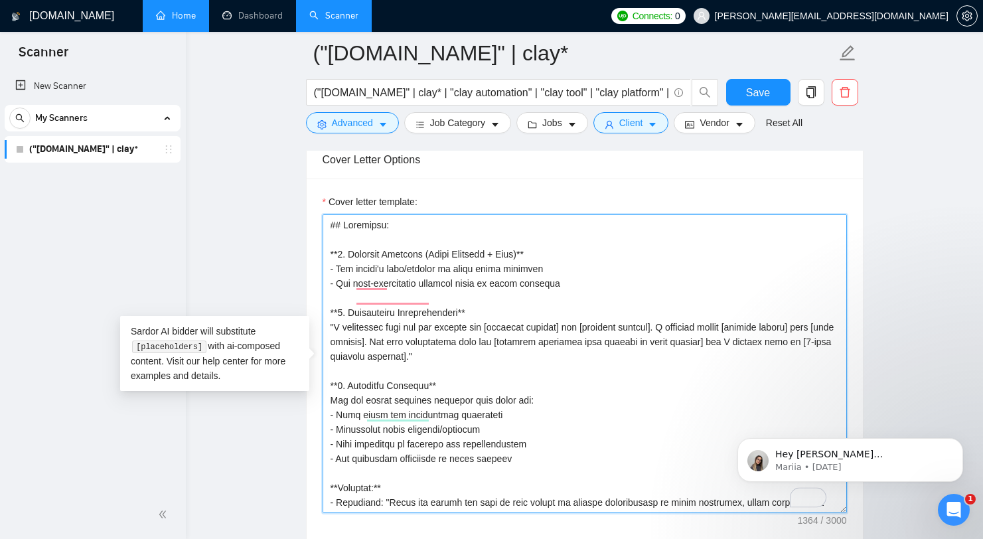
click at [329, 237] on textarea "Cover letter template:" at bounding box center [585, 363] width 524 height 299
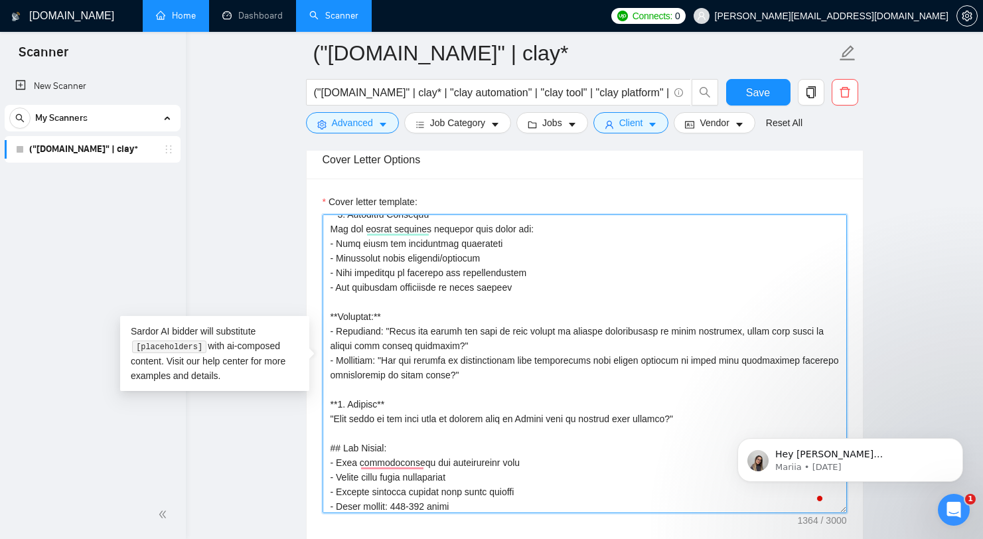
scroll to position [179, 0]
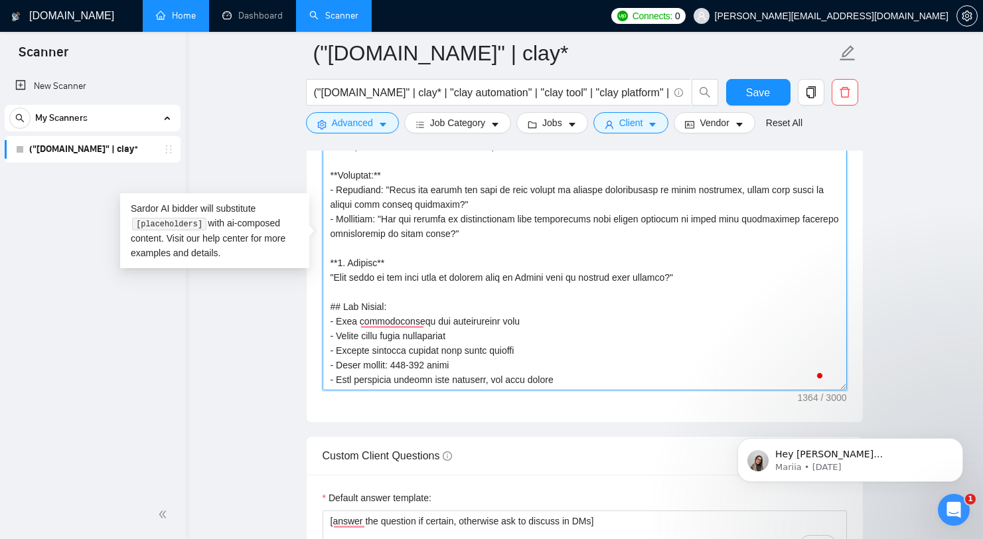
click at [607, 383] on textarea "Cover letter template:" at bounding box center [585, 241] width 524 height 299
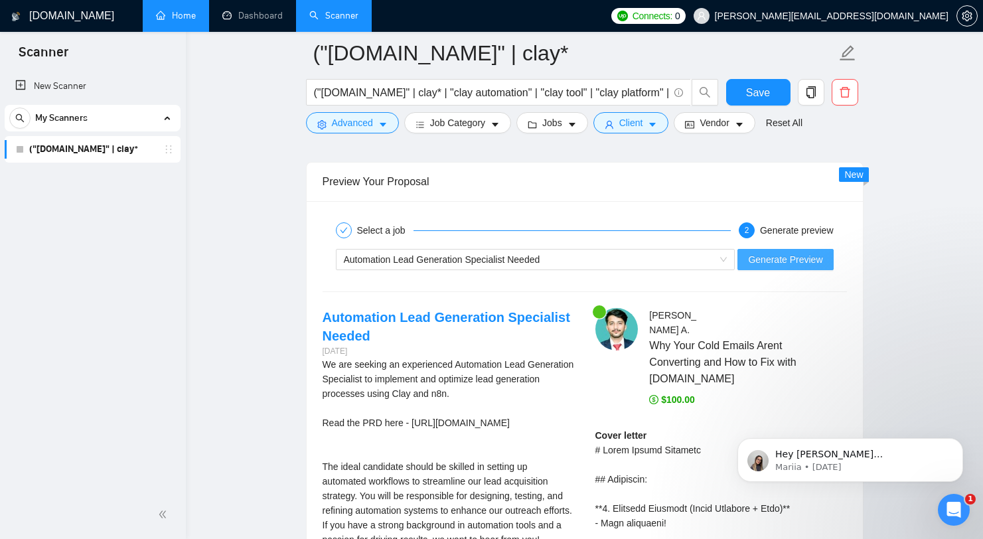
type textarea "[## Structure: **1. Personal Greeting (Local Language + Time)** - Use client's …"
click at [769, 257] on span "Generate Preview" at bounding box center [785, 259] width 74 height 15
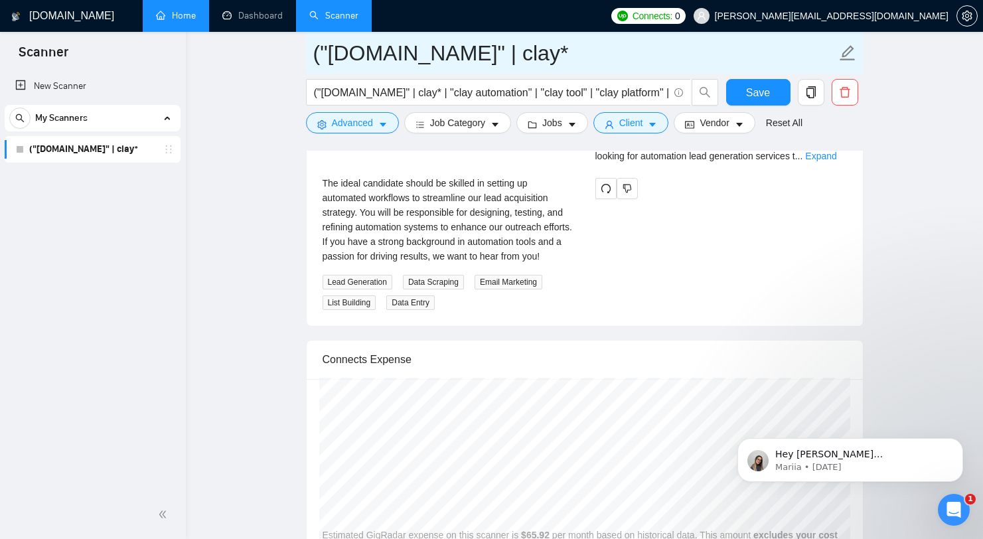
scroll to position [3019, 0]
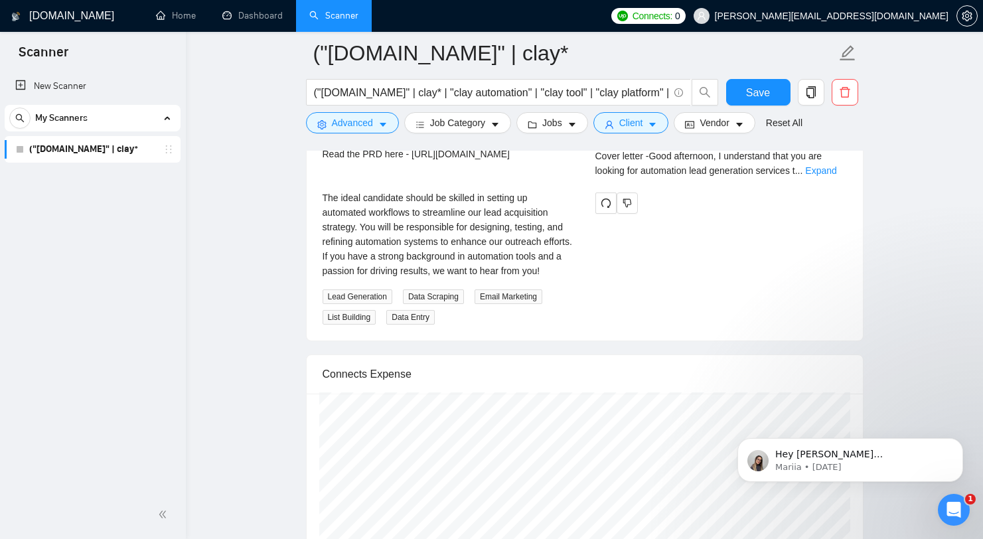
scroll to position [3000, 0]
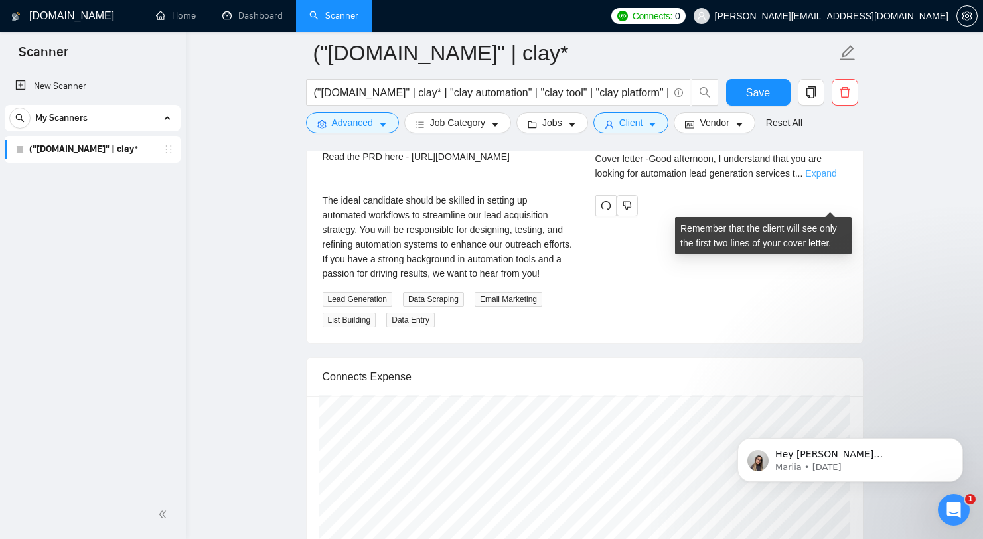
click at [836, 179] on link "Expand" at bounding box center [820, 173] width 31 height 11
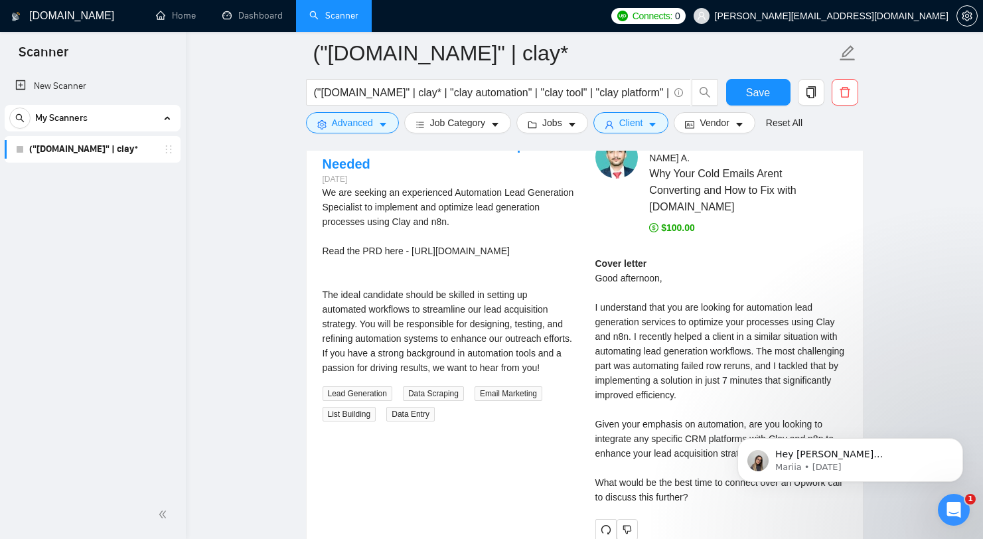
scroll to position [3027, 0]
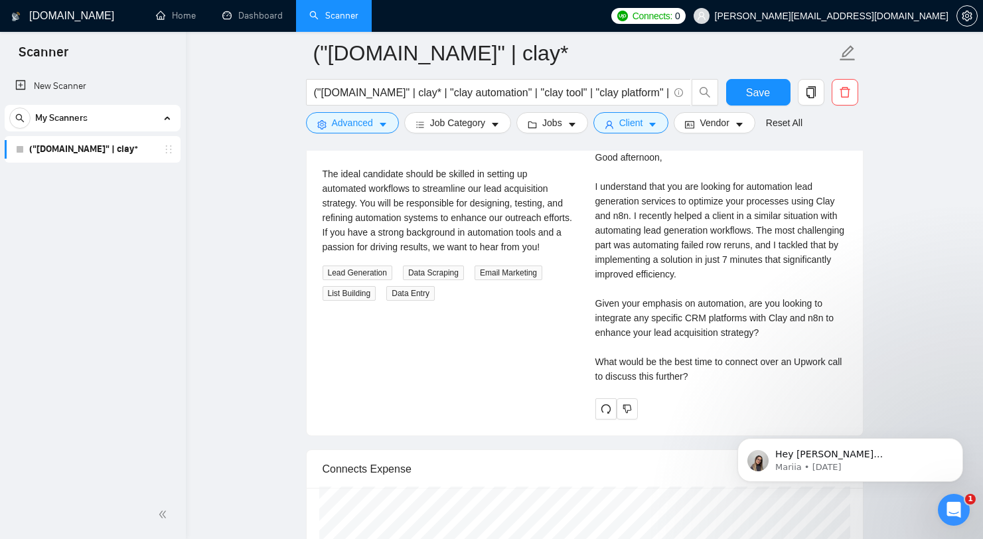
click at [707, 261] on div "Cover letter Good afternoon, I understand that you are looking for automation l…" at bounding box center [721, 259] width 252 height 248
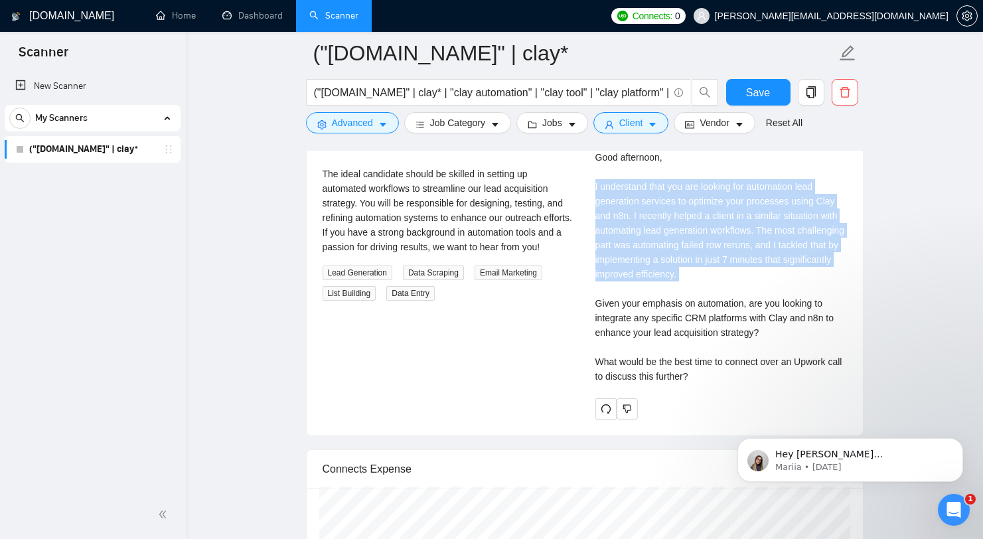
click at [707, 261] on div "Cover letter Good afternoon, I understand that you are looking for automation l…" at bounding box center [721, 259] width 252 height 248
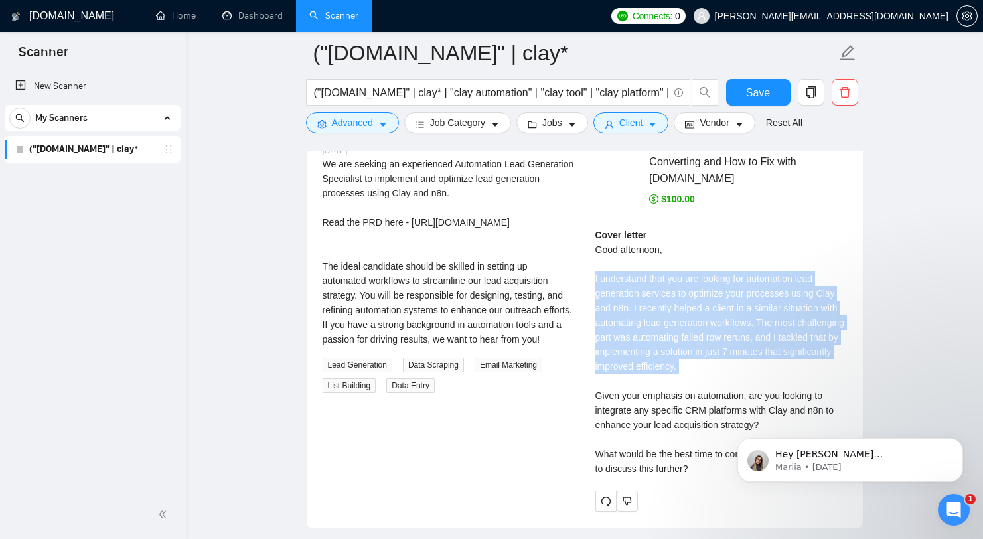
scroll to position [3017, 0]
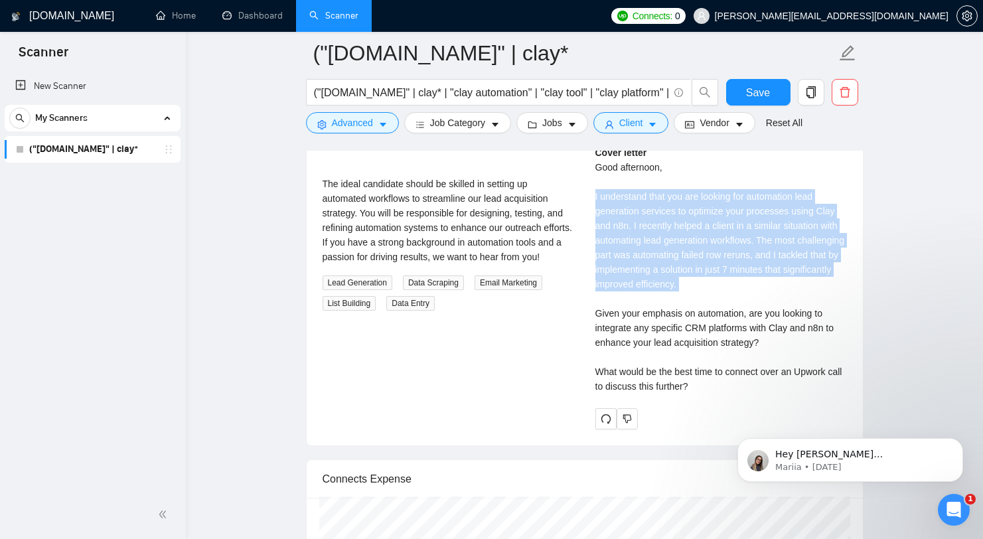
click at [777, 307] on div "Cover letter Good afternoon, I understand that you are looking for automation l…" at bounding box center [721, 269] width 252 height 248
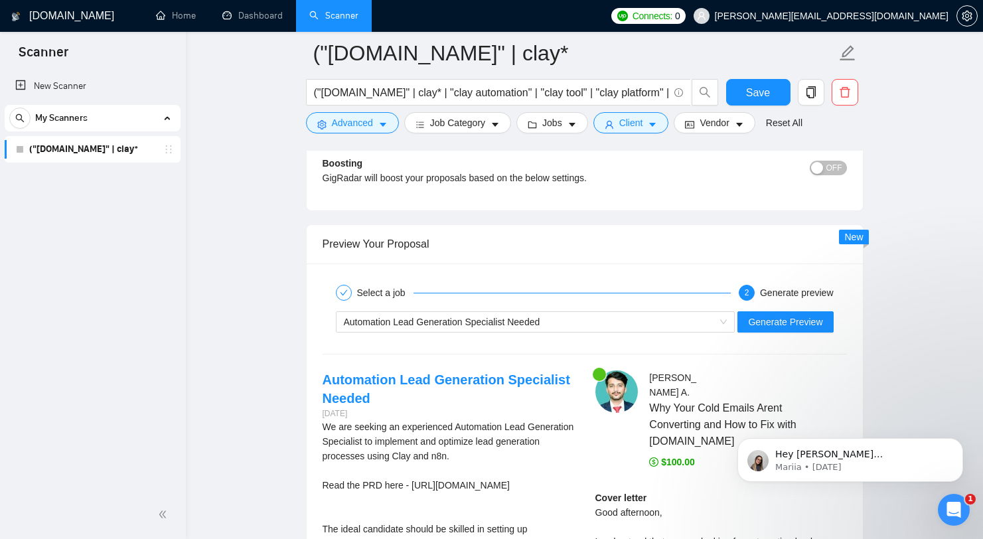
scroll to position [2608, 0]
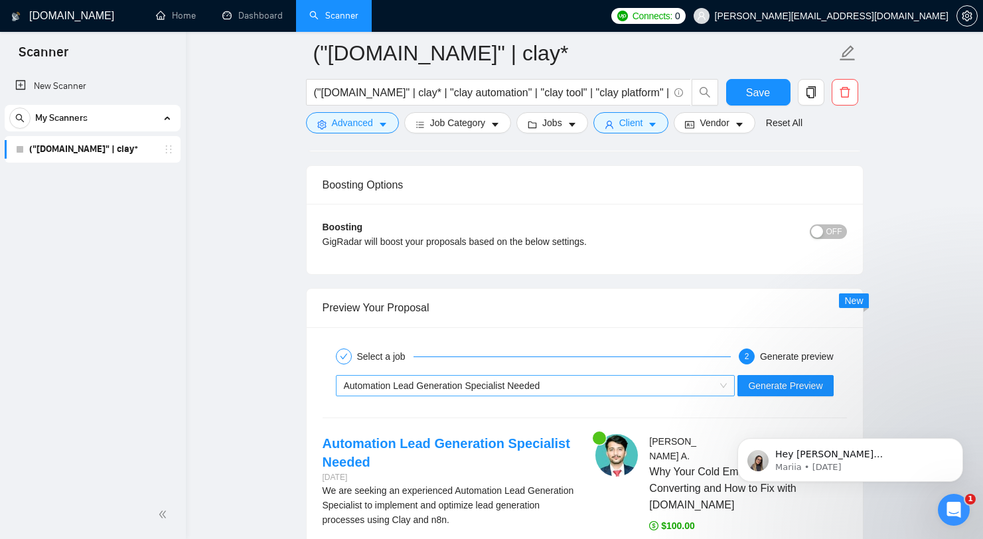
click at [599, 390] on div "Automation Lead Generation Specialist Needed" at bounding box center [530, 386] width 372 height 20
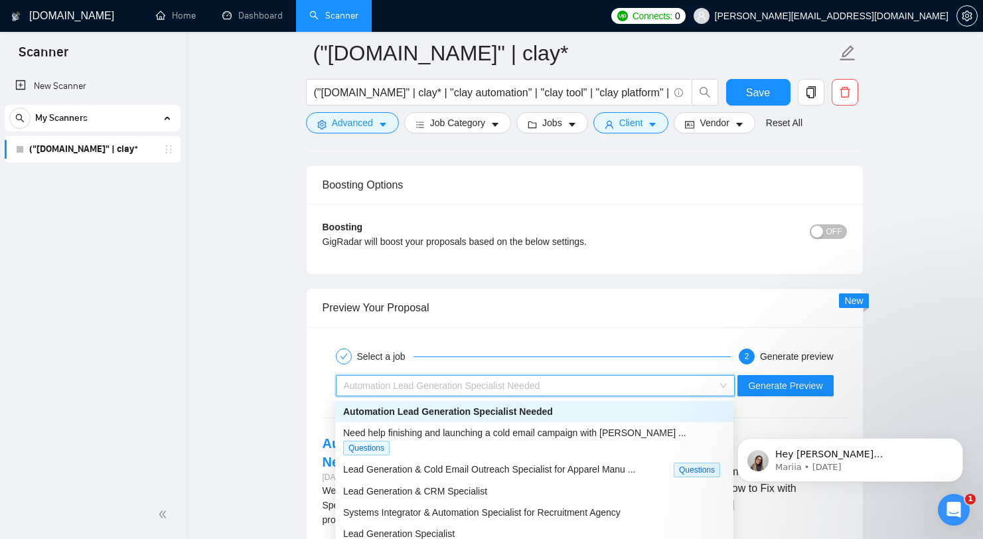
click at [611, 326] on div "Preview Your Proposal" at bounding box center [585, 308] width 524 height 38
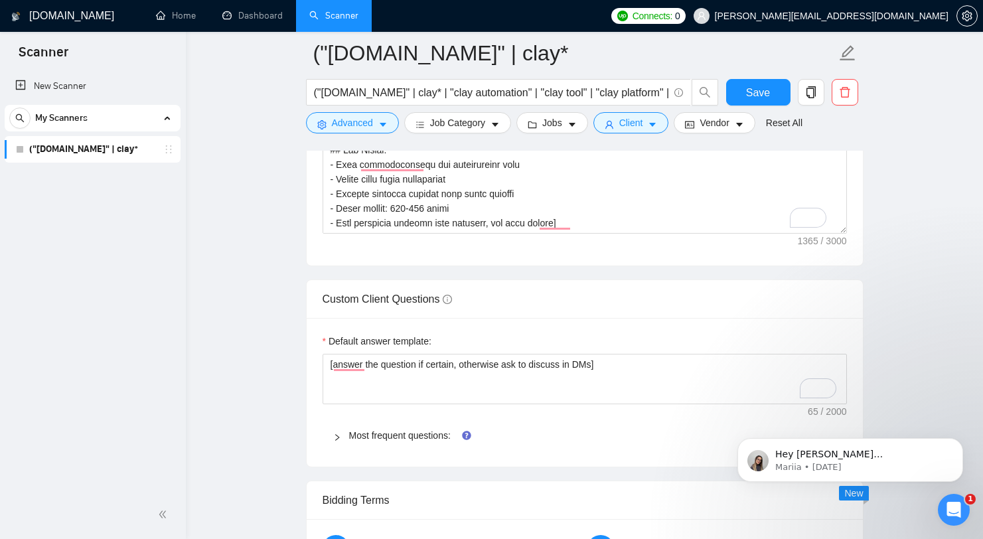
scroll to position [1938, 0]
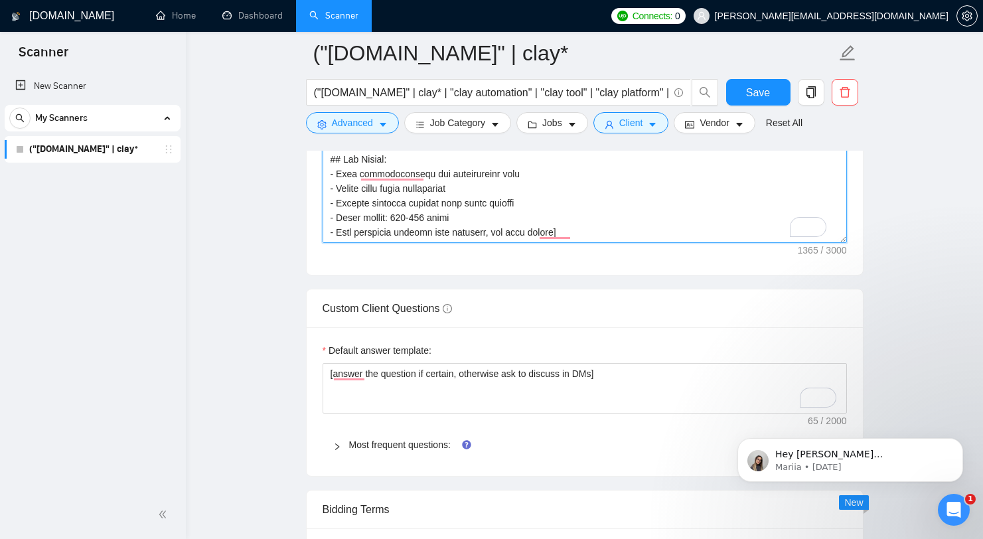
click at [560, 226] on textarea "Cover letter template:" at bounding box center [585, 93] width 524 height 299
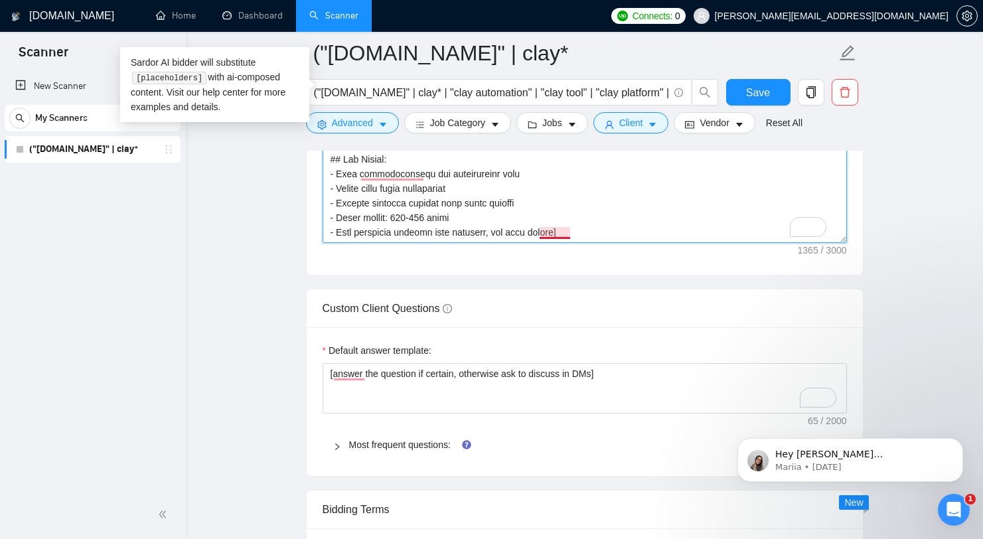
click at [560, 226] on textarea "Cover letter template:" at bounding box center [585, 93] width 524 height 299
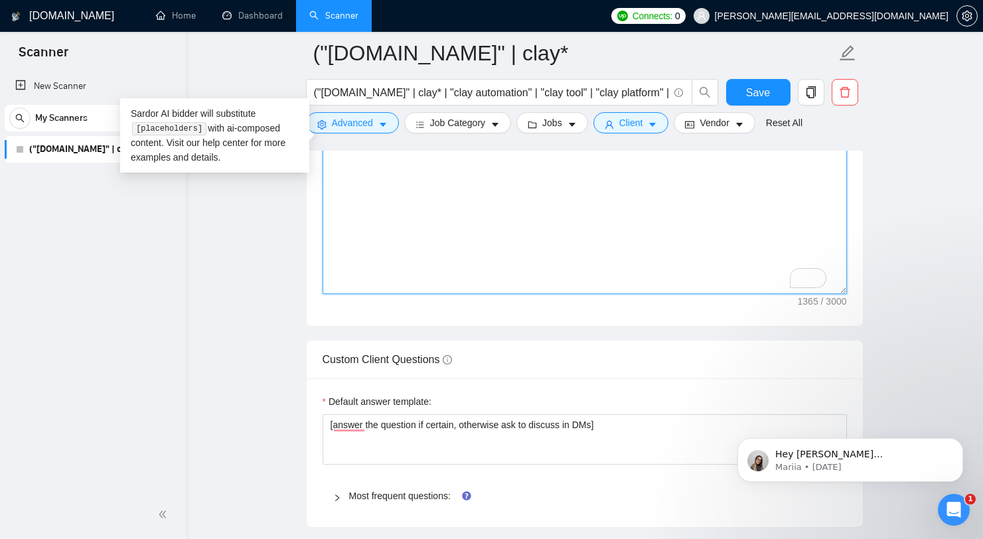
scroll to position [0, 0]
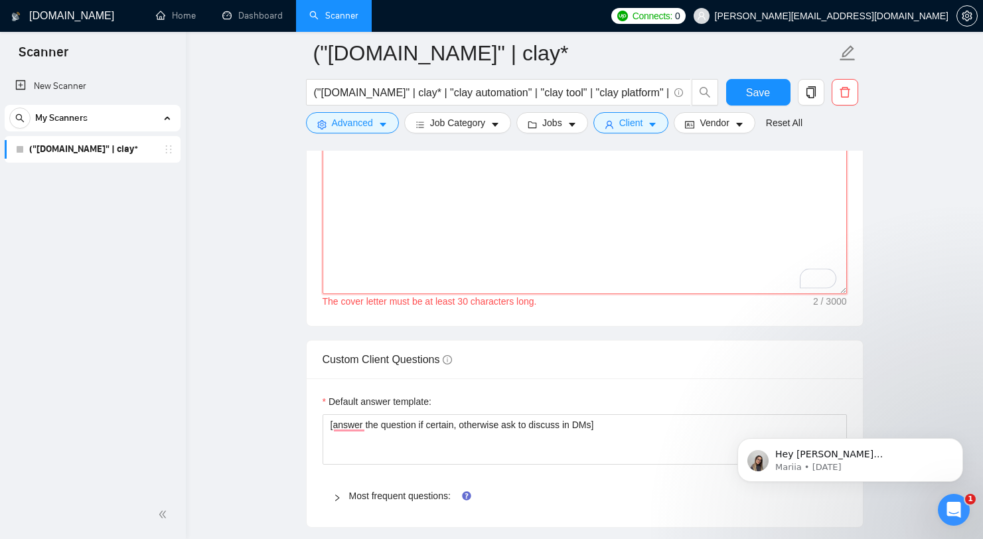
paste textarea "# Cover Letter Template ## Structure: **1. Personal Greeting (Local Language + …"
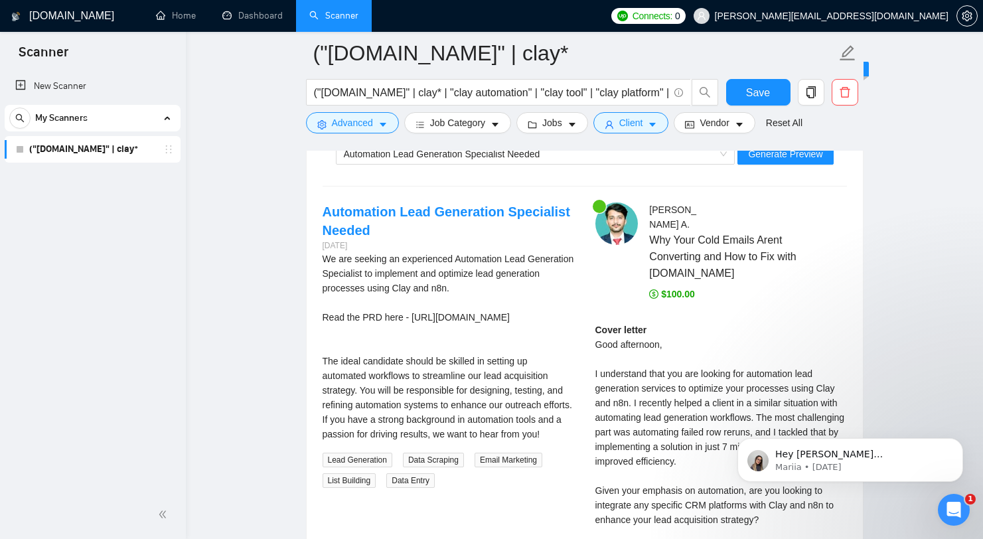
scroll to position [2667, 0]
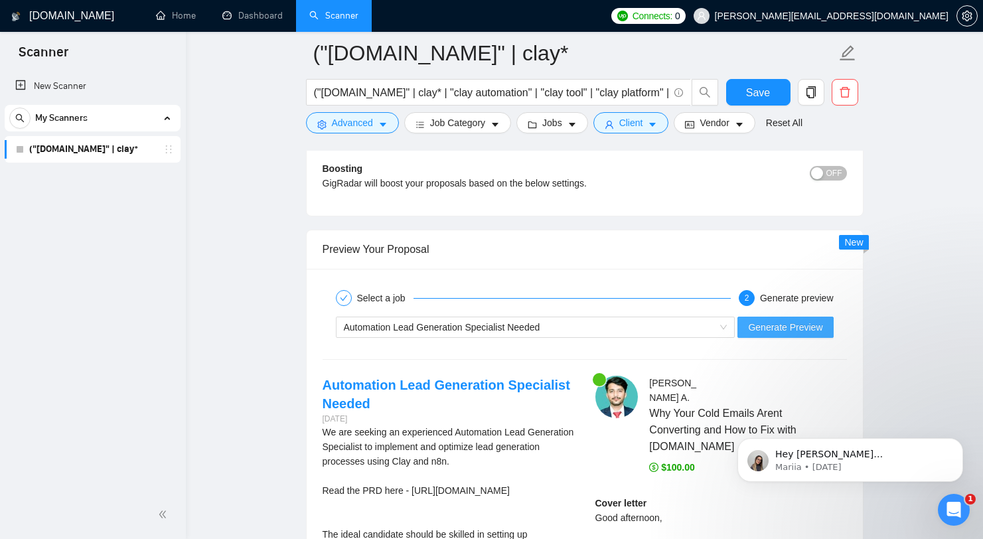
click at [755, 327] on span "Generate Preview" at bounding box center [785, 327] width 74 height 15
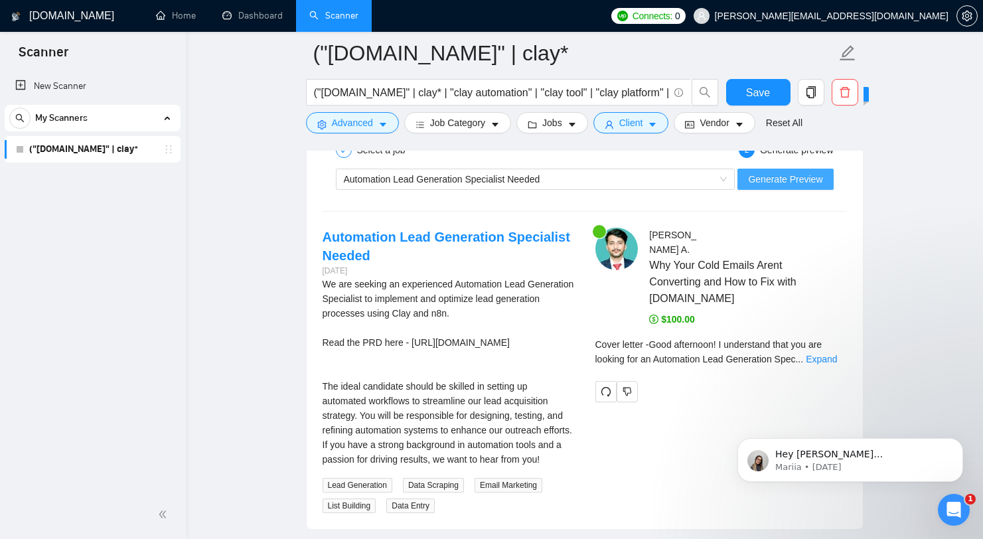
scroll to position [2815, 0]
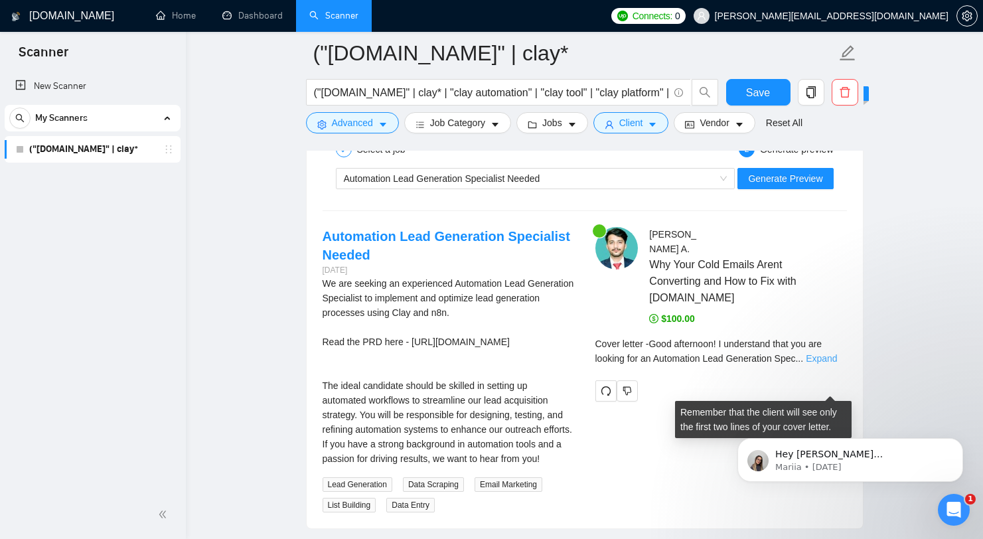
click at [824, 364] on link "Expand" at bounding box center [821, 358] width 31 height 11
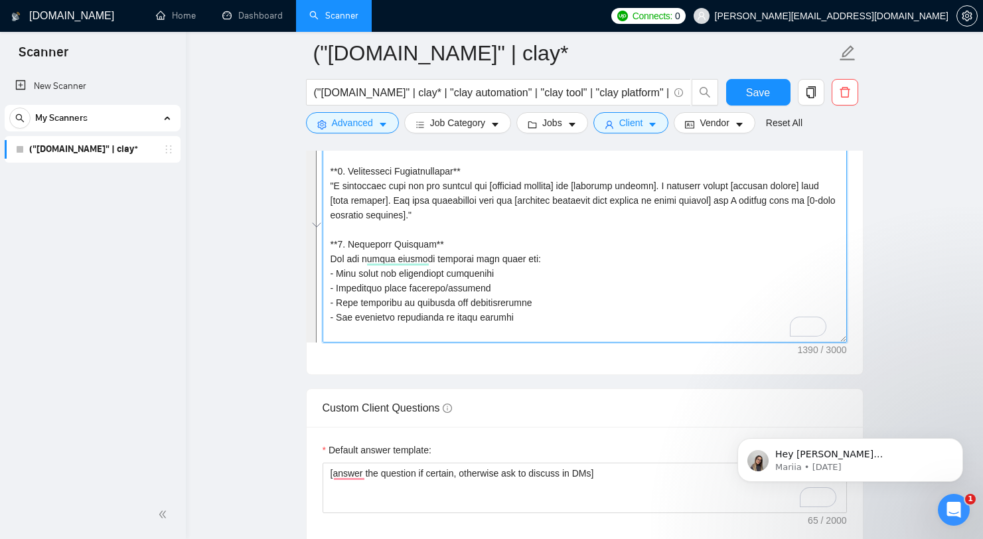
scroll to position [1578, 0]
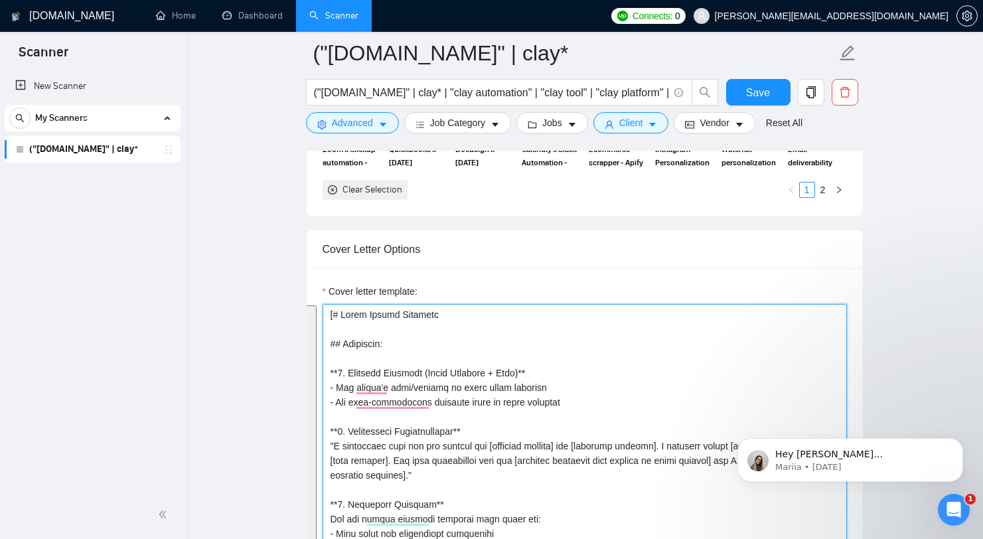
drag, startPoint x: 565, startPoint y: 214, endPoint x: 335, endPoint y: 314, distance: 251.1
click at [335, 314] on textarea "Cover letter template:" at bounding box center [585, 453] width 524 height 299
paste textarea "+ Relevant Challenge** "I understand that you are looking for [specific service…"
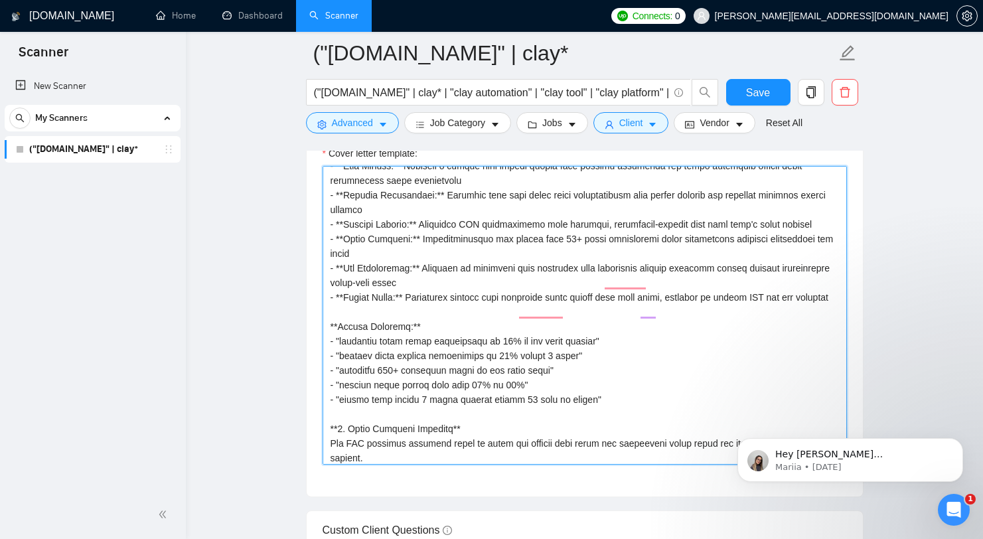
scroll to position [0, 0]
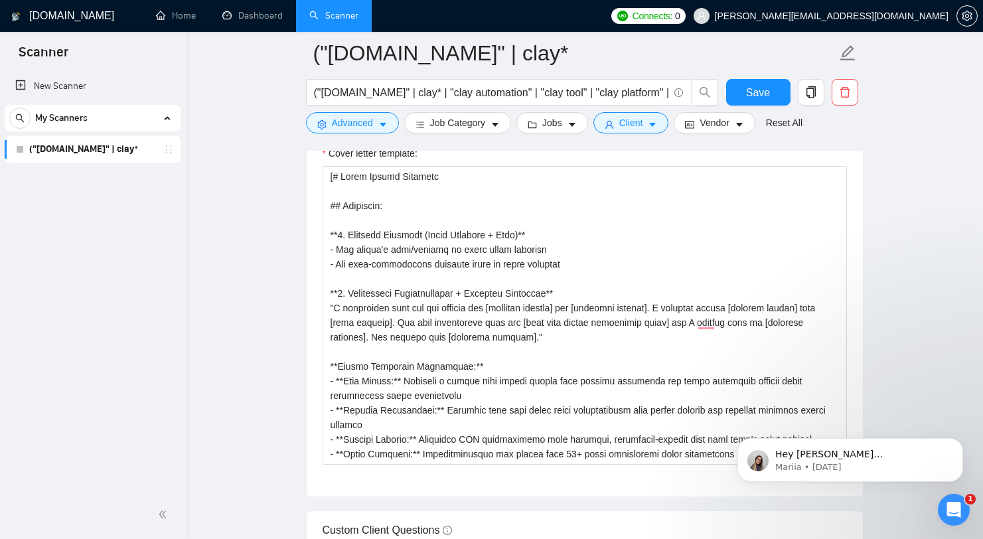
click at [899, 285] on main "("[DOMAIN_NAME]" | clay* ("[DOMAIN_NAME]" | clay* | "clay automation" | "clay t…" at bounding box center [584, 449] width 755 height 4224
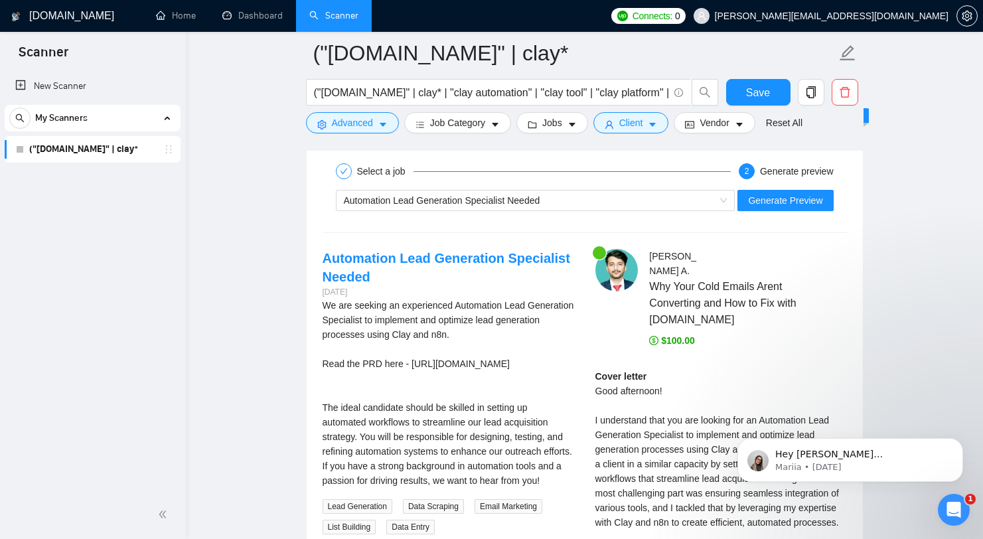
click at [590, 219] on div "Select a job 2 Generate preview Automation Lead Generation Specialist Needed Ge…" at bounding box center [585, 442] width 556 height 600
click at [611, 195] on div "Automation Lead Generation Specialist Needed" at bounding box center [530, 200] width 372 height 20
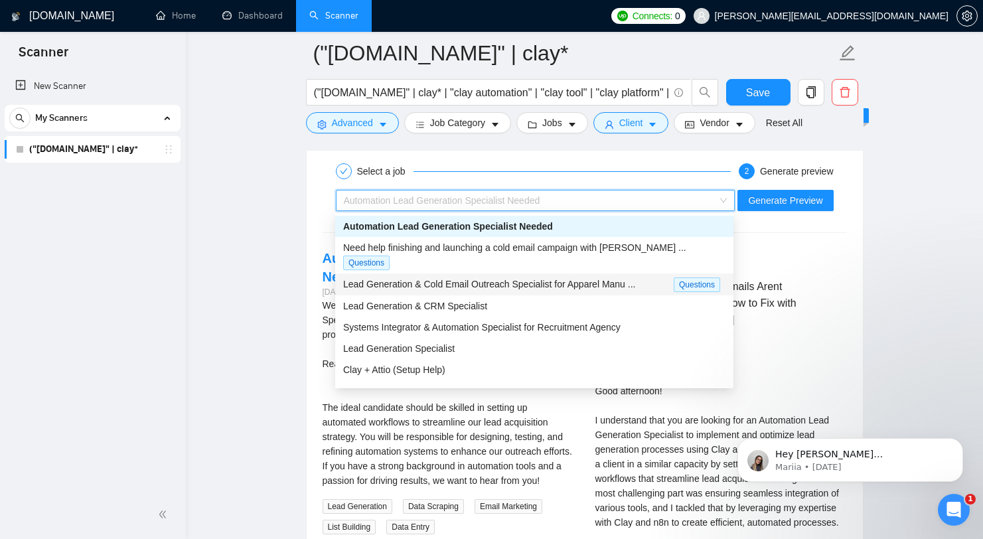
click at [575, 249] on span "Need help finishing and launching a cold email campaign with [PERSON_NAME] ..." at bounding box center [514, 247] width 343 height 11
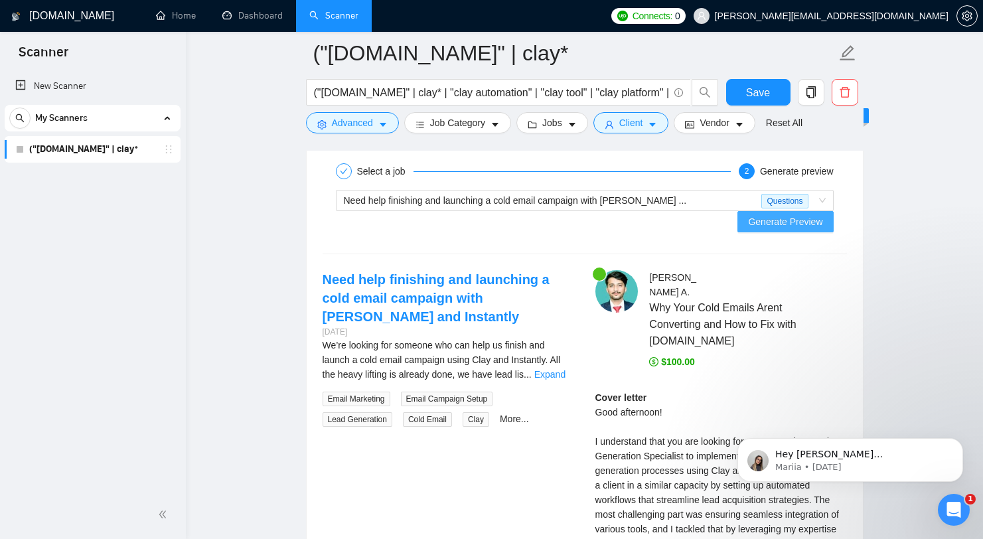
click at [796, 214] on span "Generate Preview" at bounding box center [785, 221] width 74 height 15
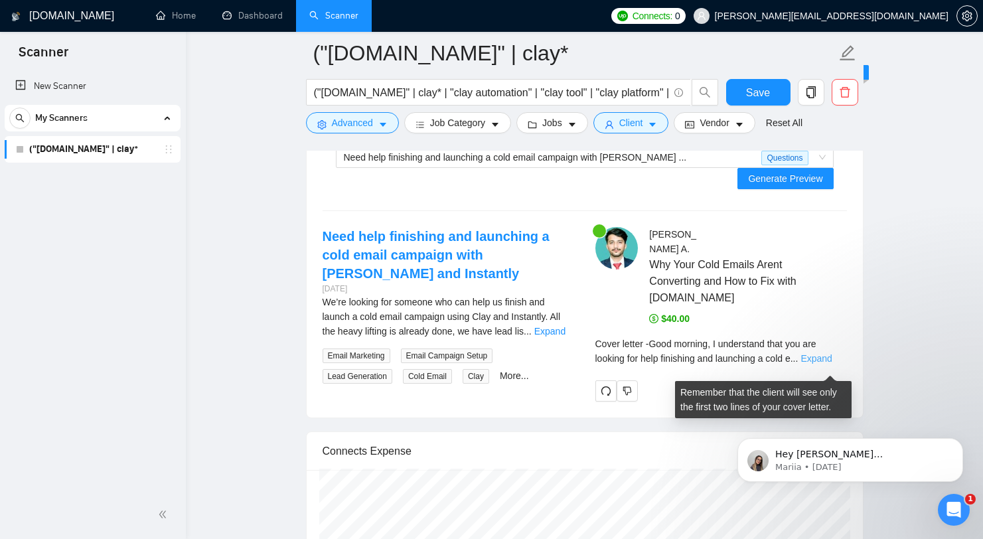
click at [832, 364] on link "Expand" at bounding box center [815, 358] width 31 height 11
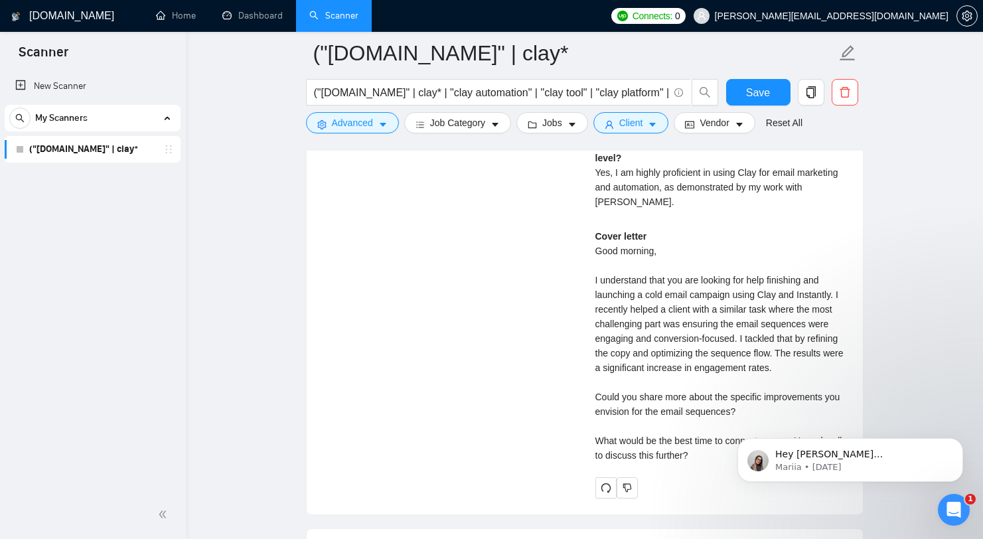
scroll to position [3175, 0]
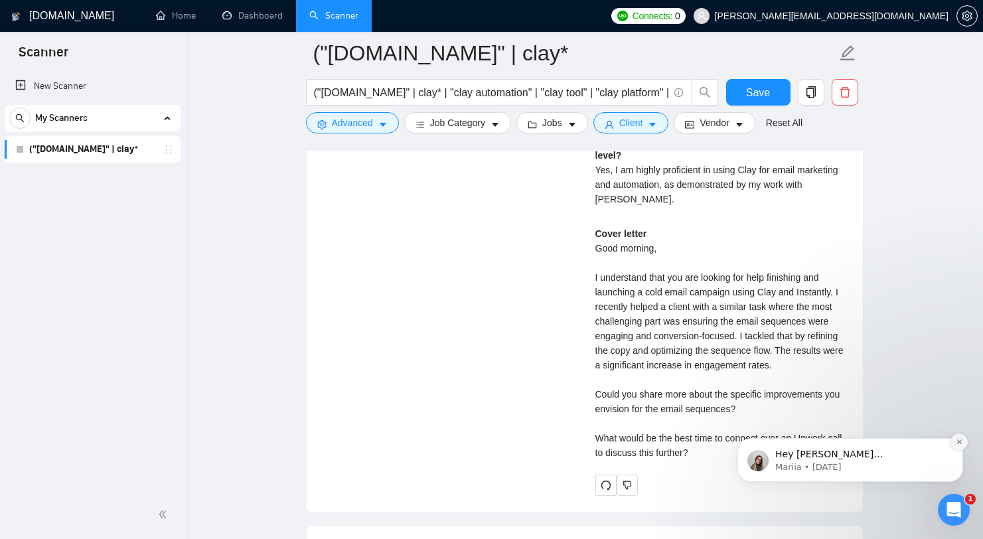
click at [959, 439] on icon "Dismiss notification" at bounding box center [959, 441] width 7 height 7
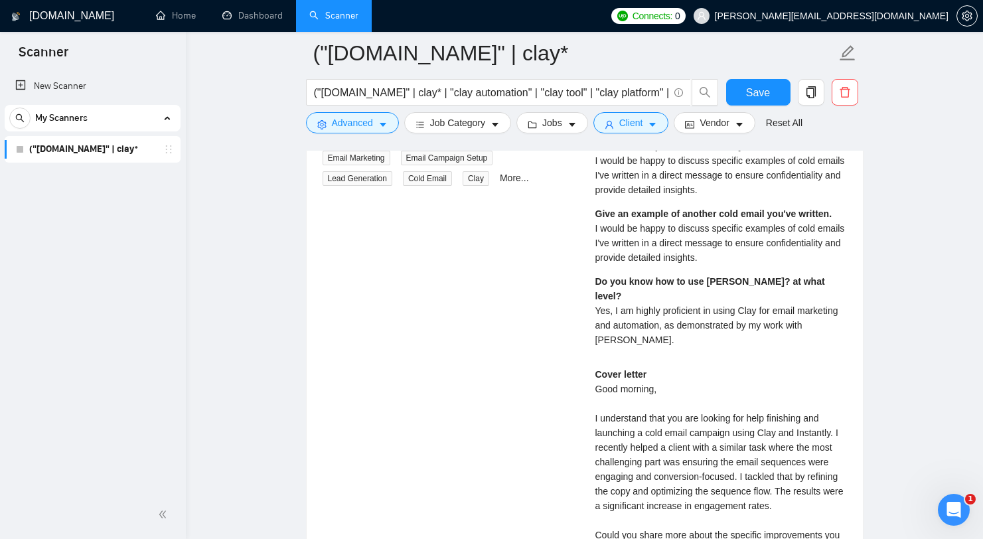
scroll to position [2748, 0]
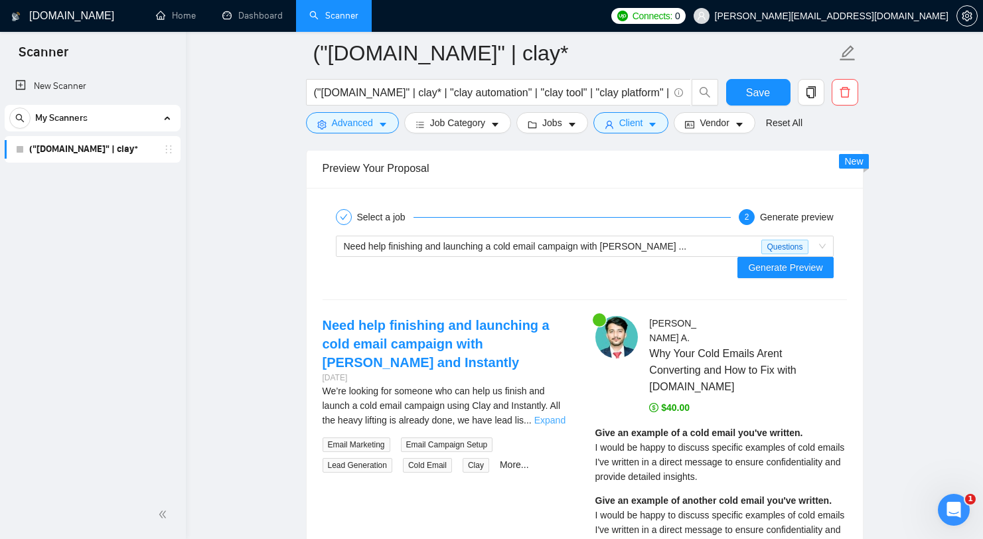
click at [552, 415] on link "Expand" at bounding box center [549, 420] width 31 height 11
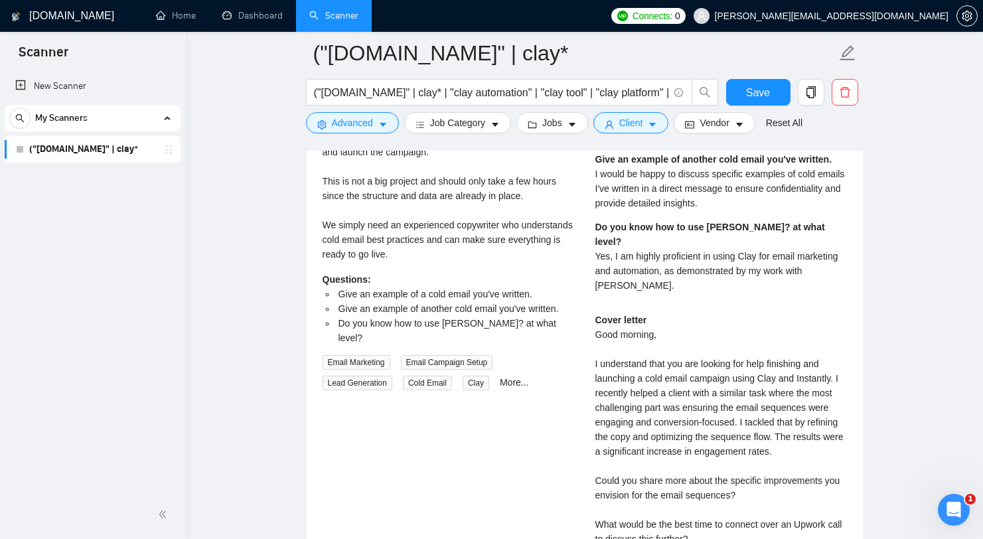
scroll to position [3074, 0]
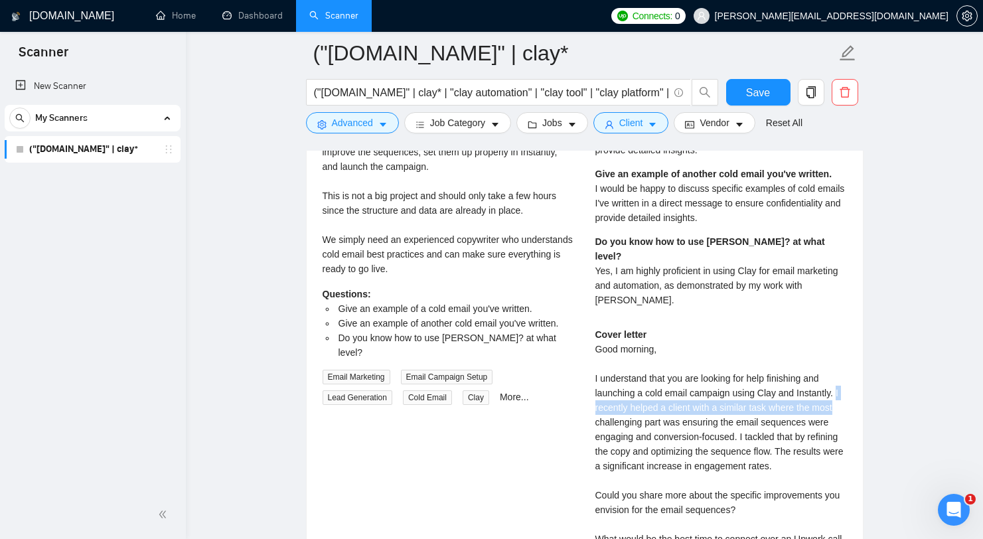
drag, startPoint x: 843, startPoint y: 385, endPoint x: 845, endPoint y: 397, distance: 12.1
click at [845, 397] on div "Cover letter Good morning, I understand that you are looking for help finishing…" at bounding box center [721, 444] width 252 height 234
copy div "I recently helped a client with a similar task where the most"
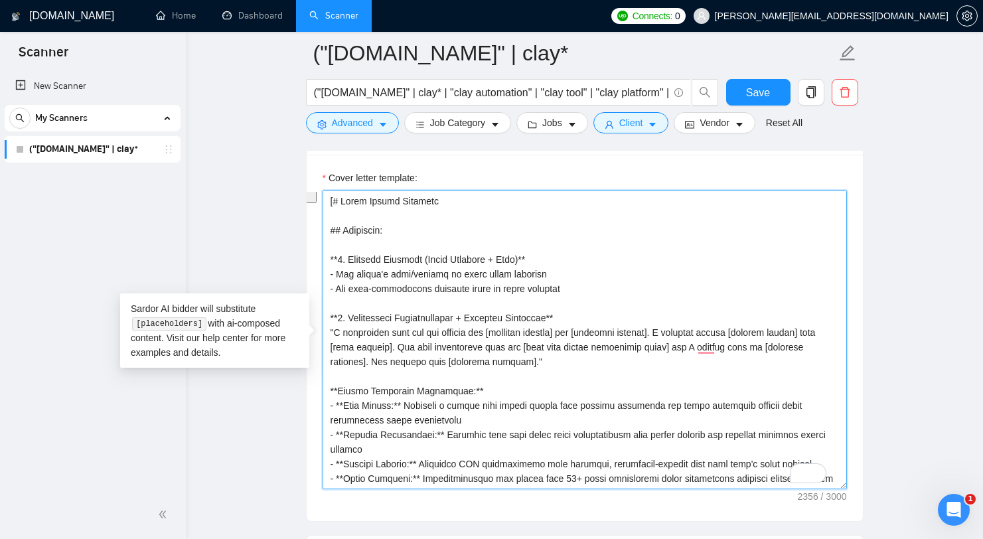
scroll to position [0, 0]
drag, startPoint x: 567, startPoint y: 478, endPoint x: 334, endPoint y: 199, distance: 362.8
click at [334, 199] on textarea "Cover letter template:" at bounding box center [585, 339] width 524 height 299
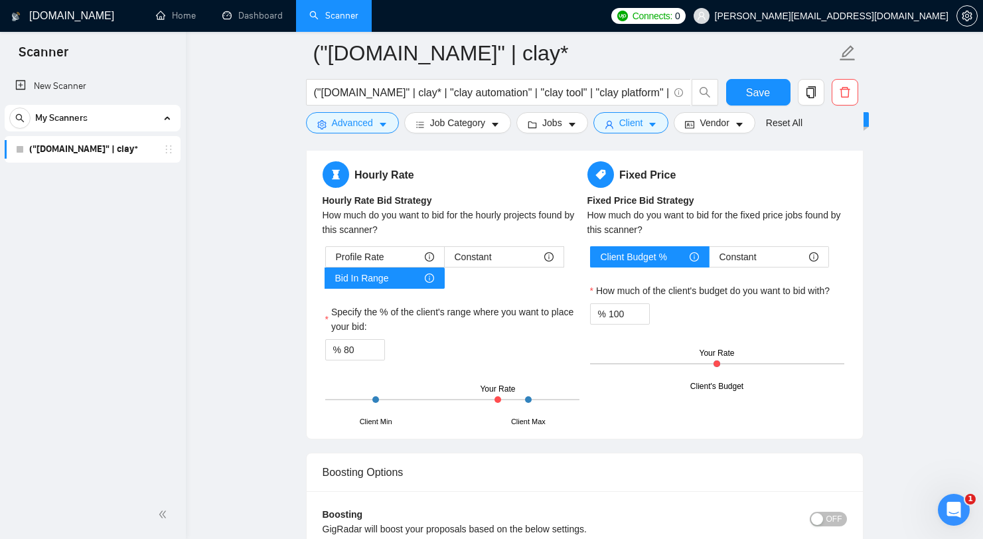
scroll to position [2604, 0]
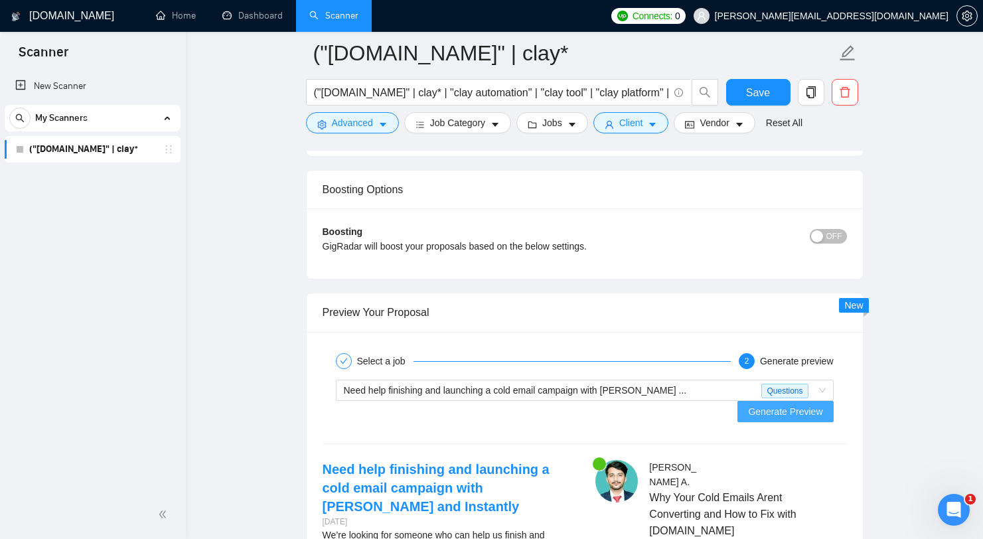
click at [800, 404] on span "Generate Preview" at bounding box center [785, 411] width 74 height 15
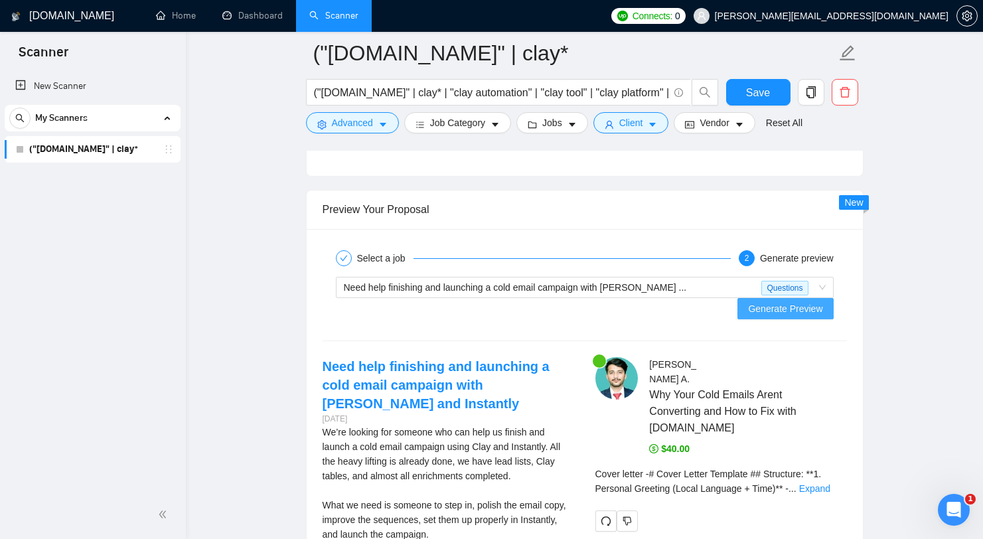
scroll to position [2988, 0]
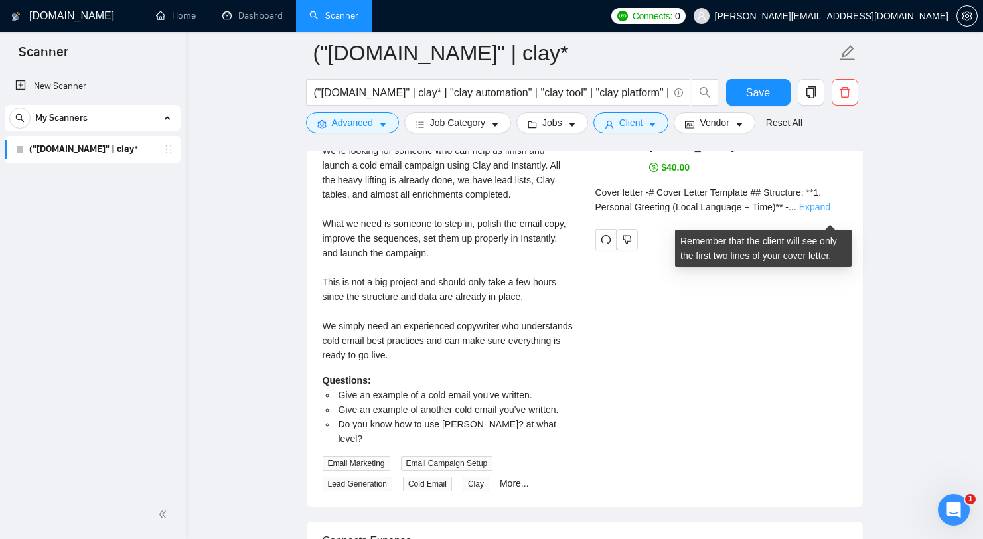
click at [818, 212] on link "Expand" at bounding box center [814, 207] width 31 height 11
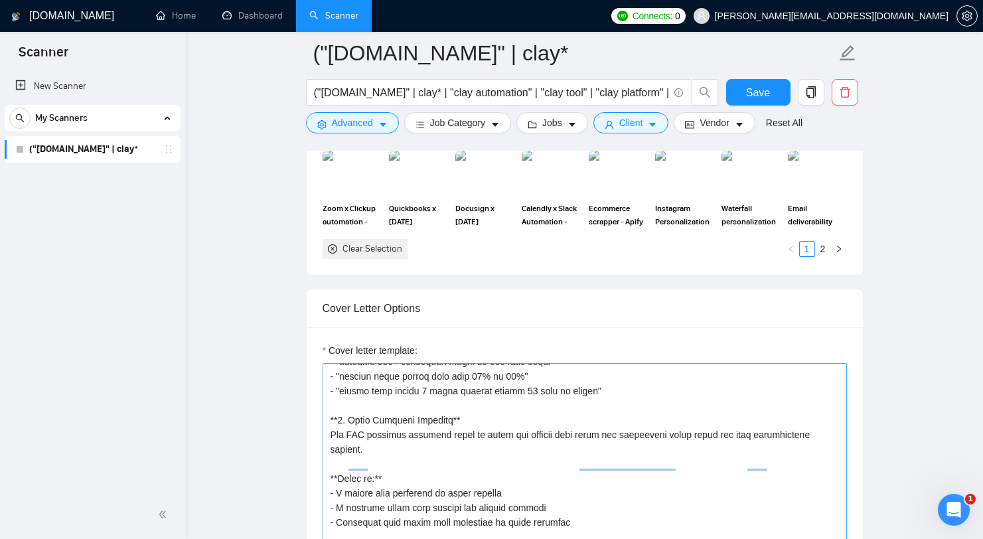
scroll to position [406, 0]
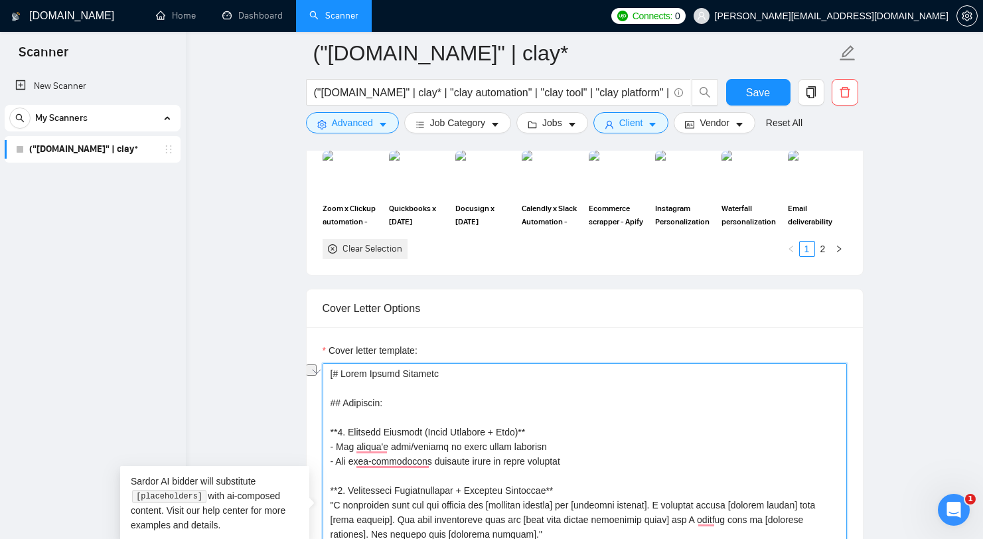
drag, startPoint x: 332, startPoint y: 373, endPoint x: 445, endPoint y: 375, distance: 112.2
click at [445, 375] on textarea "Cover letter template:" at bounding box center [585, 512] width 524 height 299
paste textarea "OUTPUT WOULD BE CLEANED COVER LETTER AND NOTHING ELSE"
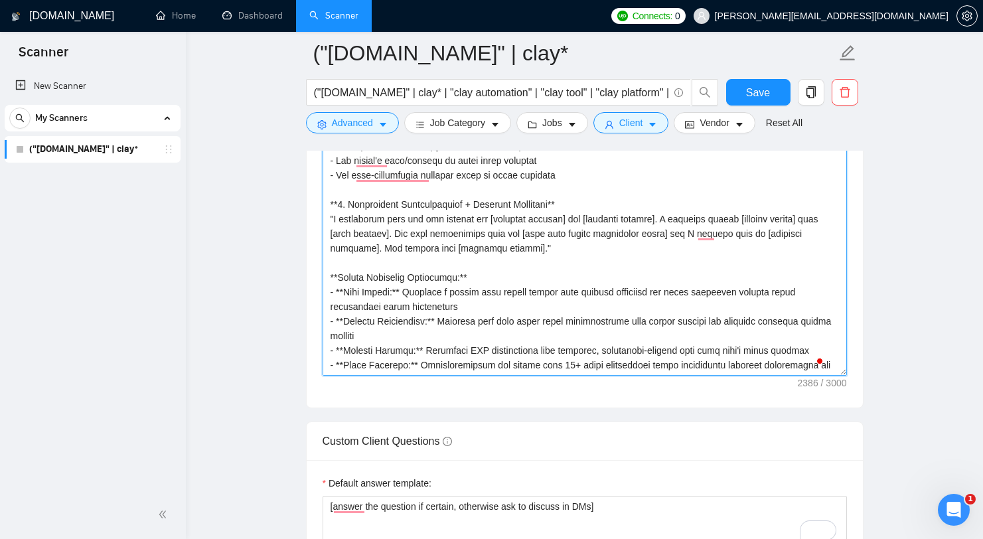
scroll to position [496, 0]
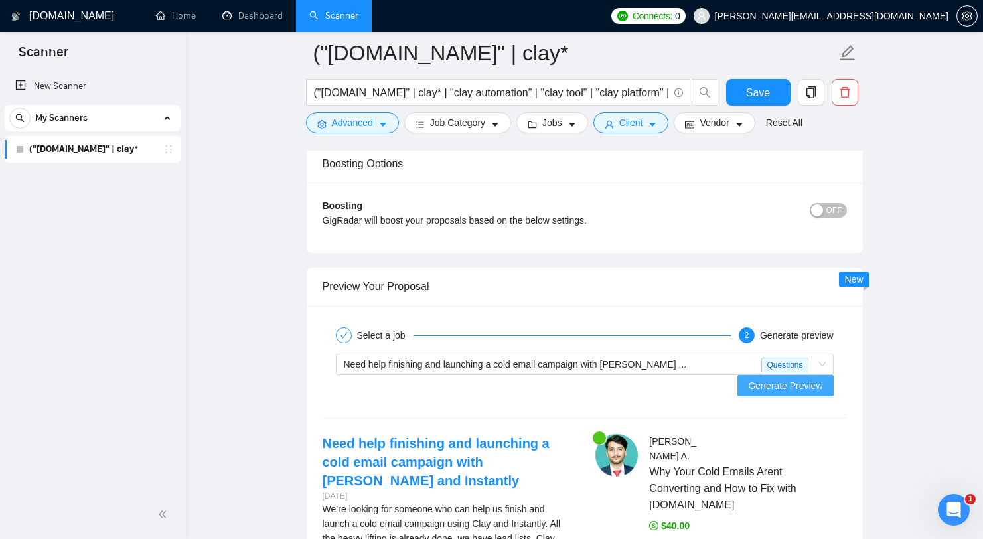
click at [749, 378] on span "Generate Preview" at bounding box center [785, 385] width 74 height 15
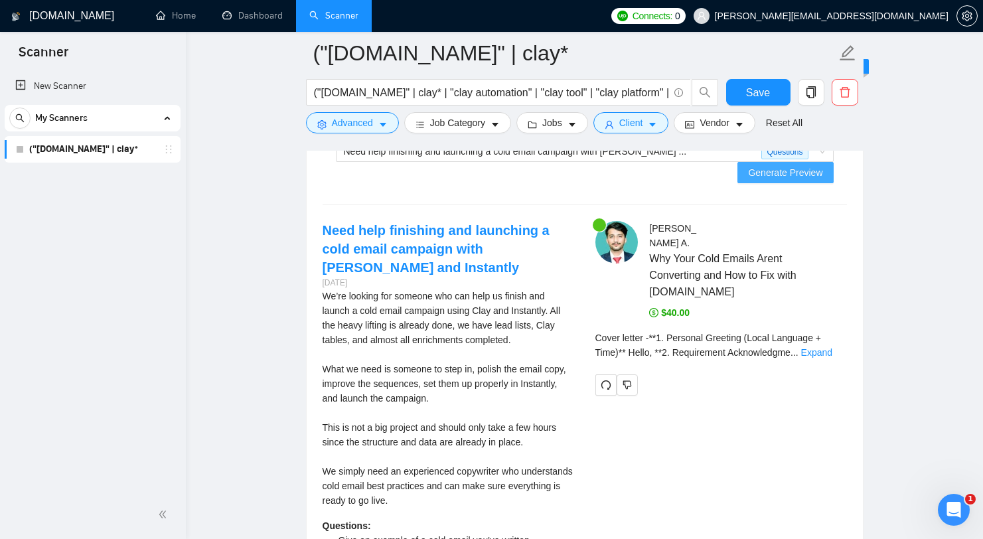
scroll to position [2846, 0]
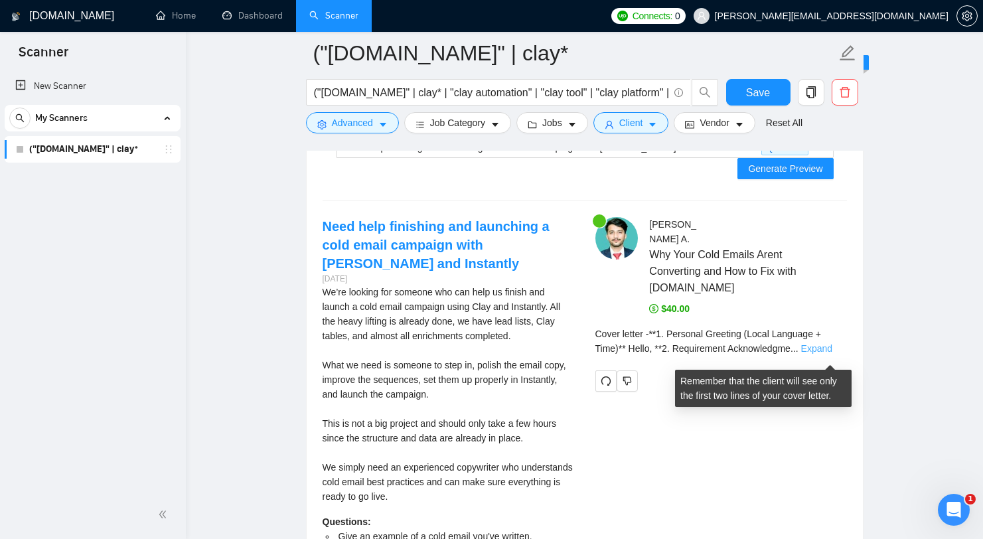
click at [812, 354] on link "Expand" at bounding box center [816, 348] width 31 height 11
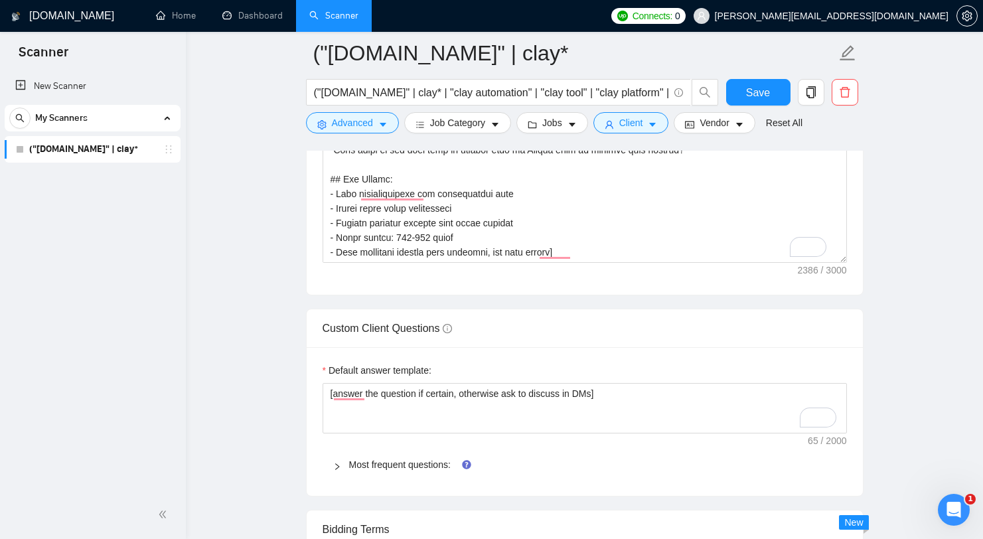
scroll to position [1728, 0]
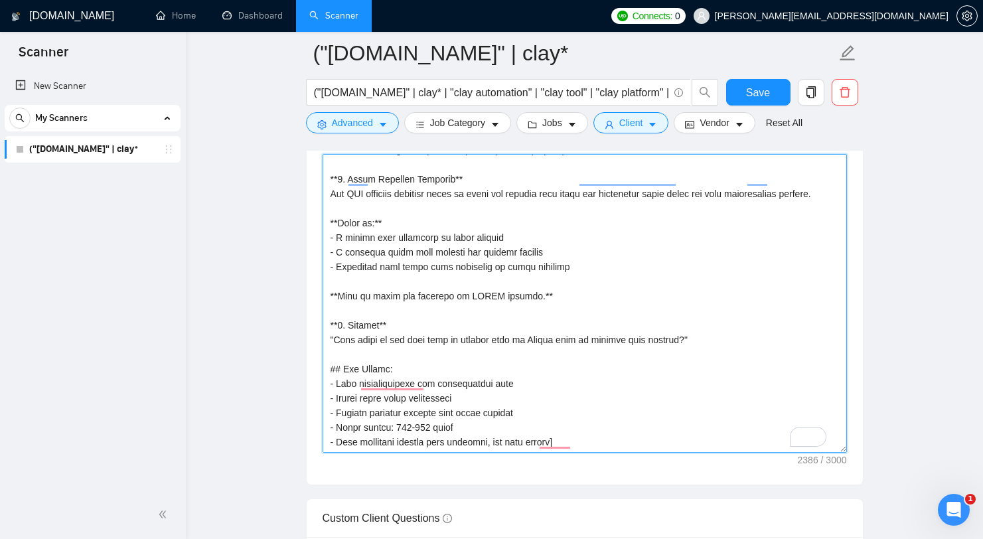
click at [593, 336] on textarea "Cover letter template:" at bounding box center [585, 303] width 524 height 299
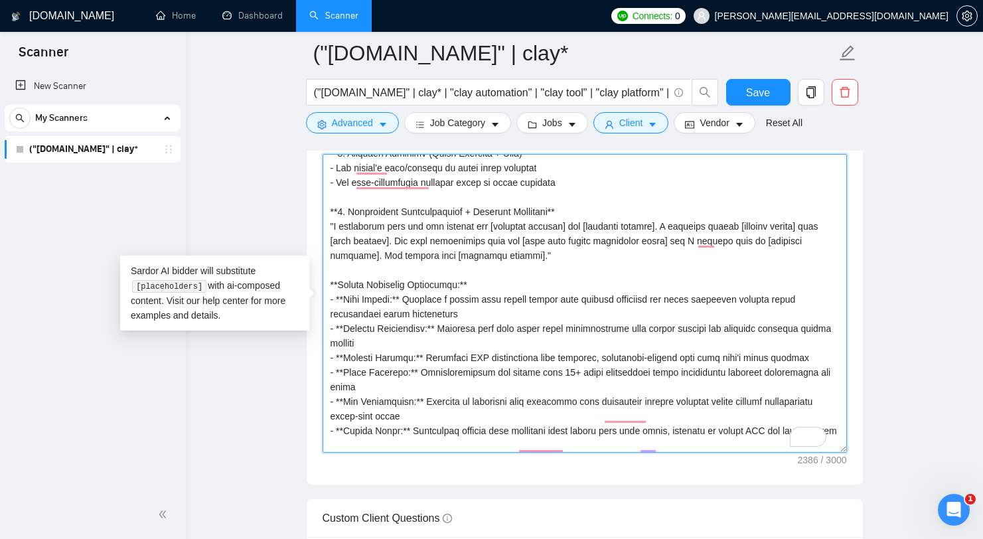
scroll to position [4, 0]
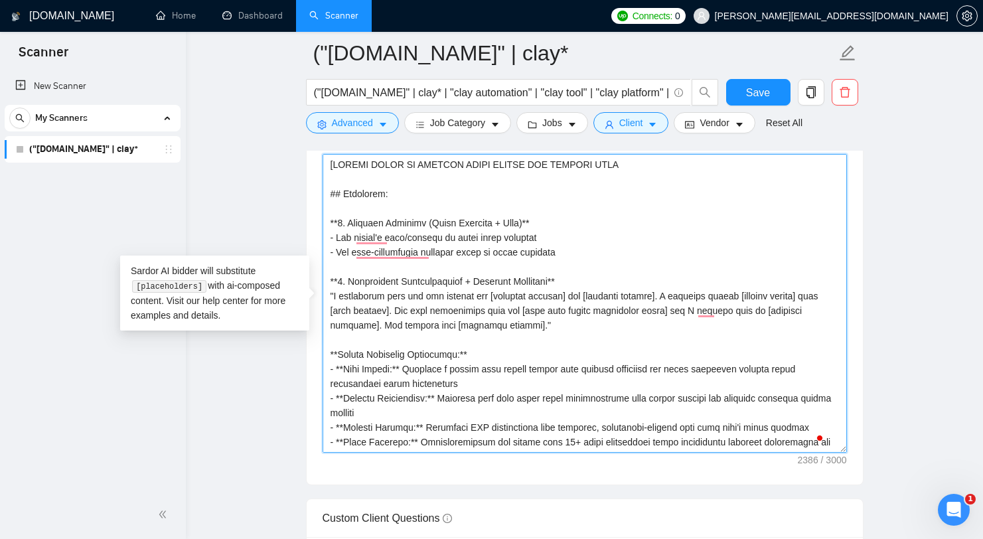
click at [330, 192] on textarea "Cover letter template:" at bounding box center [585, 303] width 524 height 299
drag, startPoint x: 335, startPoint y: 164, endPoint x: 638, endPoint y: 166, distance: 303.3
click at [638, 166] on textarea "Cover letter template:" at bounding box center [585, 303] width 524 height 299
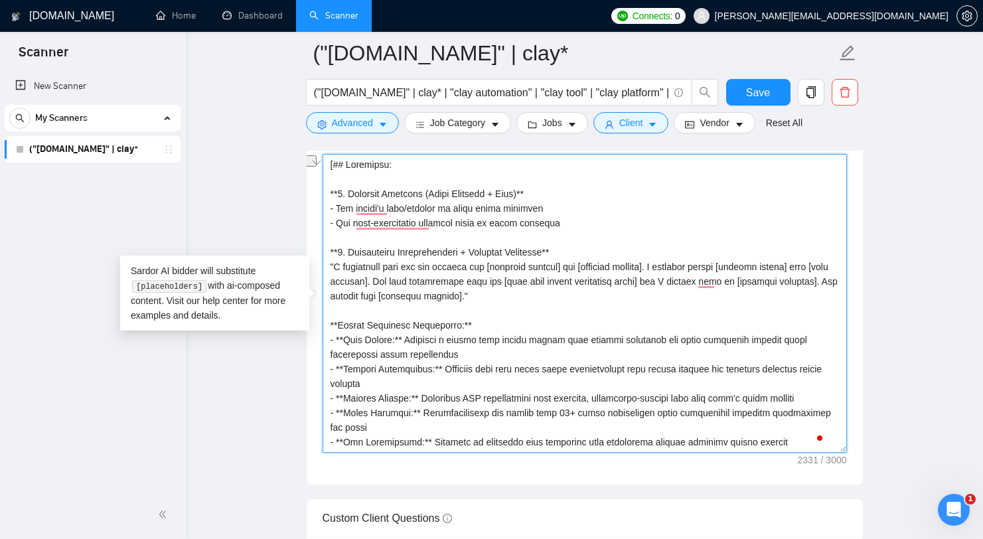
drag, startPoint x: 334, startPoint y: 164, endPoint x: 421, endPoint y: 164, distance: 86.3
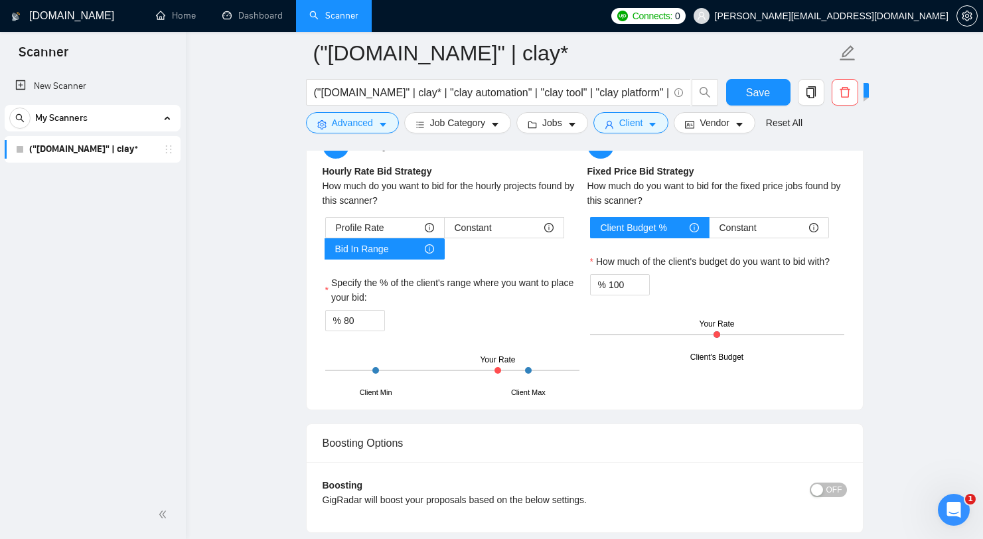
scroll to position [2558, 0]
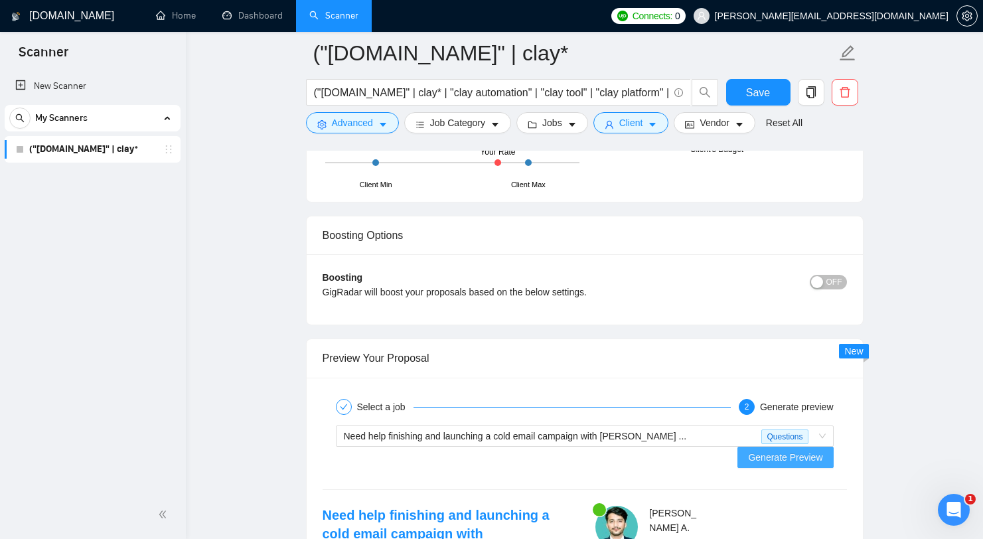
click at [774, 450] on span "Generate Preview" at bounding box center [785, 457] width 74 height 15
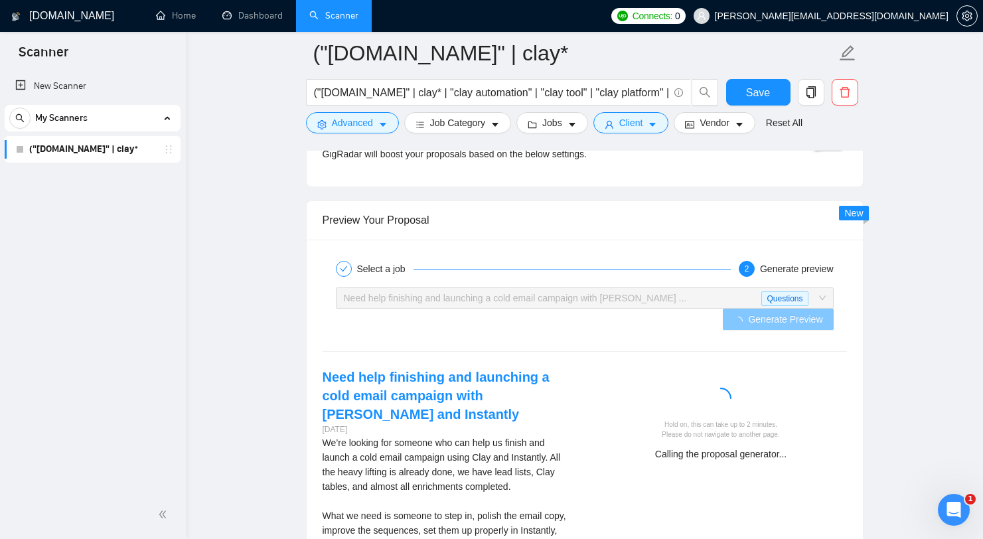
scroll to position [2797, 0]
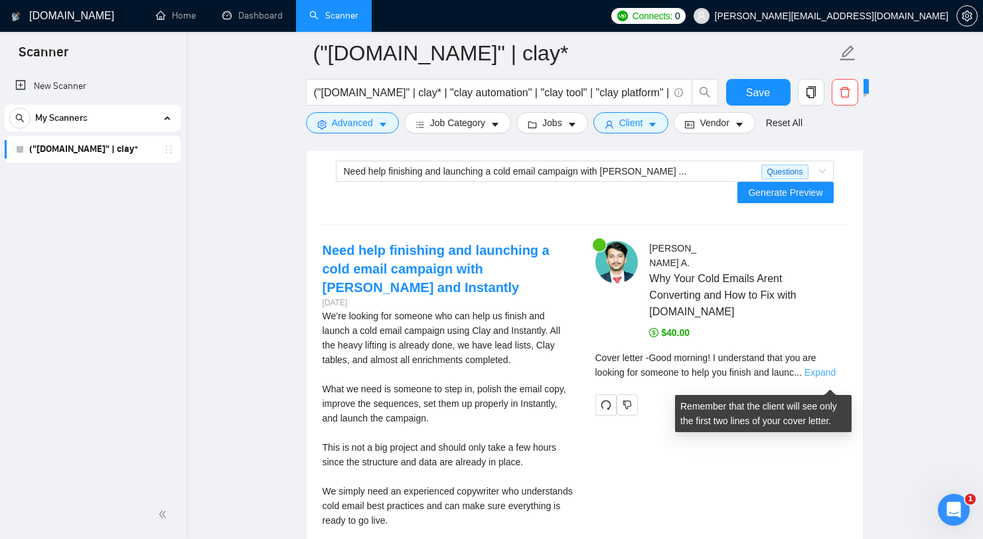
click at [824, 378] on link "Expand" at bounding box center [819, 372] width 31 height 11
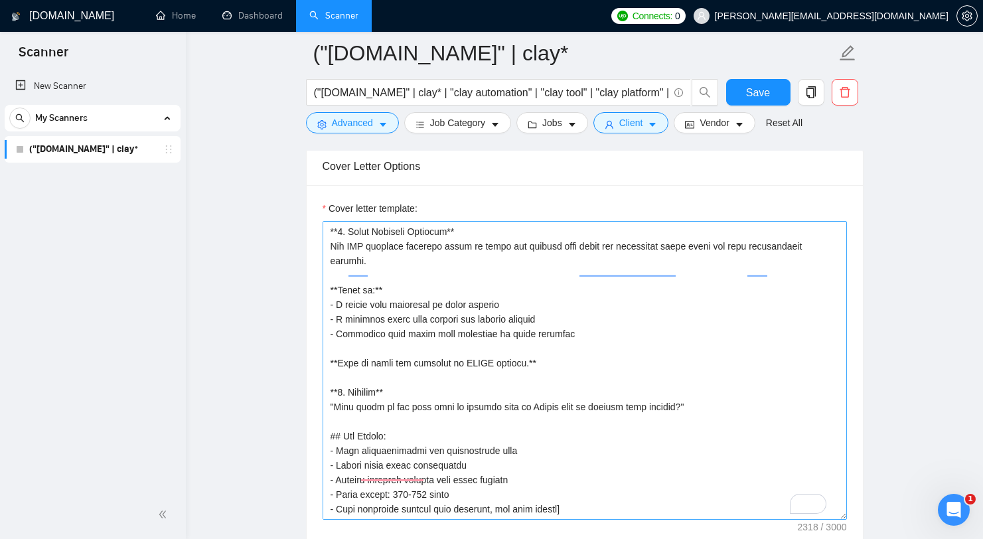
scroll to position [439, 0]
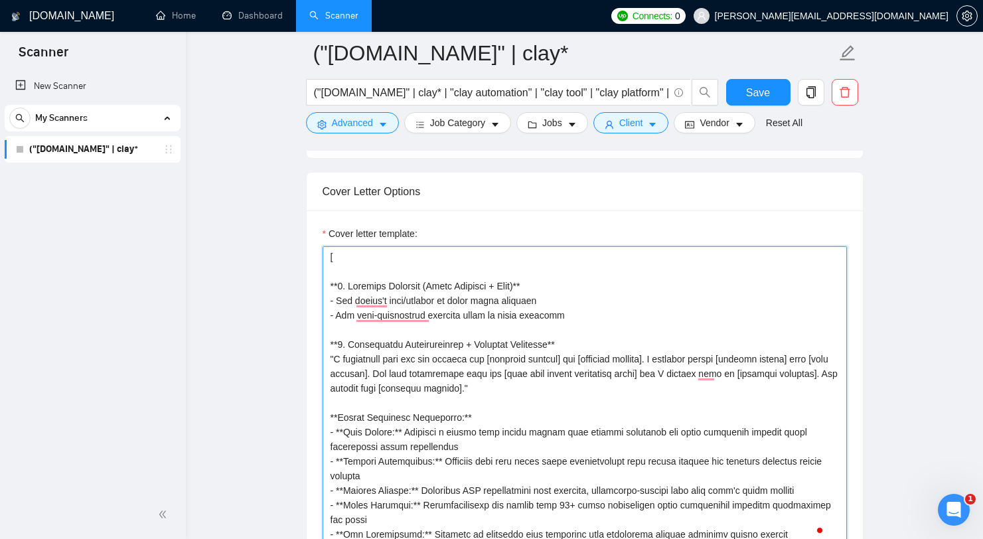
click at [660, 358] on textarea "Cover letter template:" at bounding box center [585, 395] width 524 height 299
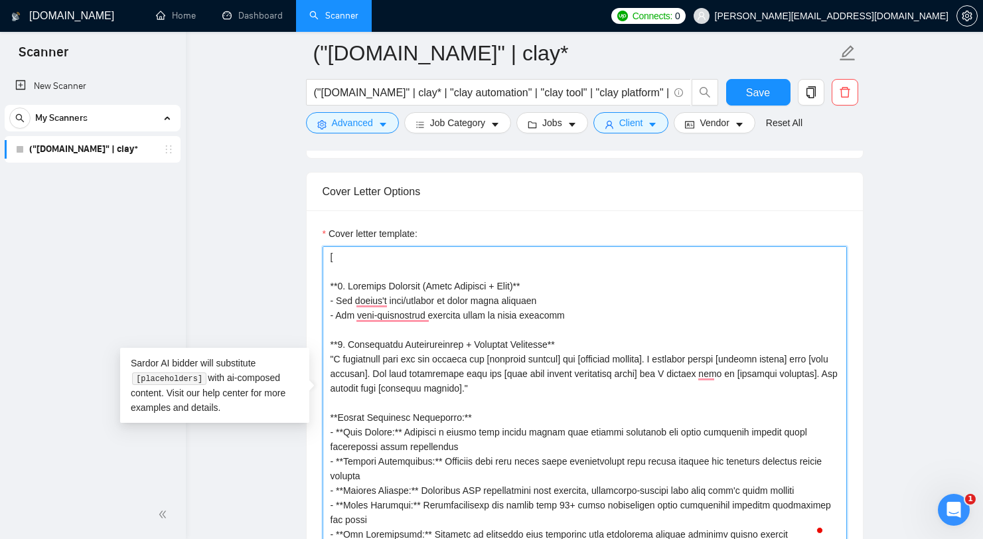
click at [686, 411] on textarea "Cover letter template:" at bounding box center [585, 395] width 524 height 299
click at [660, 353] on textarea "Cover letter template:" at bounding box center [585, 395] width 524 height 299
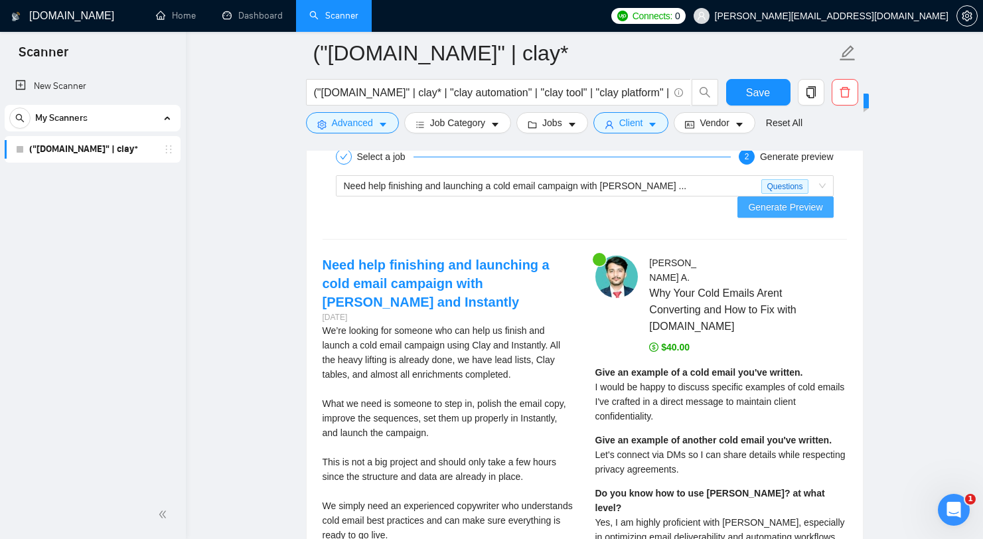
click at [796, 200] on span "Generate Preview" at bounding box center [785, 207] width 74 height 15
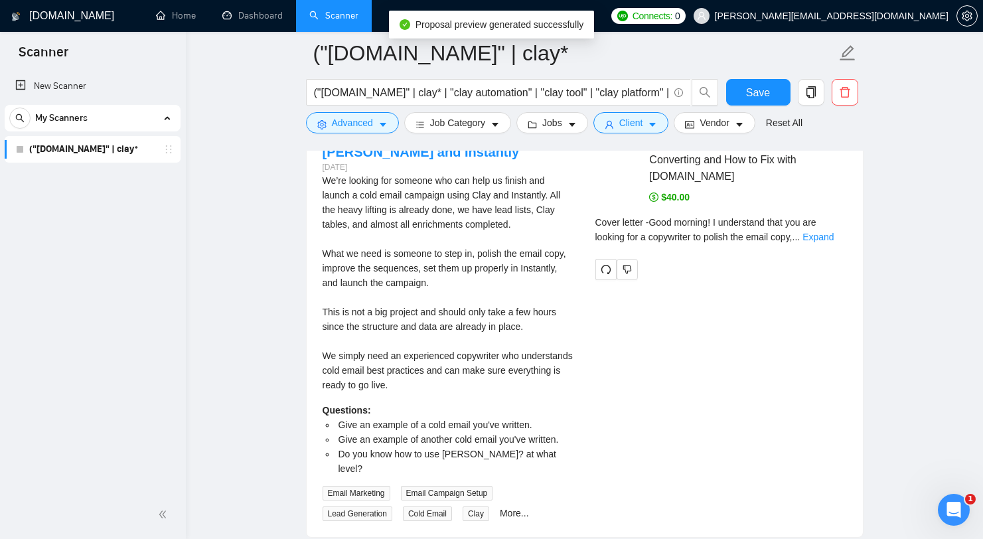
scroll to position [2963, 0]
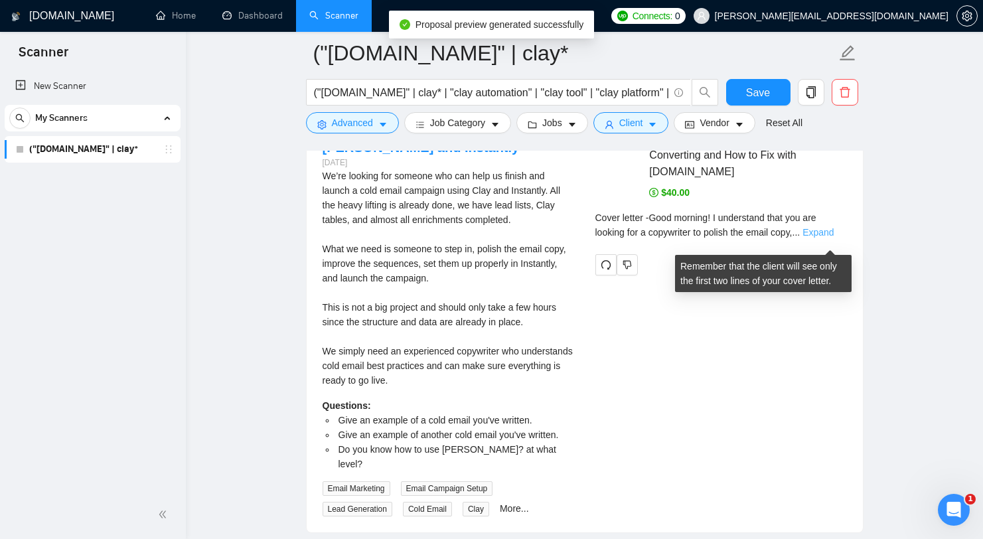
click at [821, 238] on link "Expand" at bounding box center [817, 232] width 31 height 11
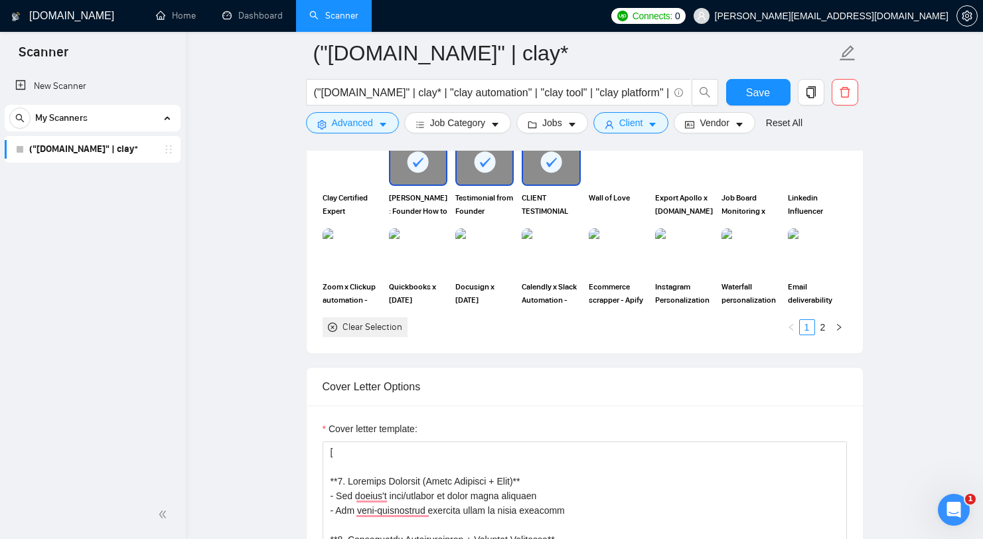
scroll to position [1705, 0]
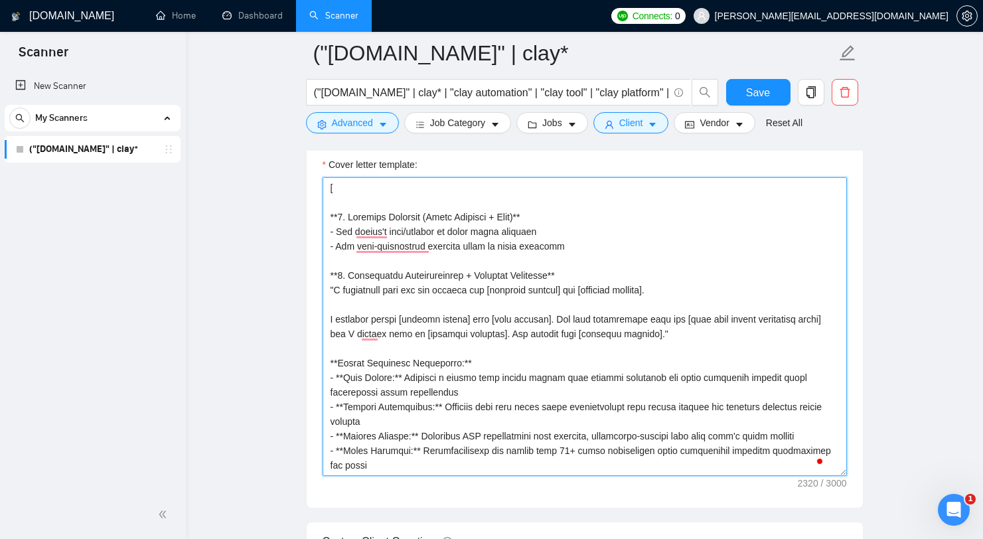
click at [622, 337] on textarea "Cover letter template:" at bounding box center [585, 326] width 524 height 299
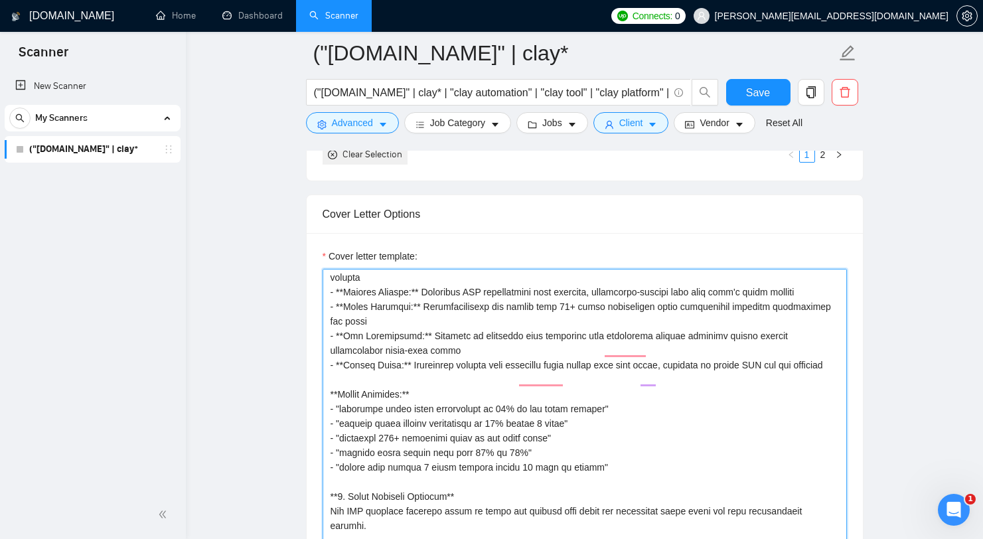
scroll to position [44, 0]
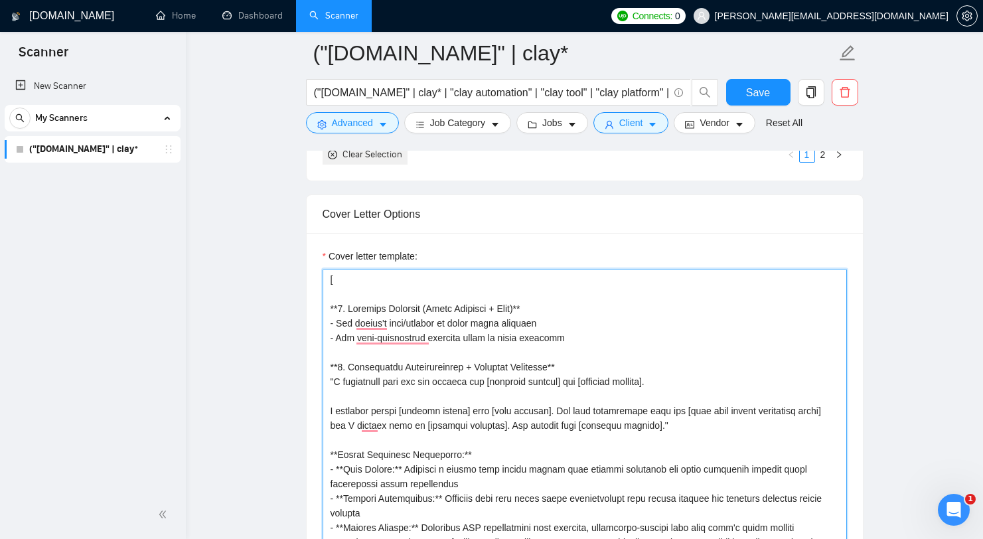
click at [699, 381] on textarea "Cover letter template:" at bounding box center [585, 418] width 524 height 299
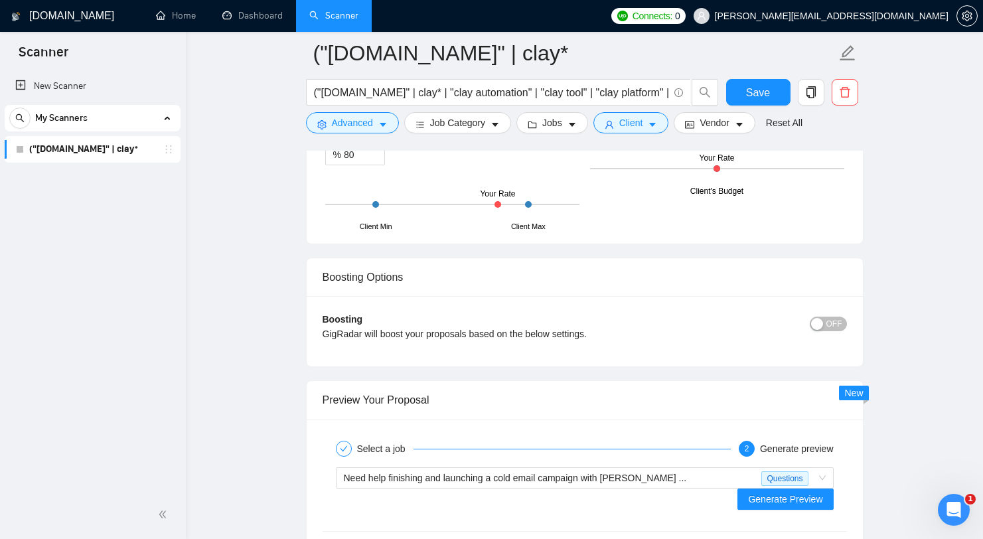
scroll to position [2639, 0]
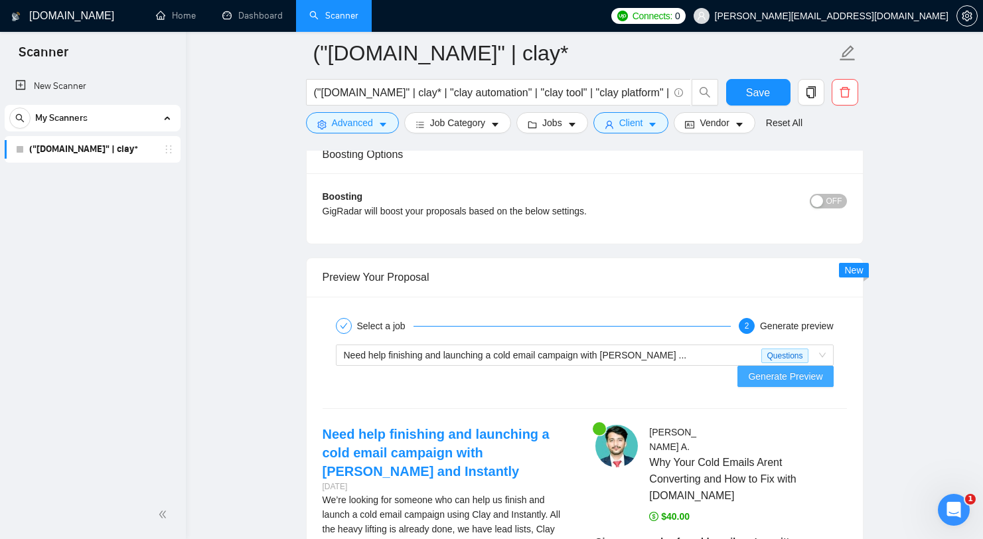
click at [794, 369] on span "Generate Preview" at bounding box center [785, 376] width 74 height 15
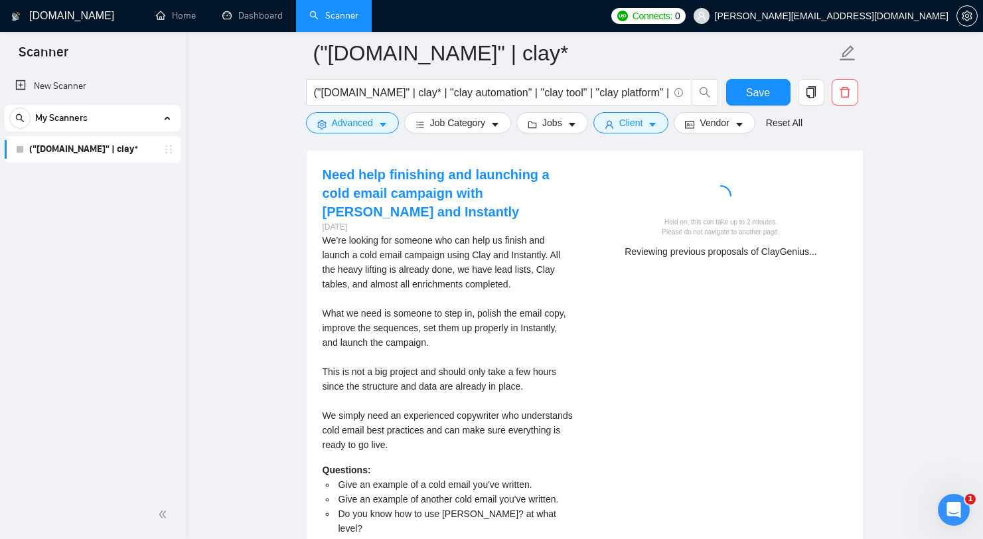
scroll to position [2764, 0]
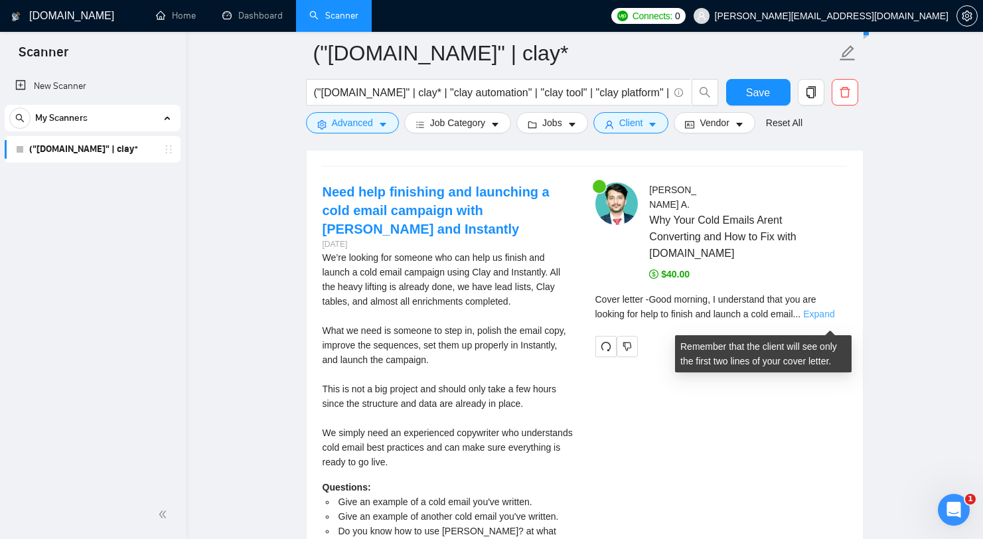
click at [828, 317] on link "Expand" at bounding box center [818, 314] width 31 height 11
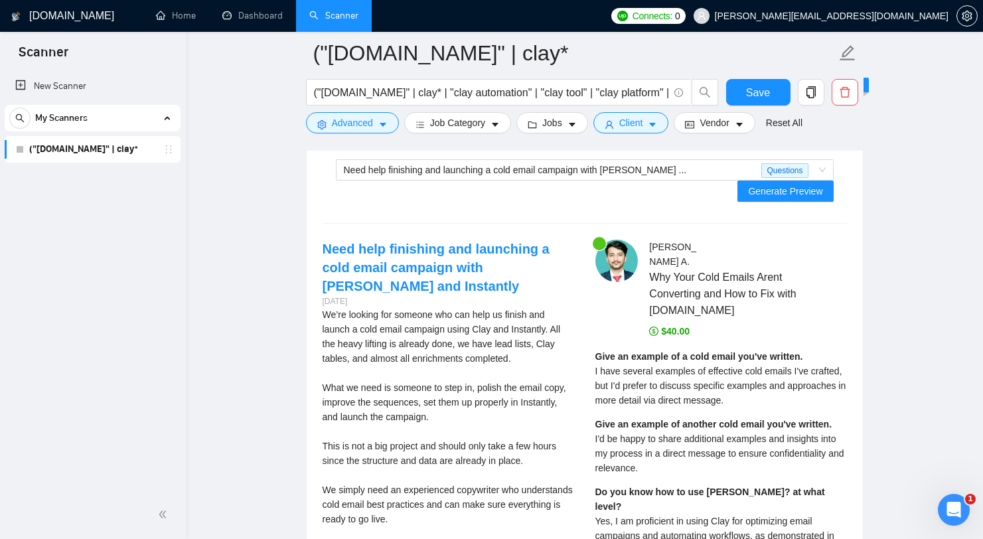
scroll to position [2681, 0]
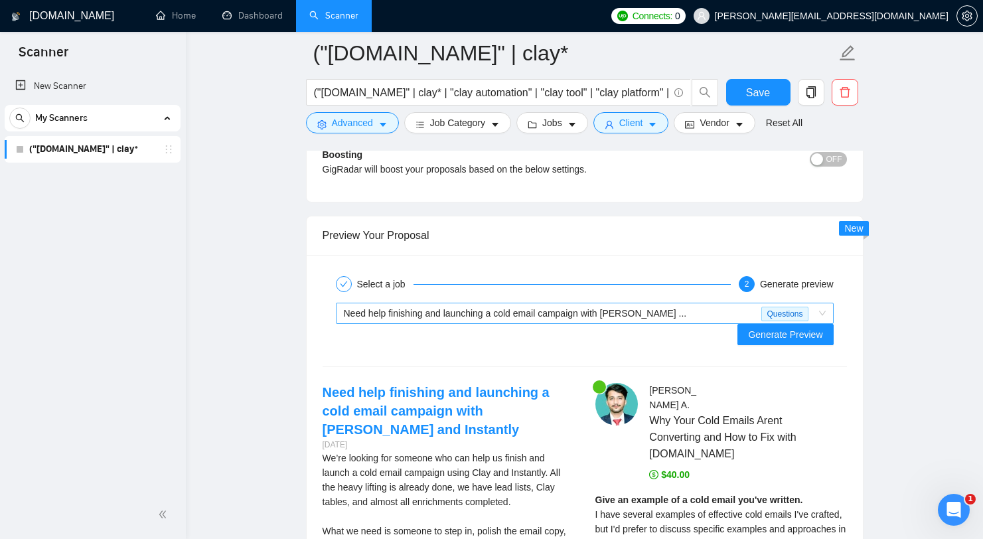
click at [622, 319] on div "Need help finishing and launching a cold email campaign with [PERSON_NAME] ..." at bounding box center [553, 313] width 418 height 20
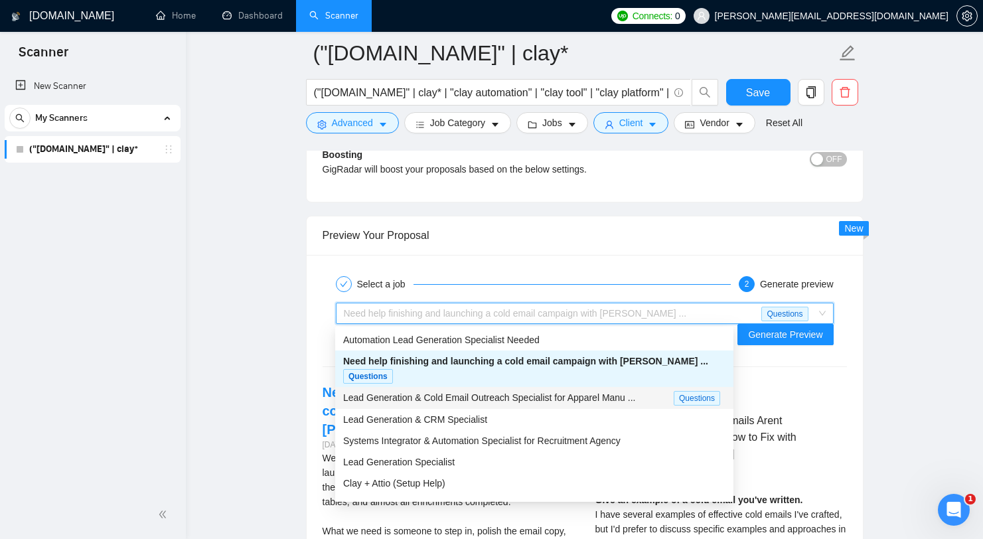
click at [571, 392] on span "Lead Generation & Cold Email Outreach Specialist for Apparel Manu ..." at bounding box center [489, 397] width 292 height 11
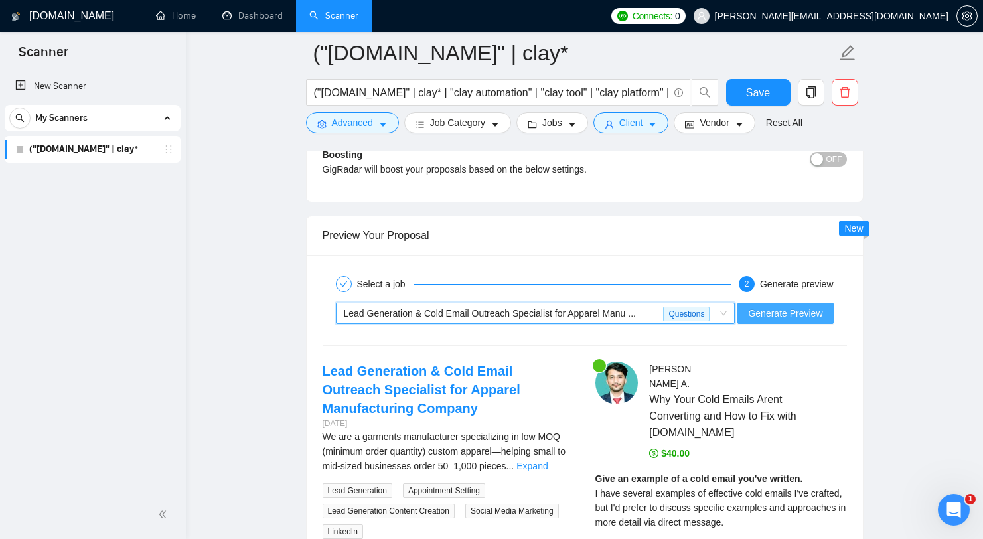
click at [794, 313] on span "Generate Preview" at bounding box center [785, 313] width 74 height 15
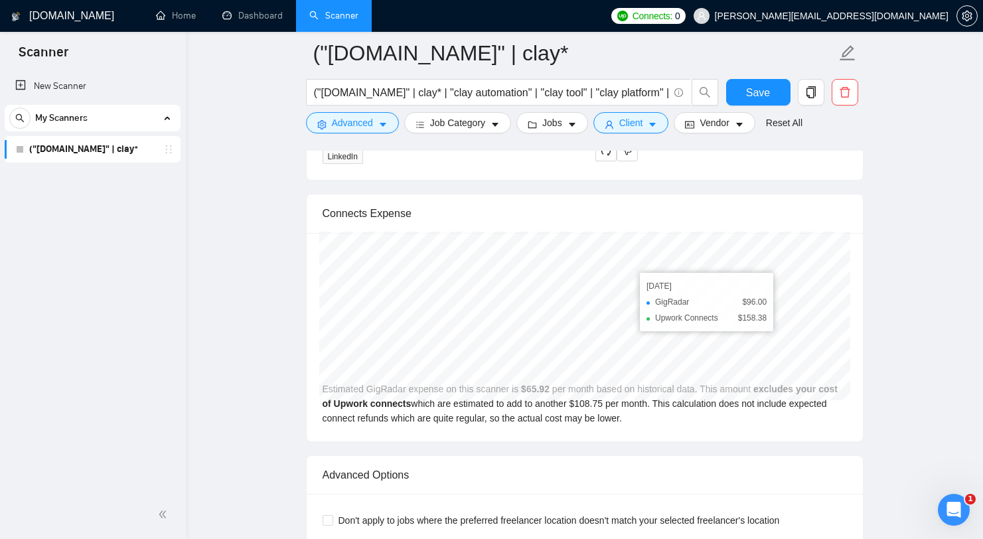
scroll to position [2999, 0]
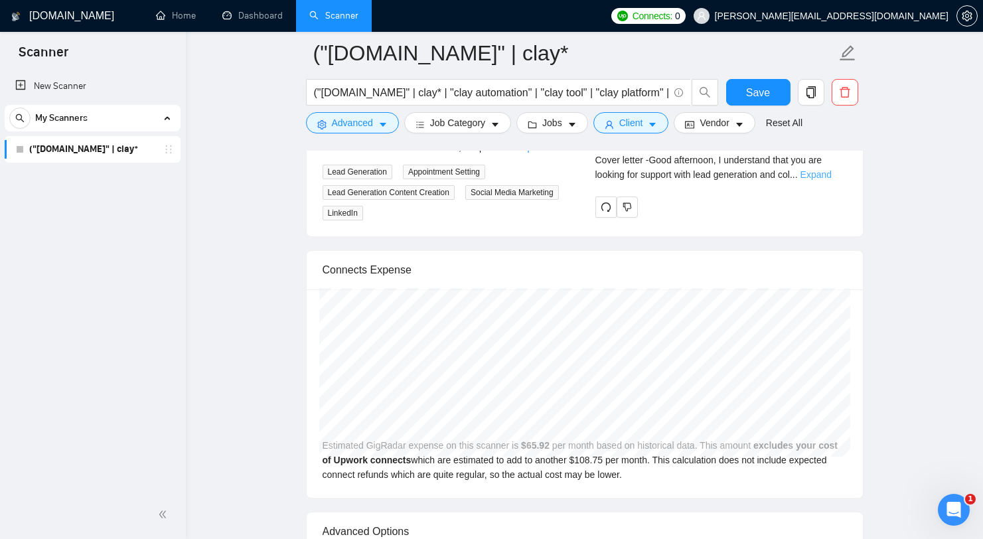
click at [824, 180] on link "Expand" at bounding box center [815, 174] width 31 height 11
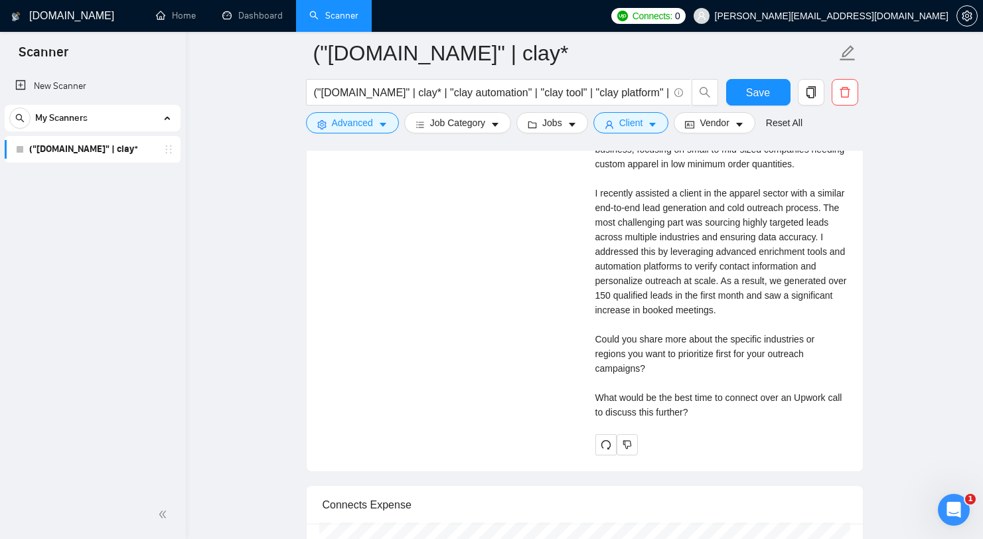
scroll to position [3175, 0]
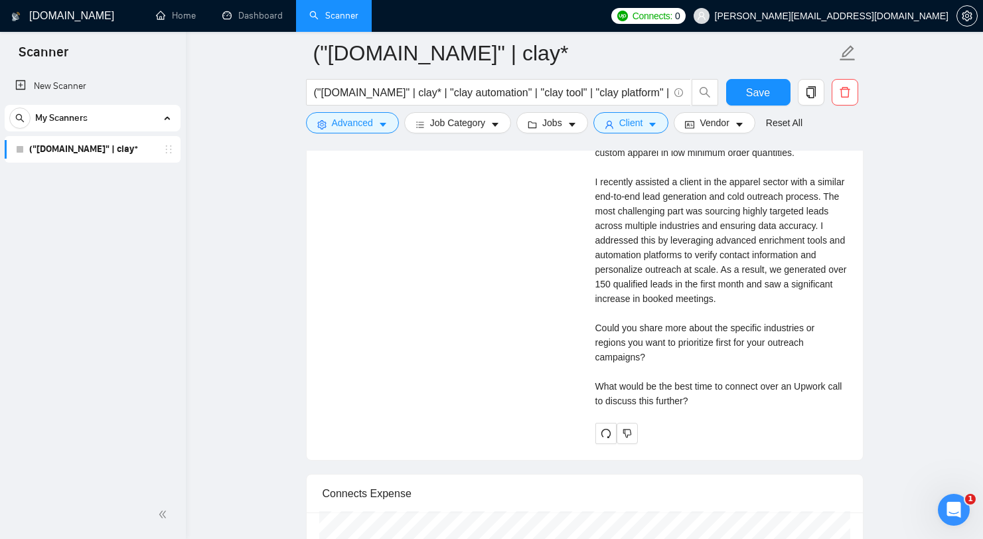
click at [753, 399] on div "Cover letter Good afternoon, I understand that you are looking for support with…" at bounding box center [721, 233] width 252 height 350
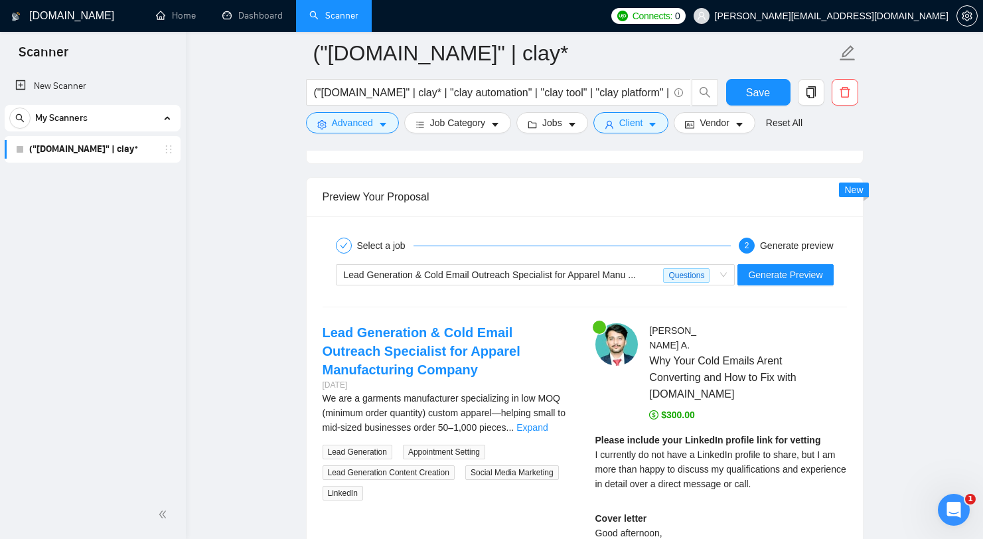
scroll to position [2749, 0]
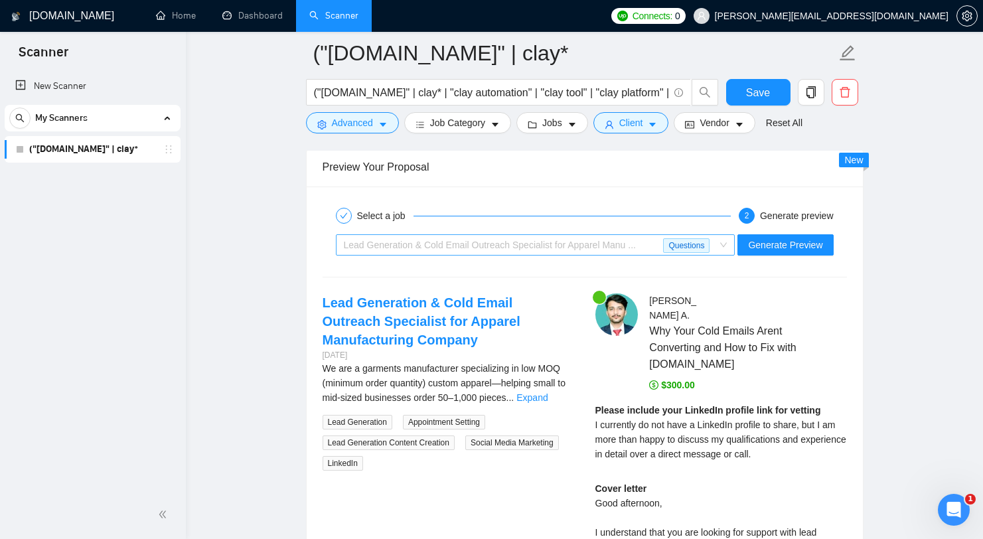
click at [609, 250] on div "Lead Generation & Cold Email Outreach Specialist for Apparel Manu ..." at bounding box center [504, 245] width 320 height 20
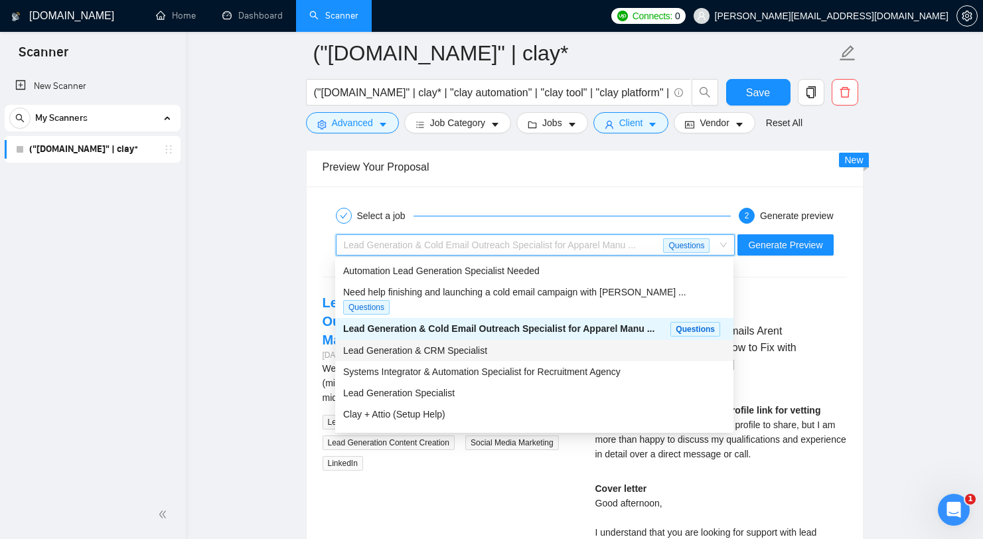
click at [575, 343] on div "Lead Generation & CRM Specialist" at bounding box center [534, 350] width 382 height 15
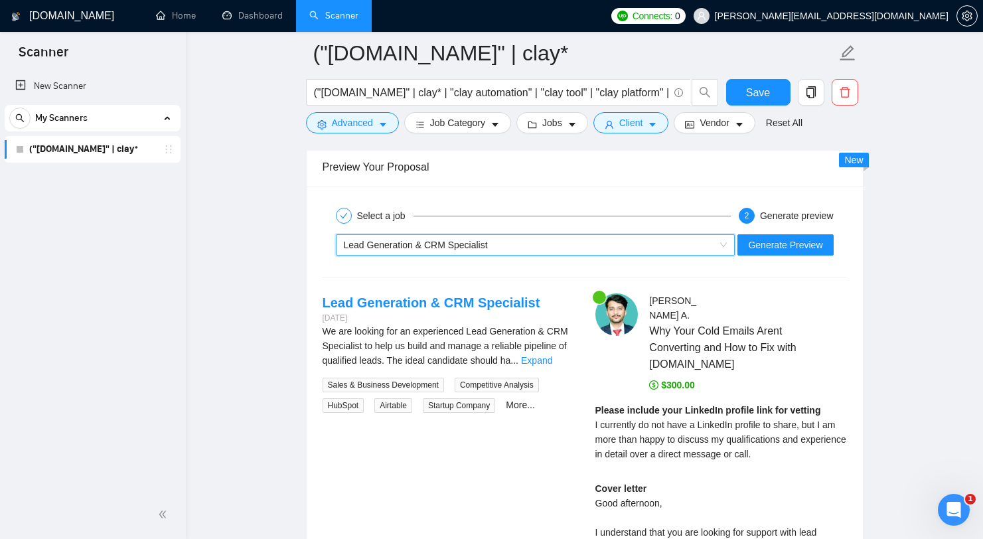
click at [769, 232] on div "~021961507626677080859 Lead Generation & CRM Specialist Generate Preview" at bounding box center [584, 245] width 527 height 32
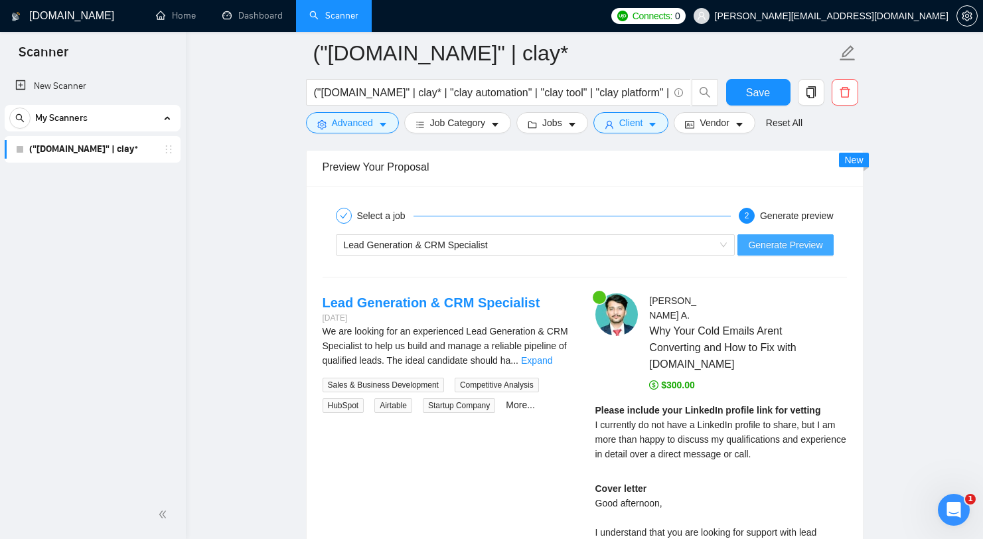
click at [774, 254] on button "Generate Preview" at bounding box center [785, 244] width 96 height 21
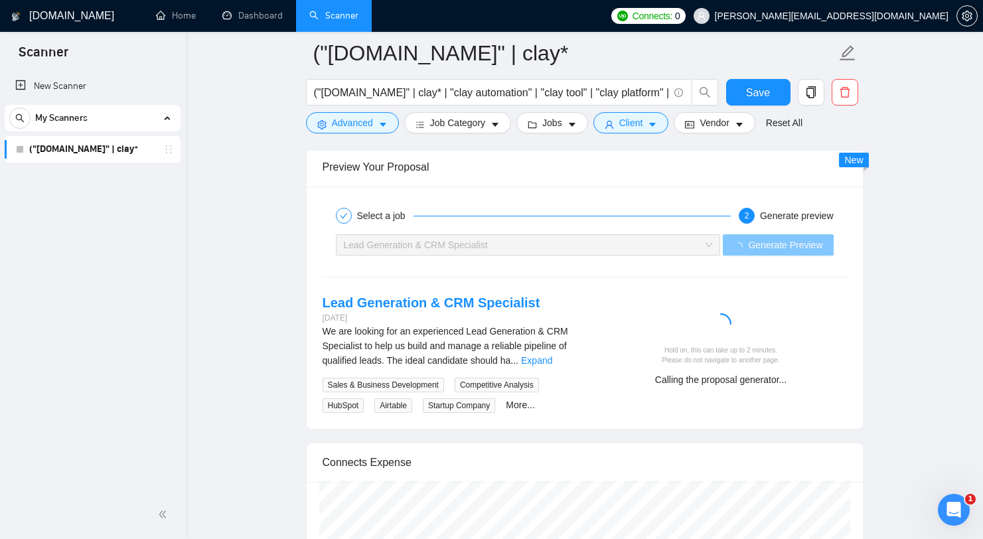
scroll to position [2870, 0]
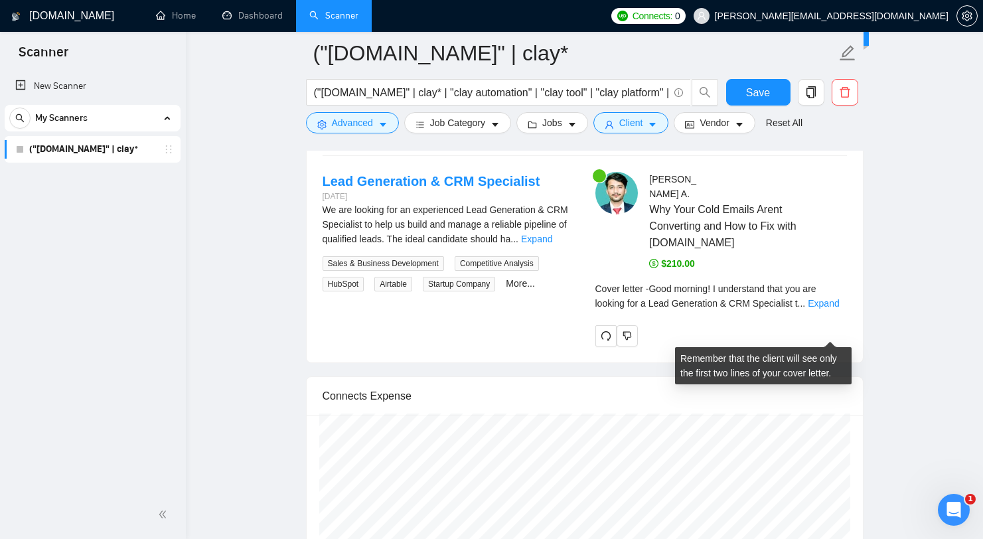
click at [836, 311] on div "Cover letter - Good morning! I understand that you are looking for a Lead Gener…" at bounding box center [721, 295] width 252 height 29
click at [835, 309] on link "Expand" at bounding box center [823, 303] width 31 height 11
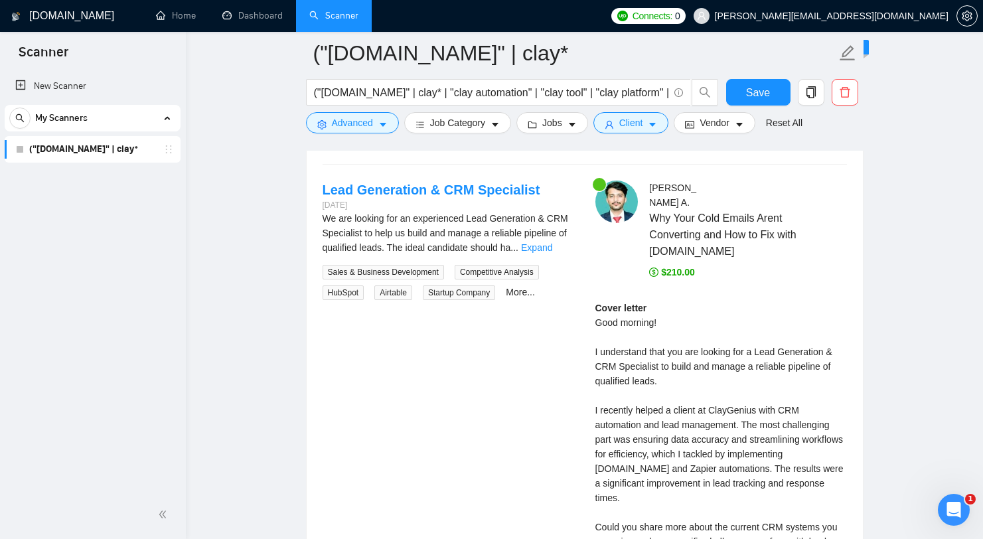
scroll to position [2860, 0]
click at [552, 246] on link "Expand" at bounding box center [536, 249] width 31 height 11
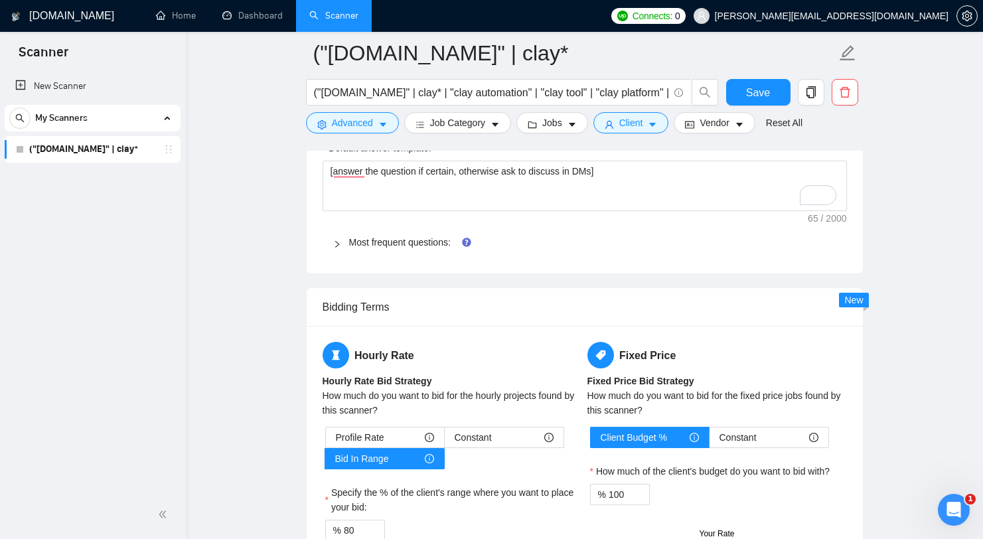
scroll to position [1866, 0]
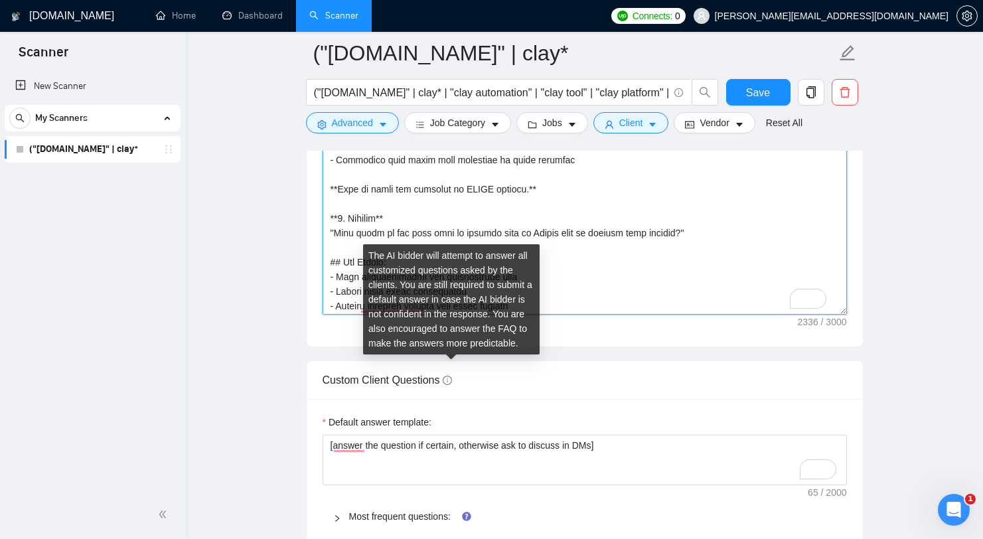
click at [580, 299] on textarea "Cover letter template:" at bounding box center [585, 165] width 524 height 299
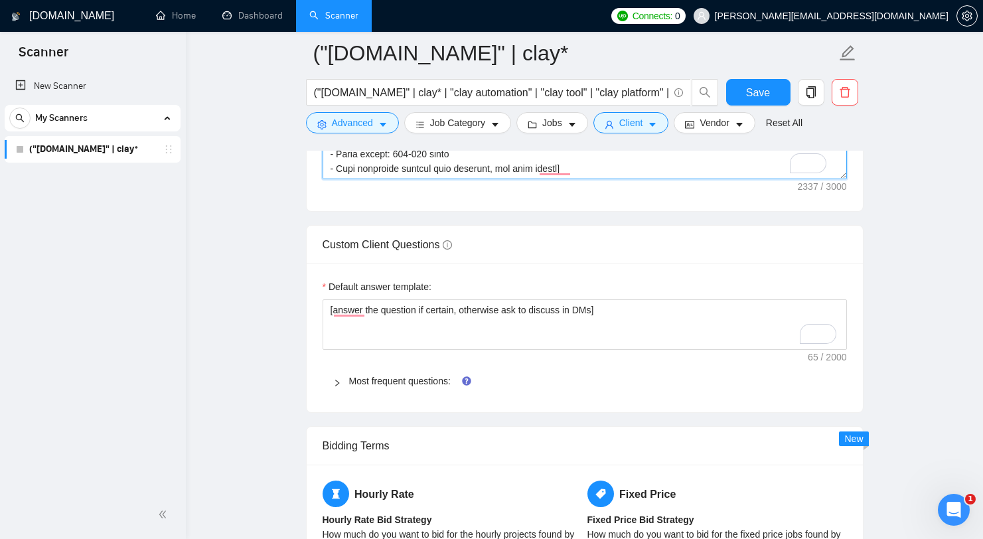
scroll to position [1945, 0]
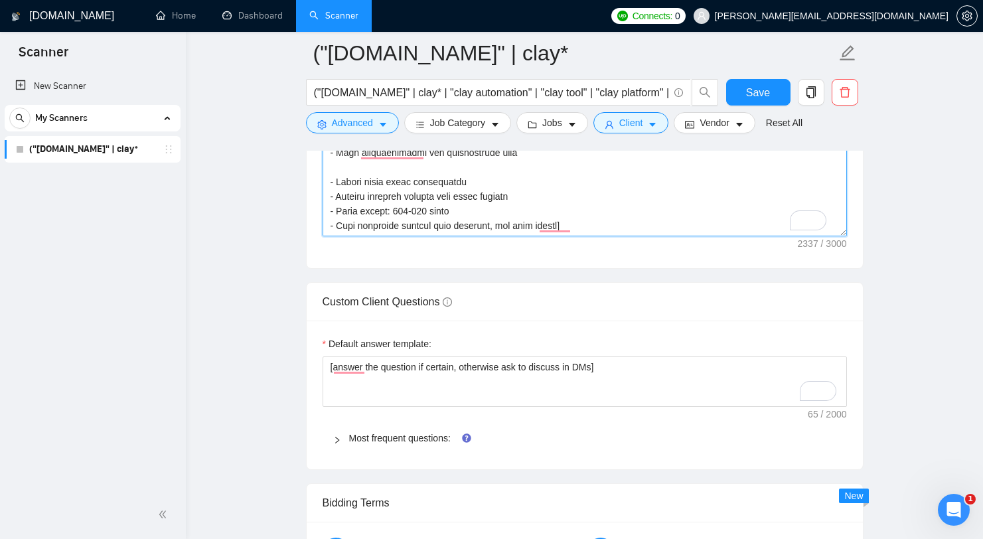
click at [566, 218] on textarea "Cover letter template:" at bounding box center [585, 87] width 524 height 299
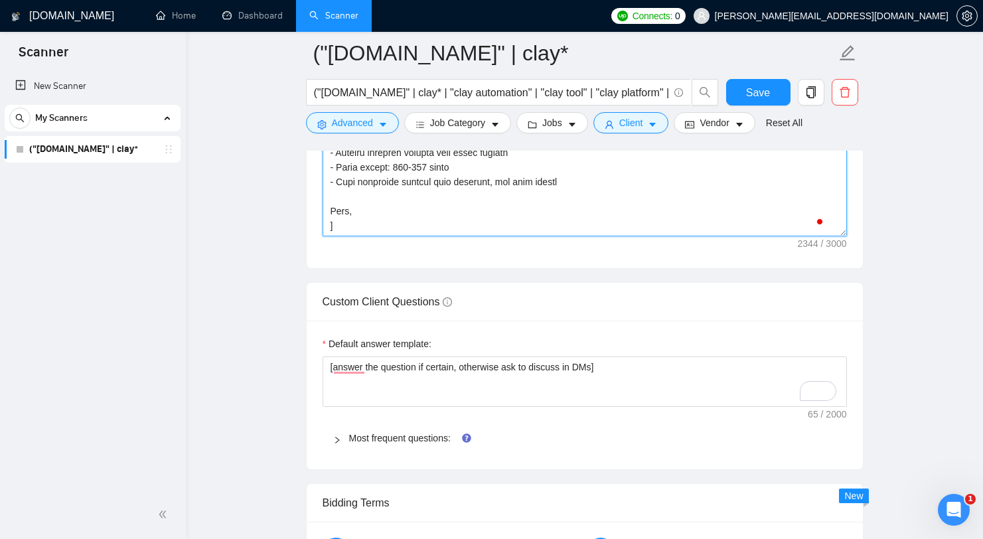
scroll to position [565, 0]
type textarea "[ **1. Personal Greeting (Local Language + Time)** - Use client's name/company …"
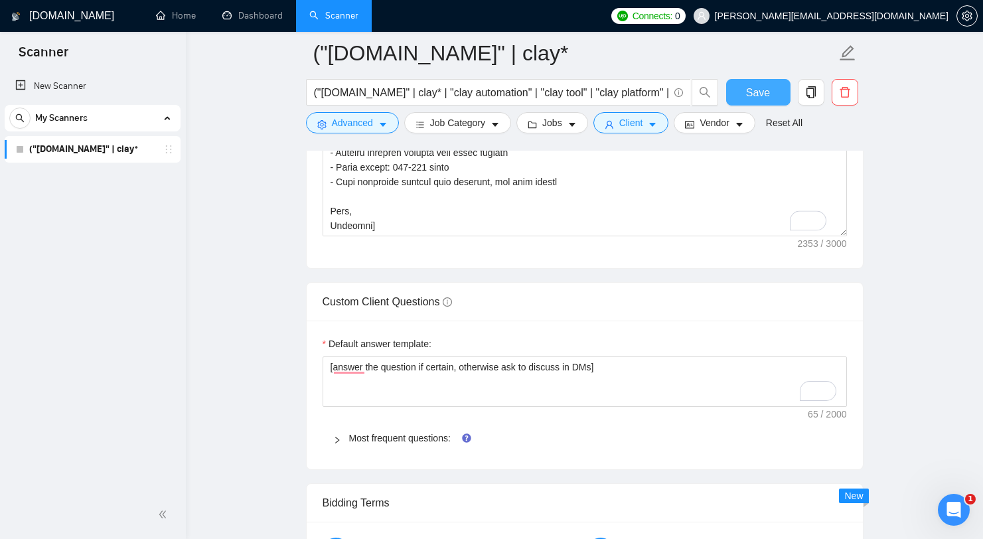
click at [758, 85] on span "Save" at bounding box center [758, 92] width 24 height 17
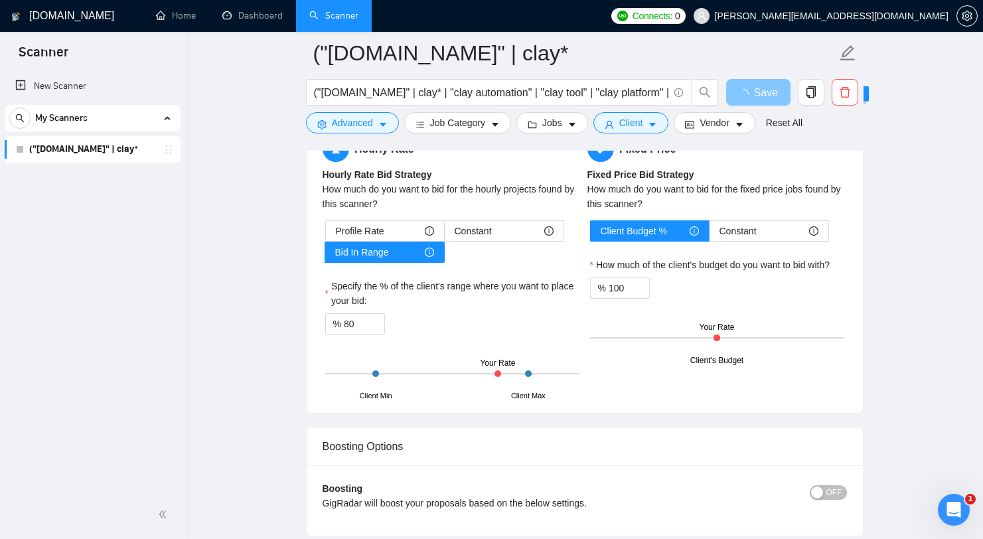
scroll to position [2353, 0]
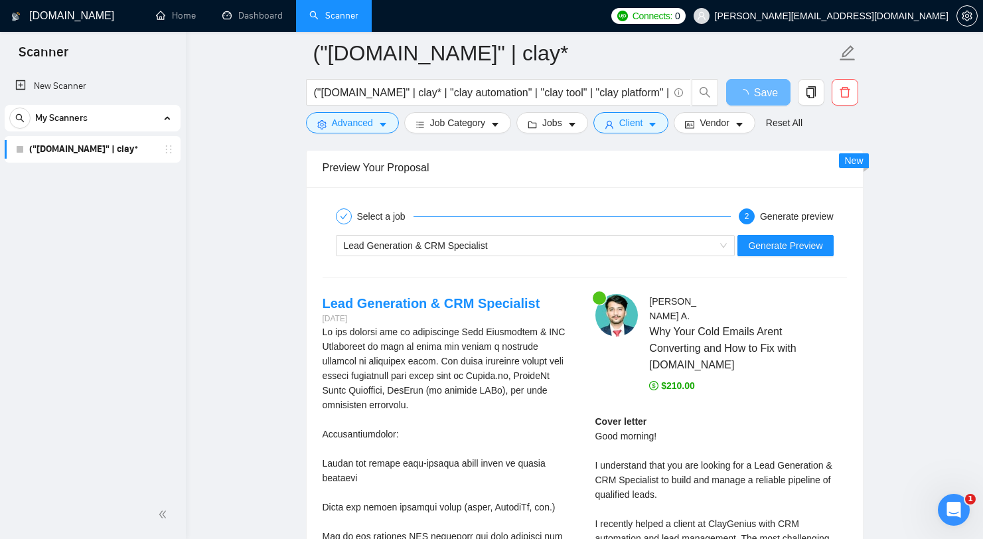
scroll to position [634, 0]
click at [811, 246] on span "Generate Preview" at bounding box center [785, 245] width 74 height 15
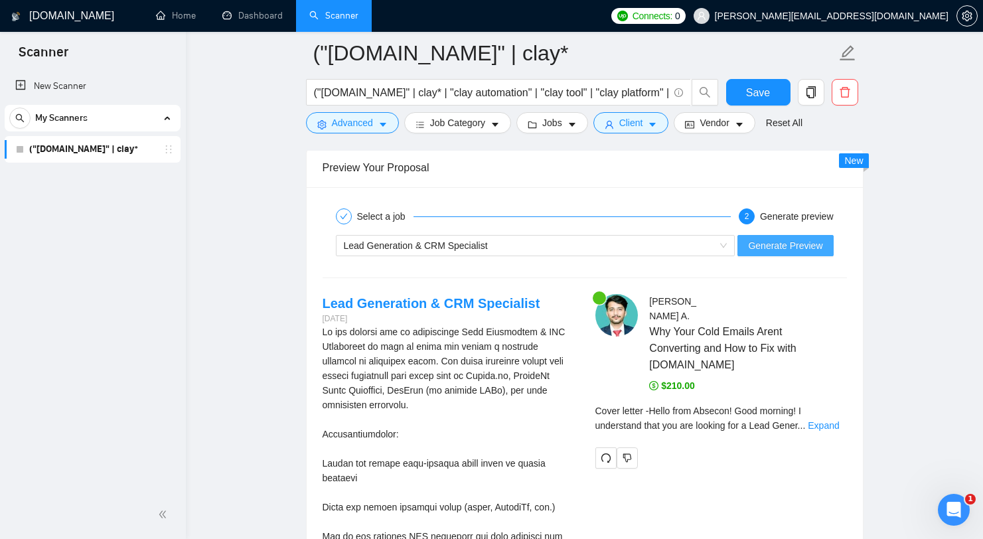
scroll to position [2870, 0]
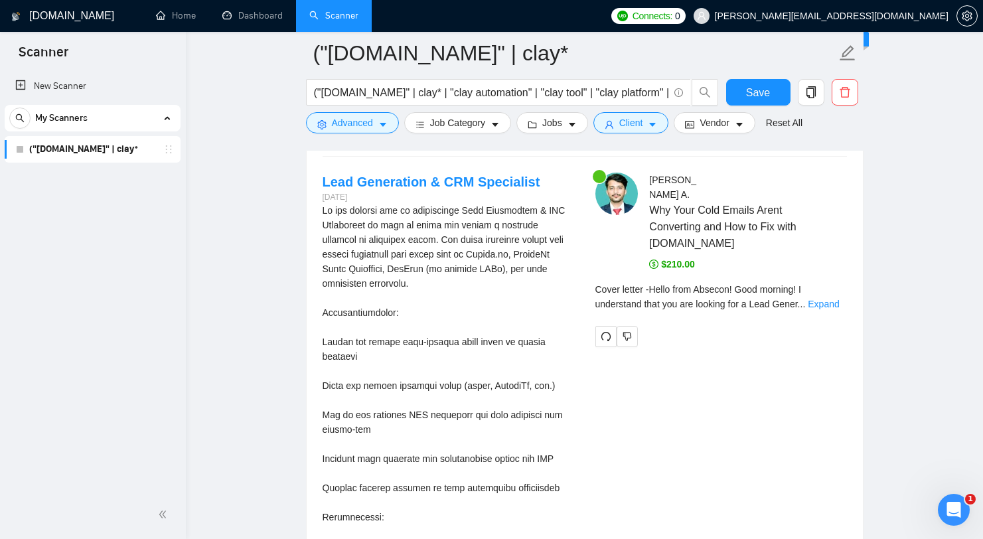
click at [847, 331] on div "Muhammad Shamshad A . Why Your Cold Emails Arent Converting and How to Fix with…" at bounding box center [721, 260] width 273 height 175
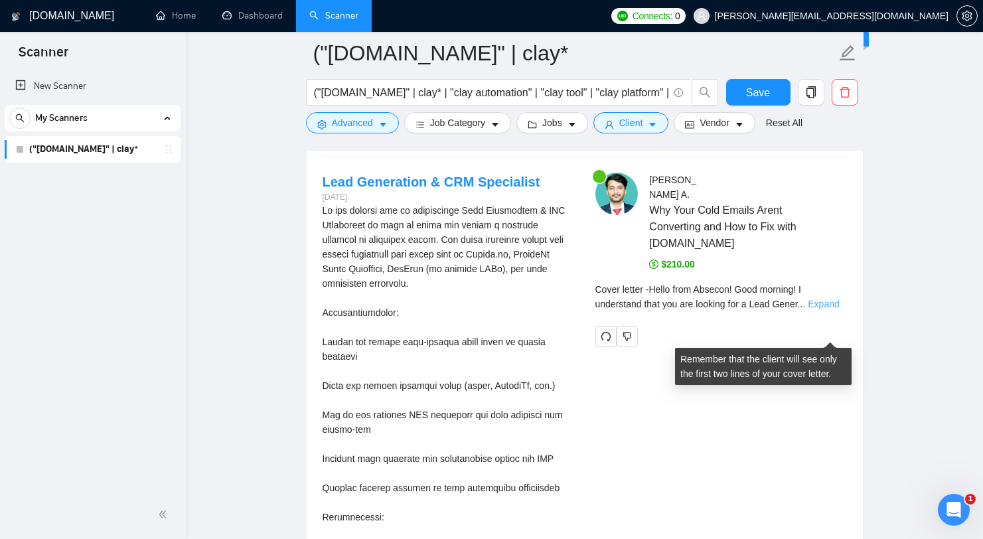
click at [834, 309] on link "Expand" at bounding box center [823, 304] width 31 height 11
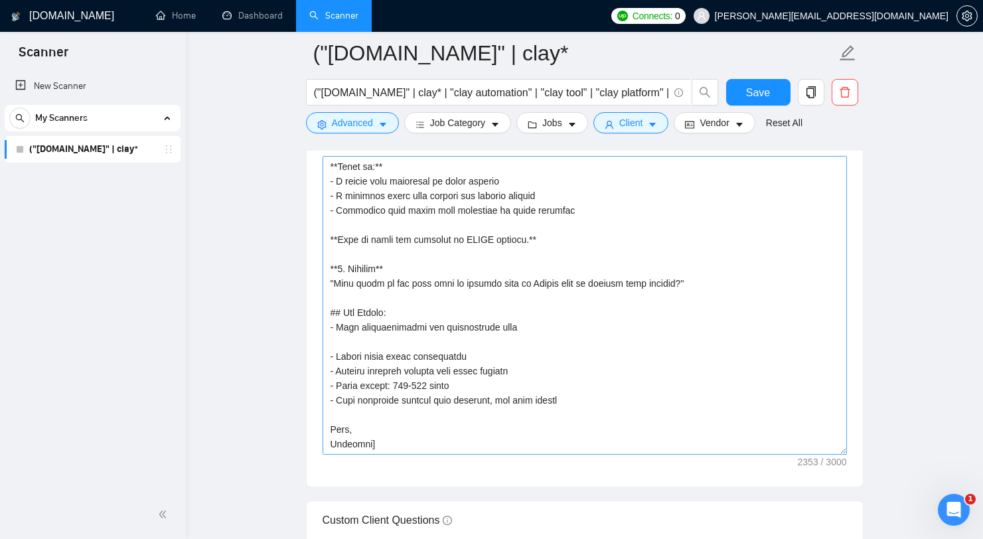
scroll to position [1729, 0]
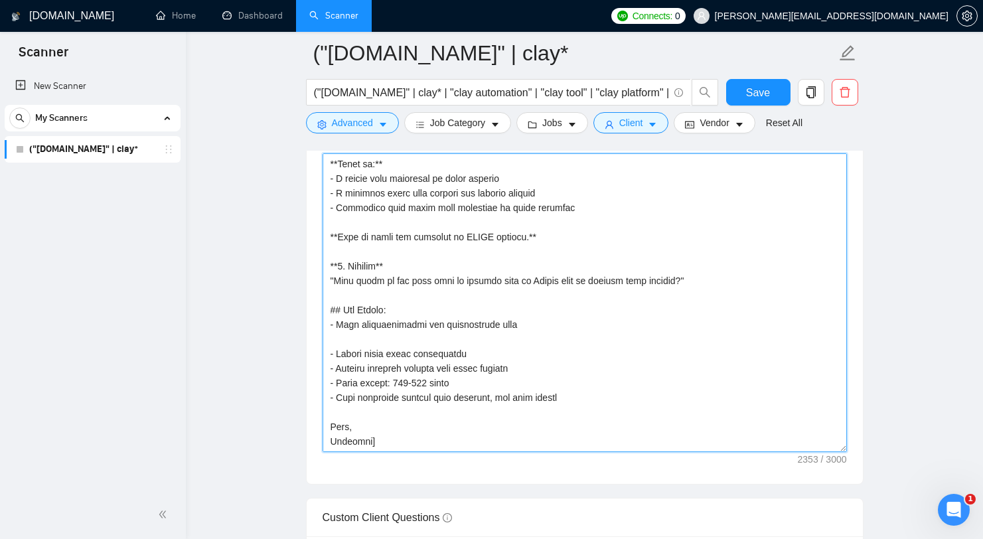
click at [370, 427] on textarea "Cover letter template:" at bounding box center [585, 302] width 524 height 299
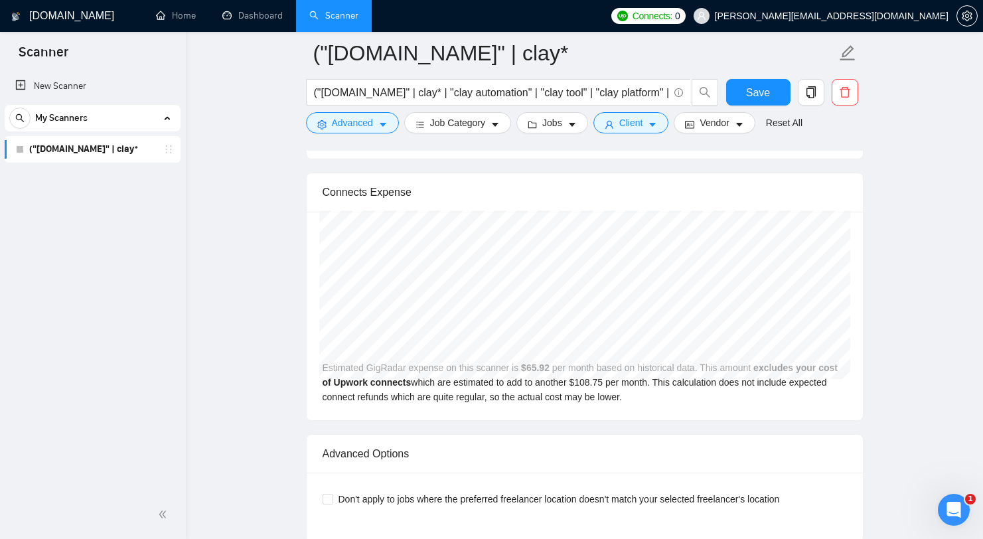
scroll to position [3233, 0]
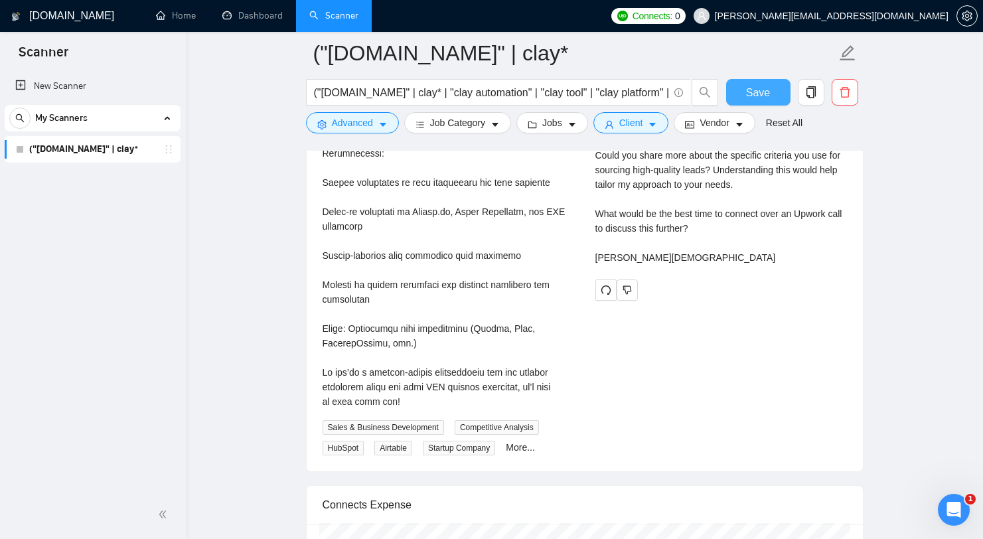
type textarea "[ **1. Personal Greeting (Local Language + Time)** - Use client's name/company …"
click at [757, 92] on span "Save" at bounding box center [758, 92] width 24 height 17
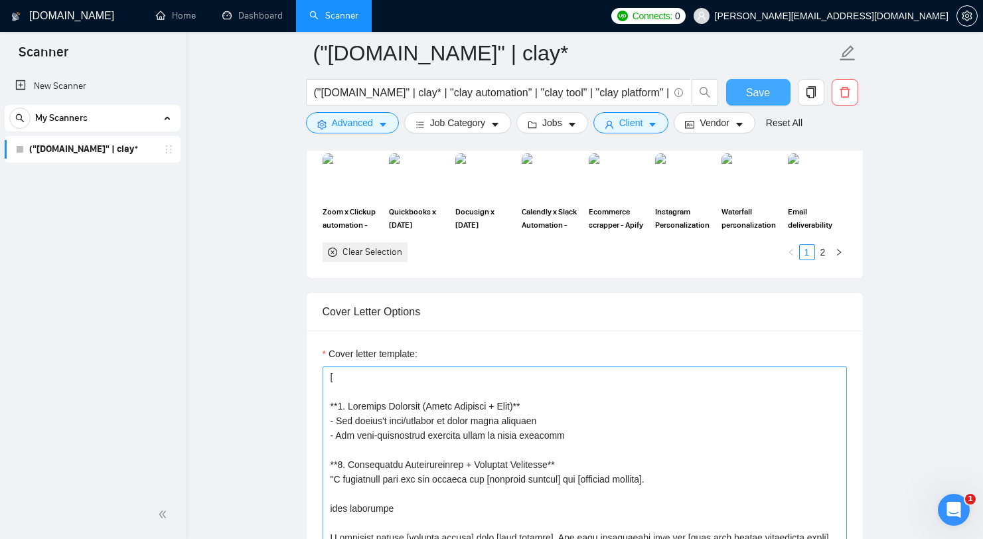
scroll to position [1545, 0]
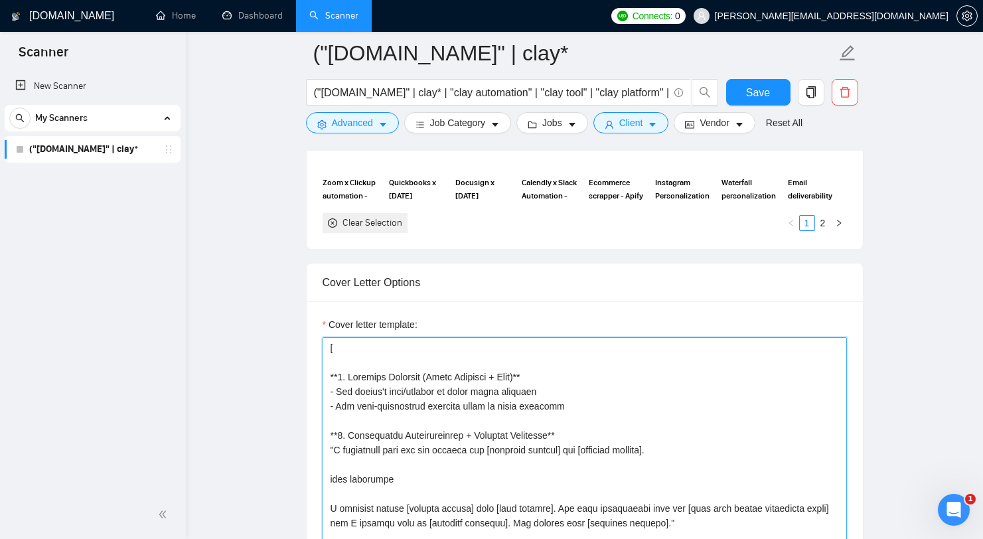
click at [534, 400] on textarea "Cover letter template:" at bounding box center [585, 486] width 524 height 299
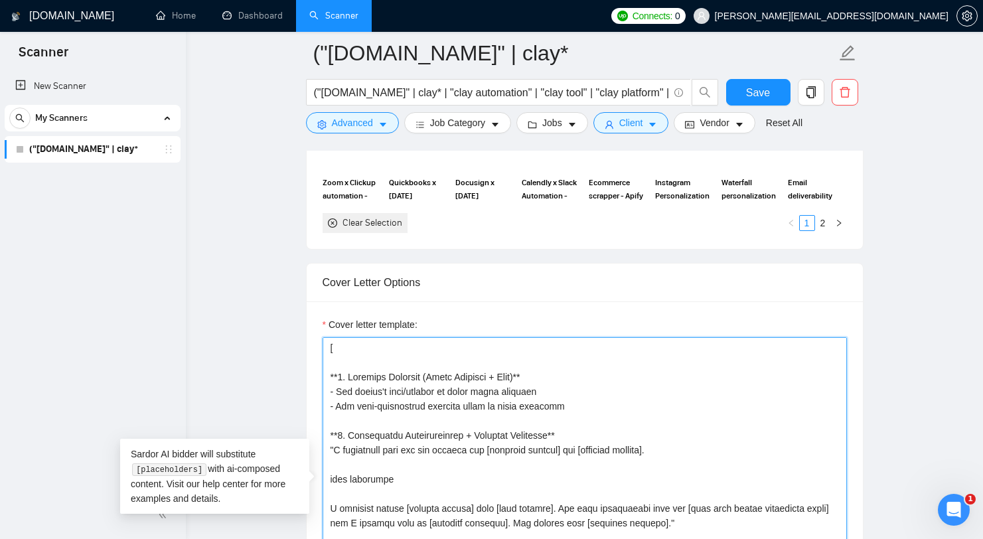
click at [469, 408] on textarea "Cover letter template:" at bounding box center [585, 486] width 524 height 299
drag, startPoint x: 565, startPoint y: 377, endPoint x: 304, endPoint y: 376, distance: 260.8
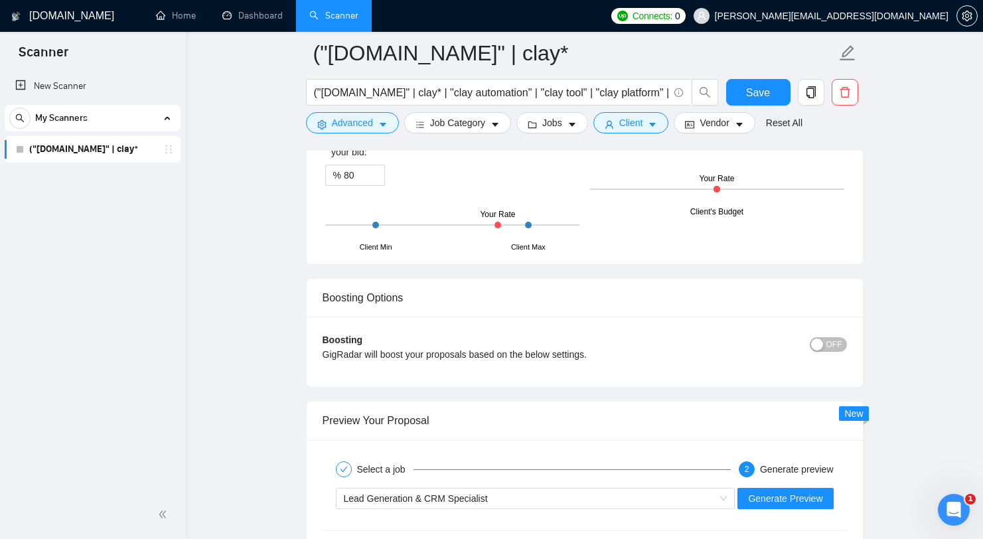
scroll to position [2574, 0]
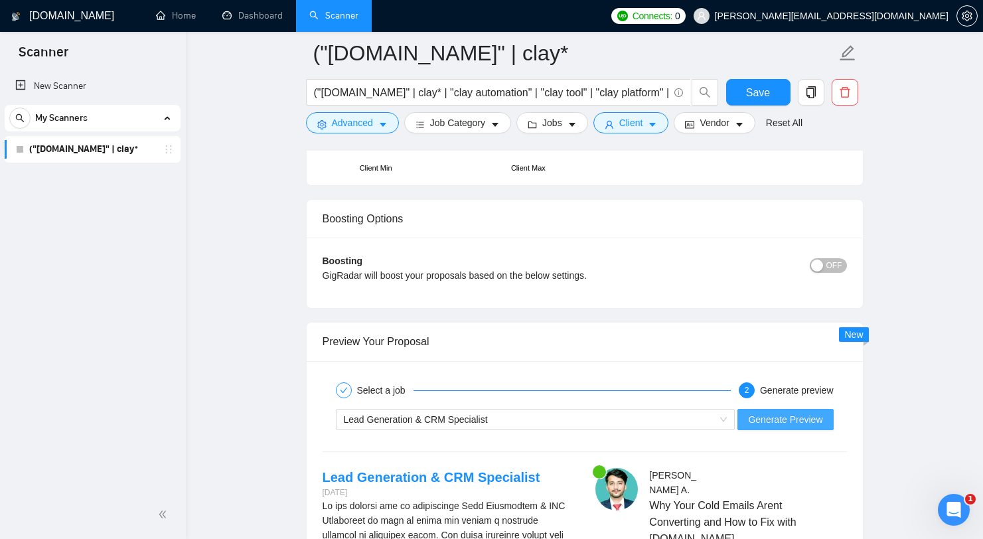
click at [796, 417] on span "Generate Preview" at bounding box center [785, 419] width 74 height 15
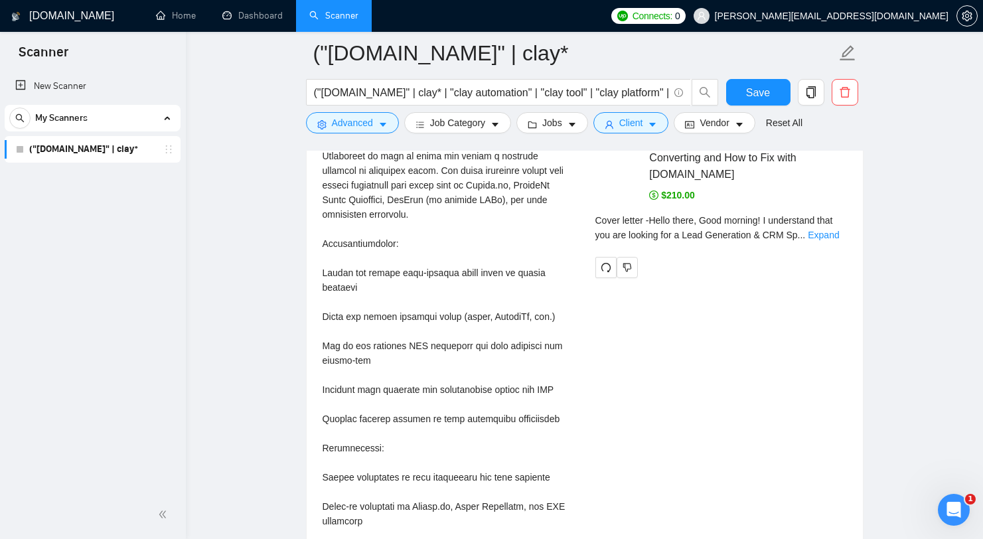
scroll to position [2925, 0]
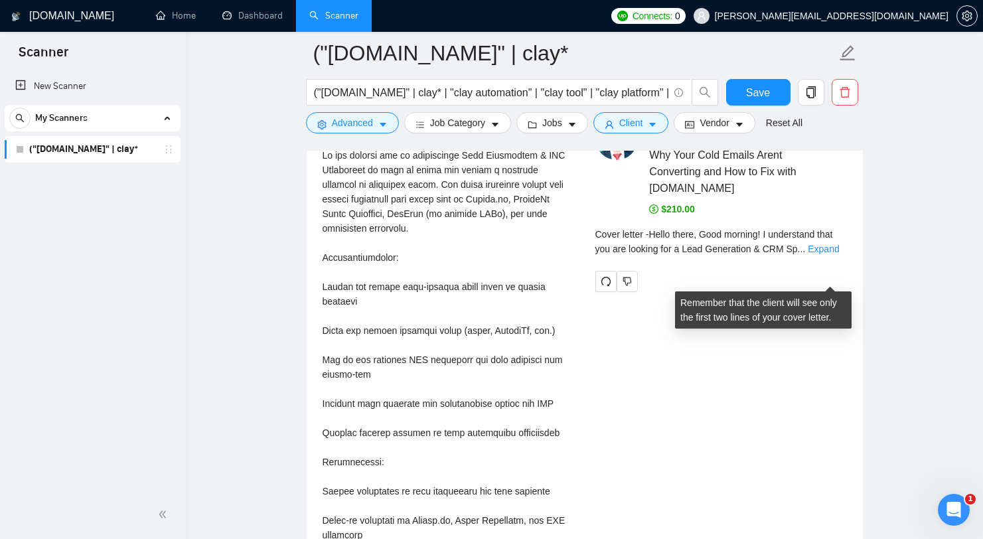
click at [810, 256] on div "Cover letter - Hello there, Good morning! I understand that you are looking for…" at bounding box center [721, 241] width 252 height 29
click at [821, 254] on link "Expand" at bounding box center [823, 249] width 31 height 11
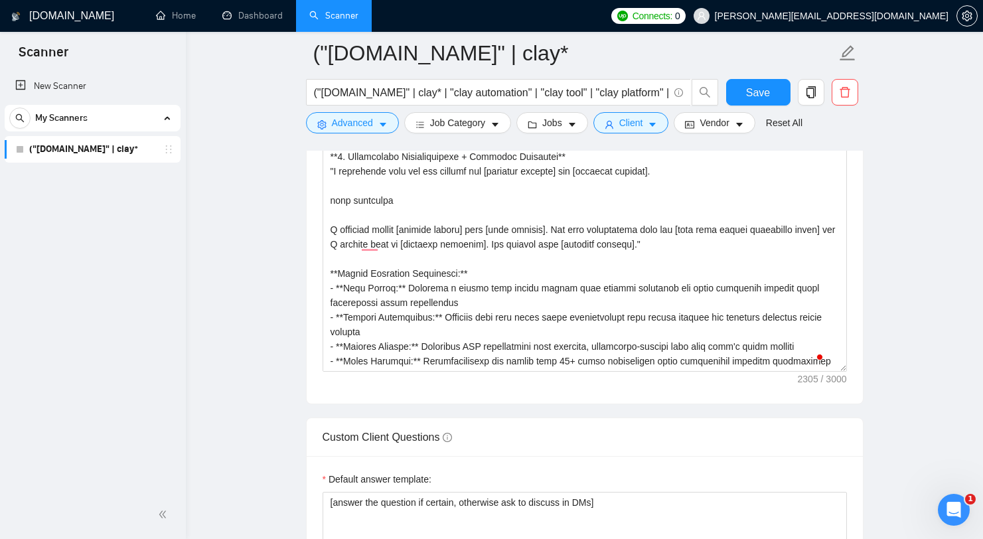
scroll to position [1767, 0]
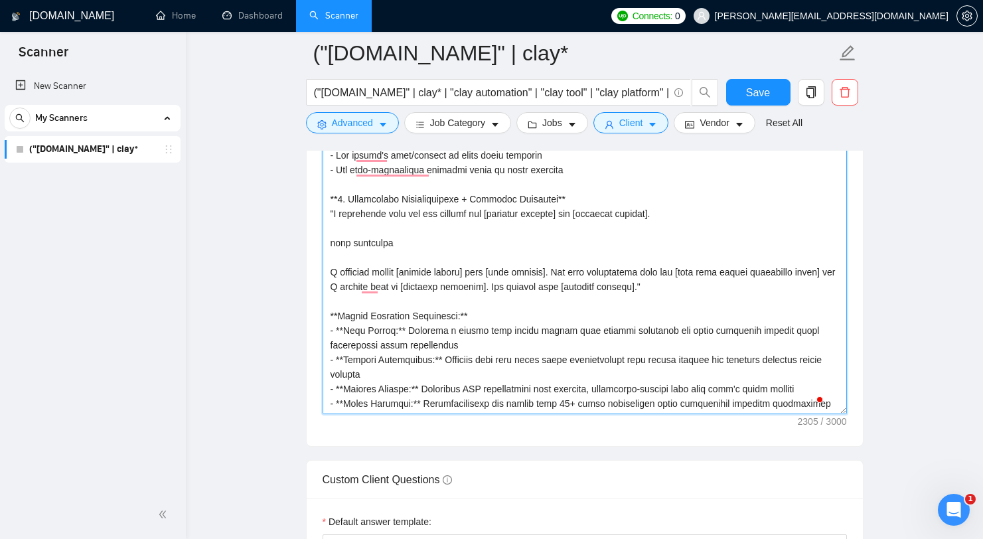
click at [427, 313] on textarea "Cover letter template:" at bounding box center [585, 264] width 524 height 299
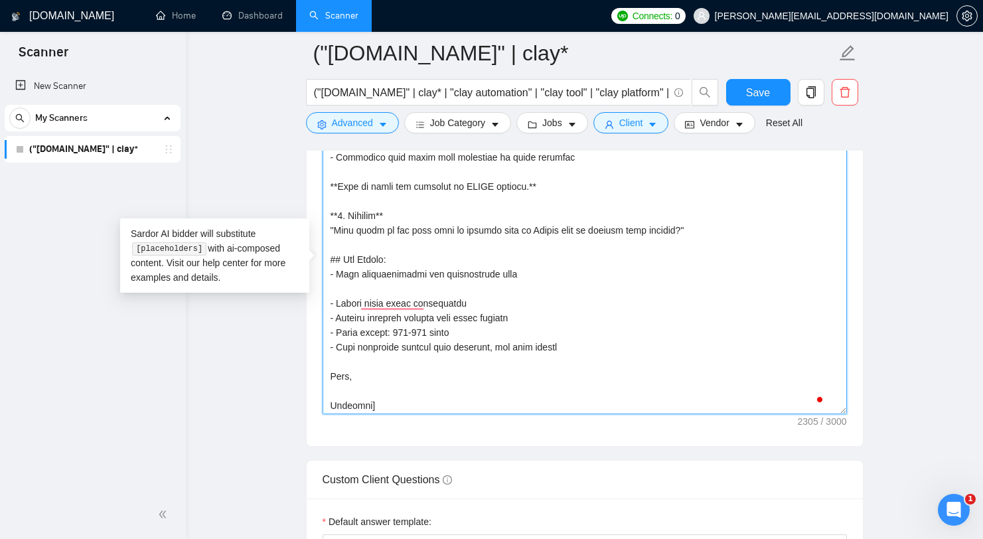
scroll to position [0, 0]
click at [354, 388] on textarea "Cover letter template:" at bounding box center [585, 264] width 524 height 299
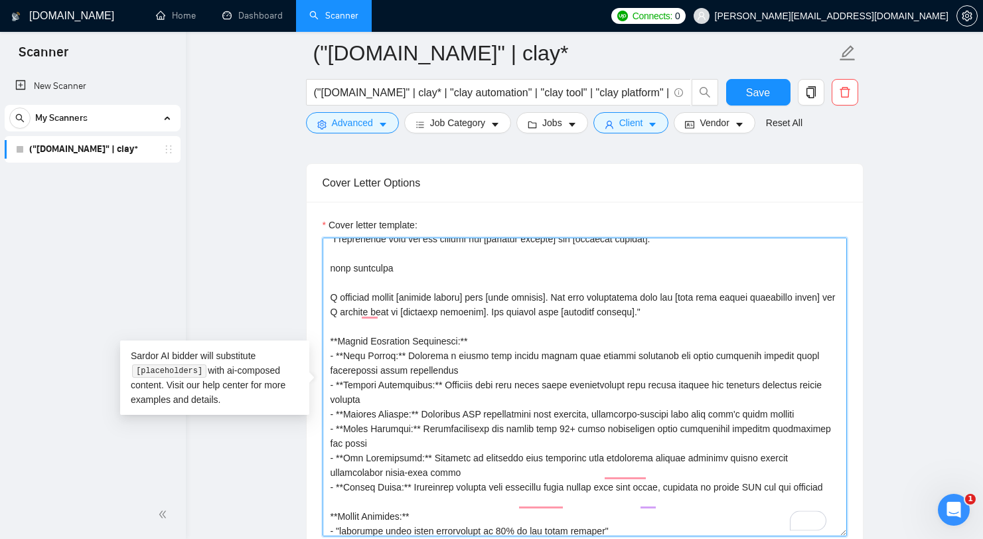
scroll to position [9, 0]
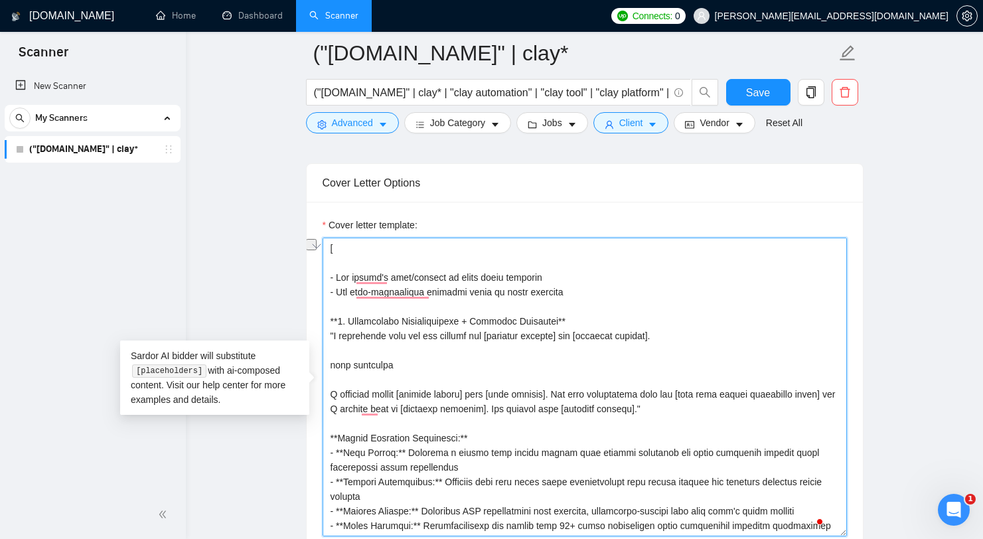
drag, startPoint x: 593, startPoint y: 293, endPoint x: 315, endPoint y: 291, distance: 277.4
click at [315, 291] on div "Cover letter template:" at bounding box center [585, 385] width 556 height 366
click at [449, 346] on textarea "Cover letter template:" at bounding box center [585, 387] width 524 height 299
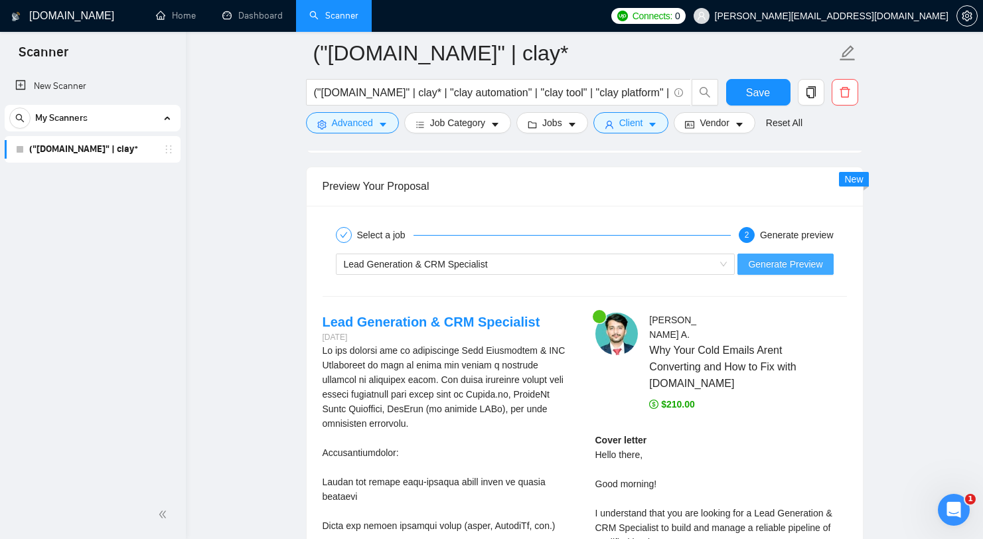
type textarea "[ - Use client's name/company in their local language - Add time-appropriate gr…"
click at [810, 269] on span "Generate Preview" at bounding box center [785, 264] width 74 height 15
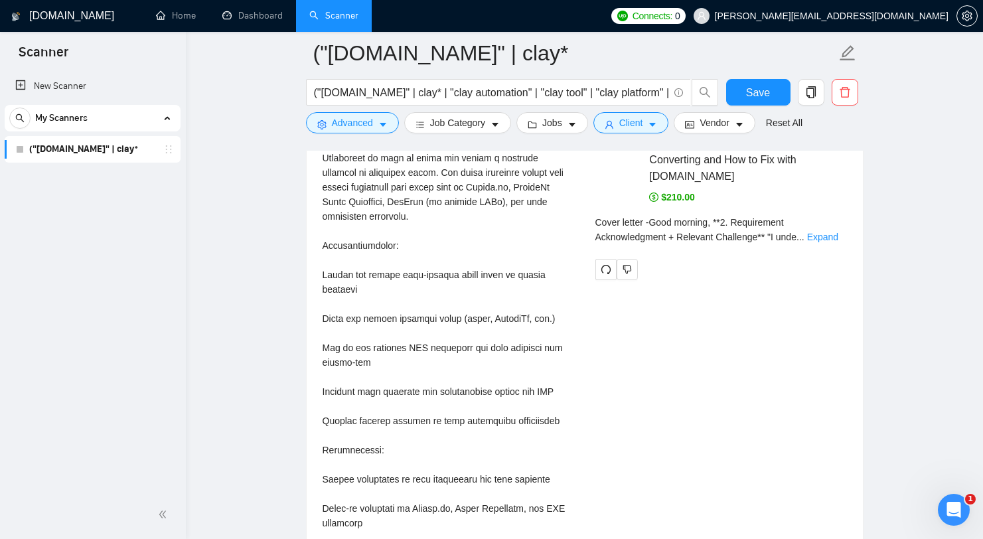
scroll to position [2964, 0]
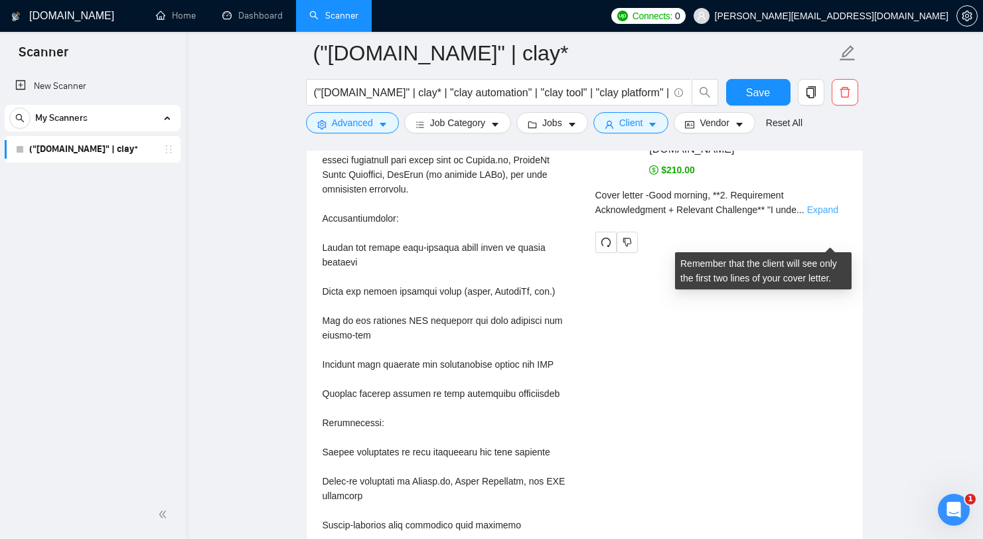
click at [832, 215] on link "Expand" at bounding box center [822, 209] width 31 height 11
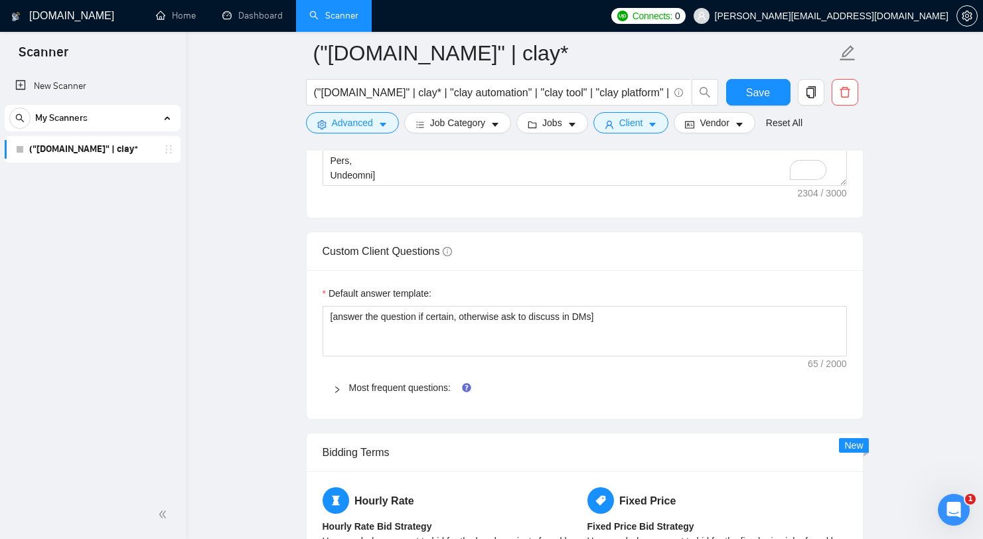
scroll to position [1537, 0]
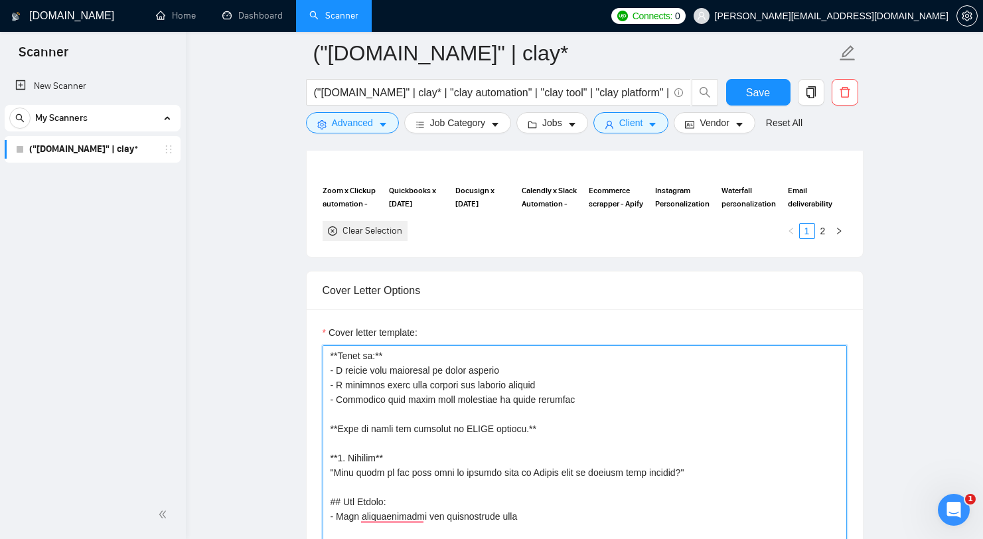
click at [528, 392] on textarea "Cover letter template:" at bounding box center [585, 494] width 524 height 299
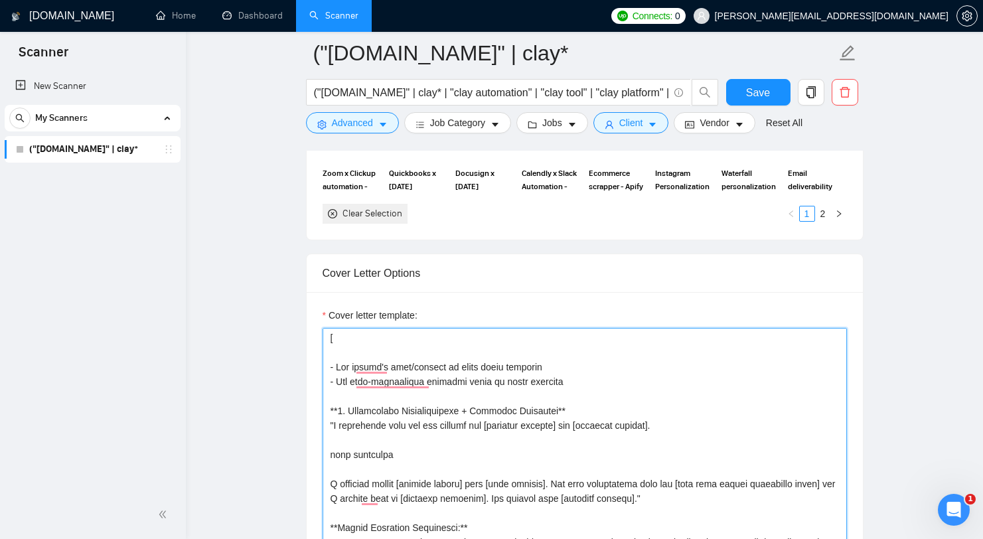
scroll to position [0, 0]
click at [441, 466] on textarea "Cover letter template:" at bounding box center [585, 477] width 524 height 299
